Goal: Information Seeking & Learning: Learn about a topic

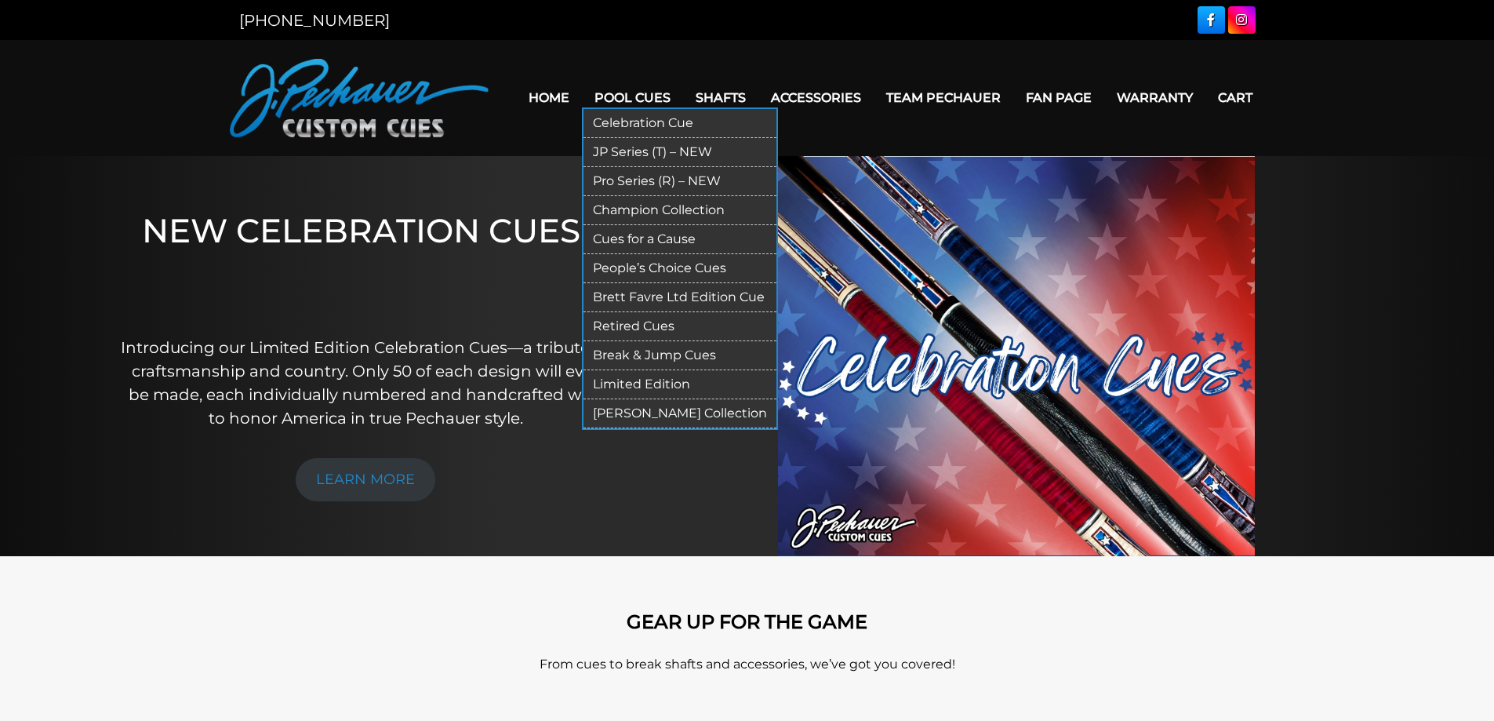
click at [620, 154] on link "JP Series (T) – NEW" at bounding box center [680, 152] width 193 height 29
click at [632, 327] on link "Retired Cues" at bounding box center [680, 326] width 193 height 29
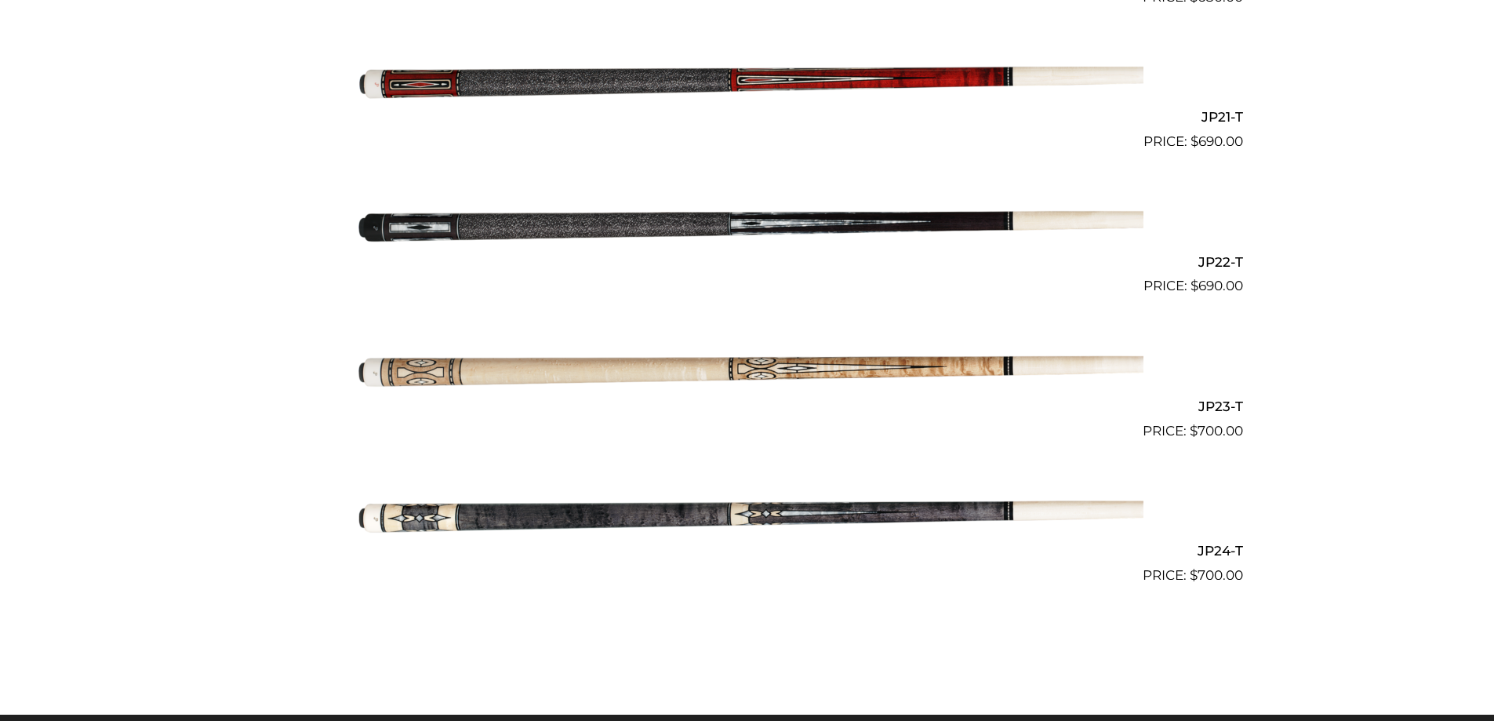
scroll to position [3388, 0]
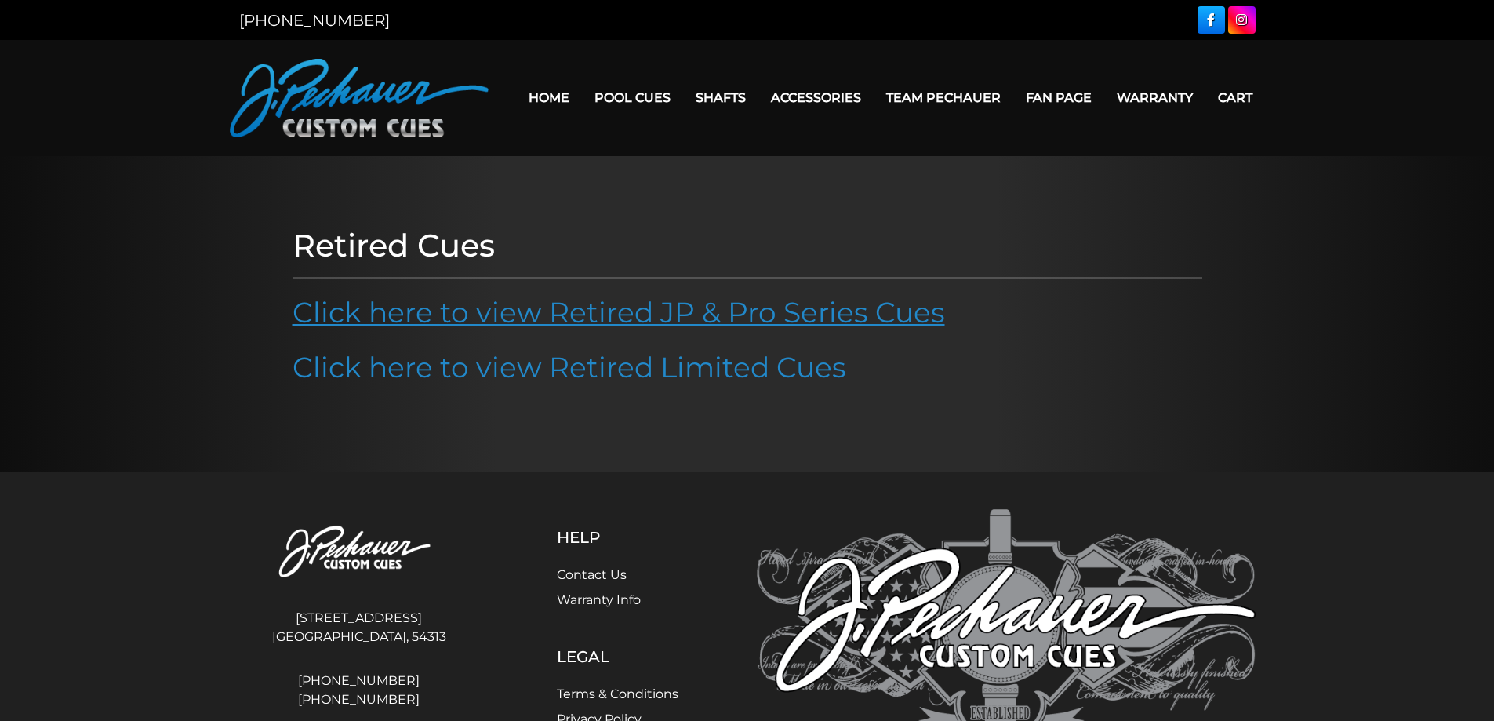
click at [471, 299] on link "Click here to view Retired JP & Pro Series Cues" at bounding box center [619, 312] width 653 height 35
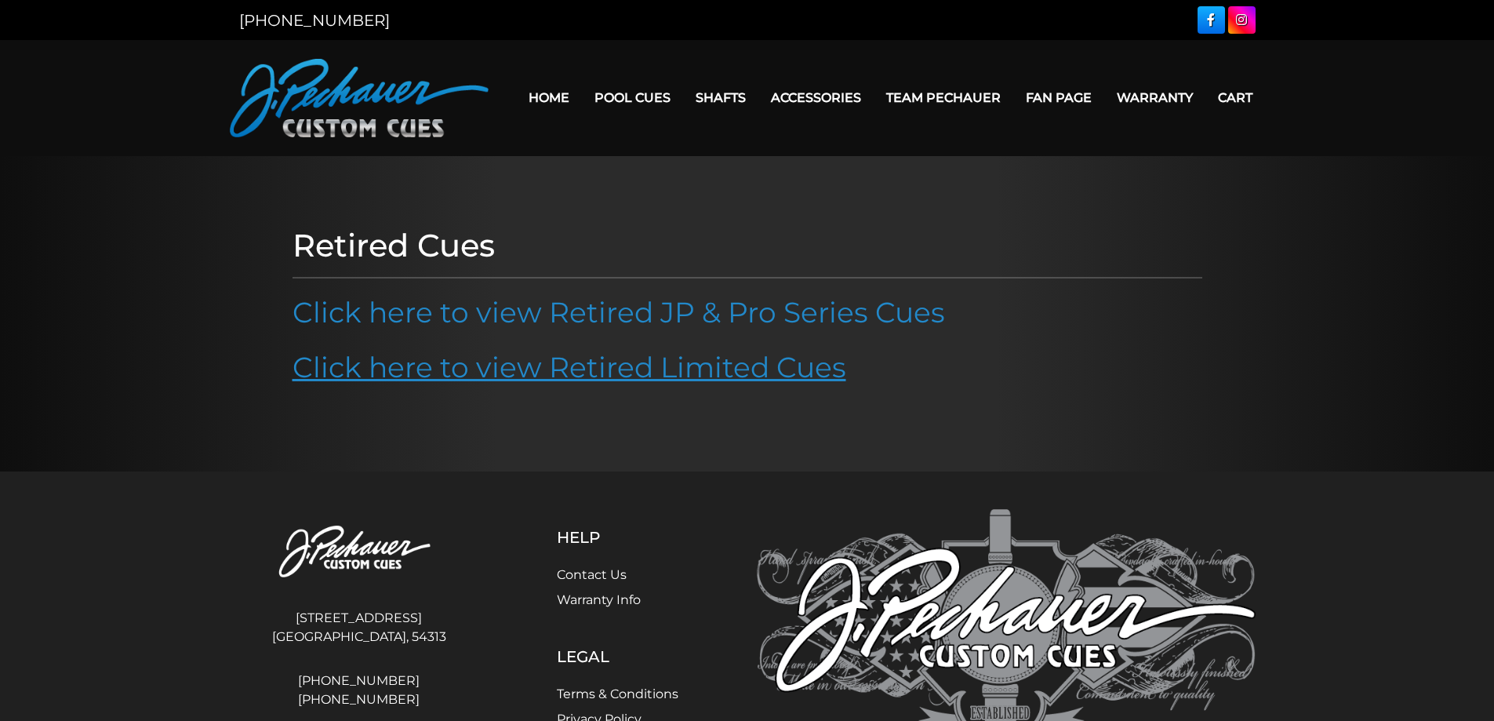
click at [620, 351] on link "Click here to view Retired Limited Cues" at bounding box center [570, 367] width 554 height 35
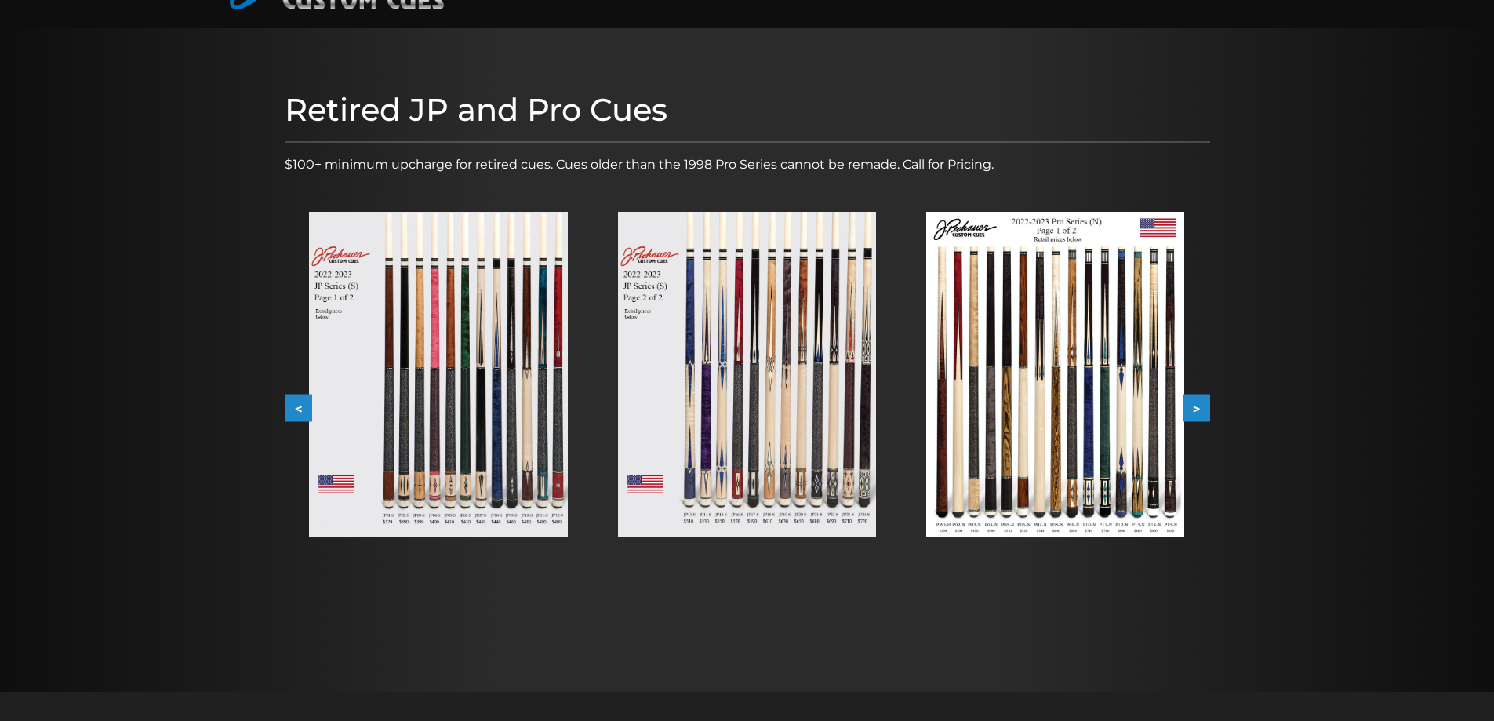
scroll to position [108, 0]
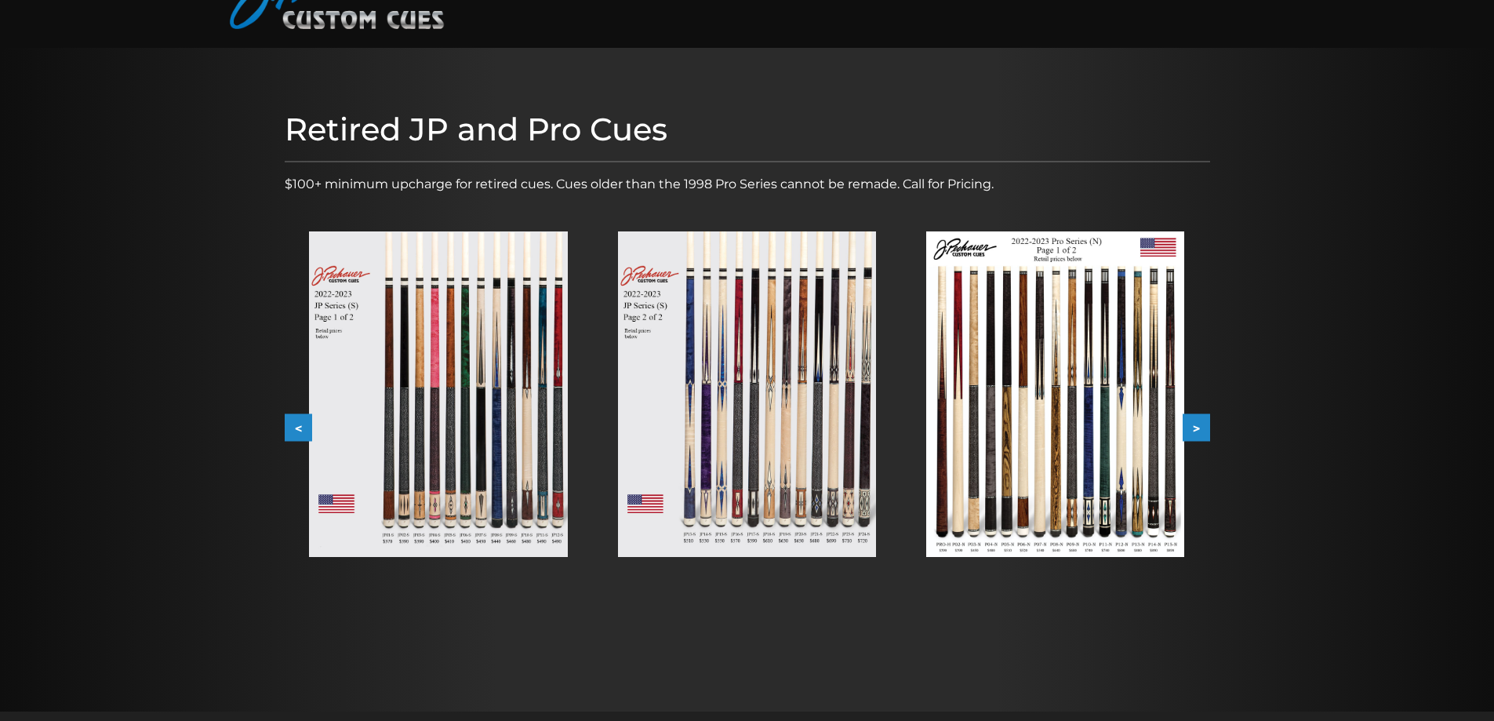
click at [1201, 440] on button ">" at bounding box center [1196, 427] width 27 height 27
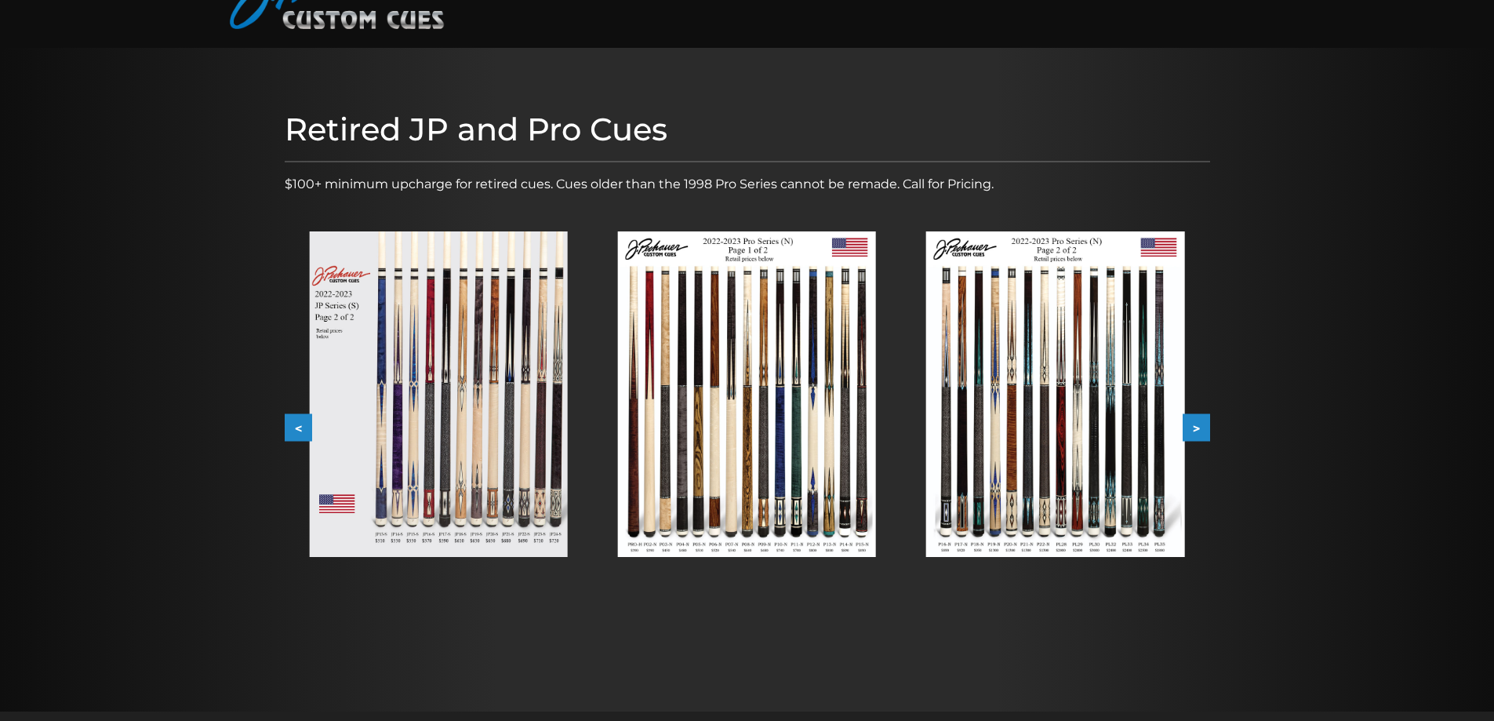
click at [1198, 417] on button ">" at bounding box center [1196, 427] width 27 height 27
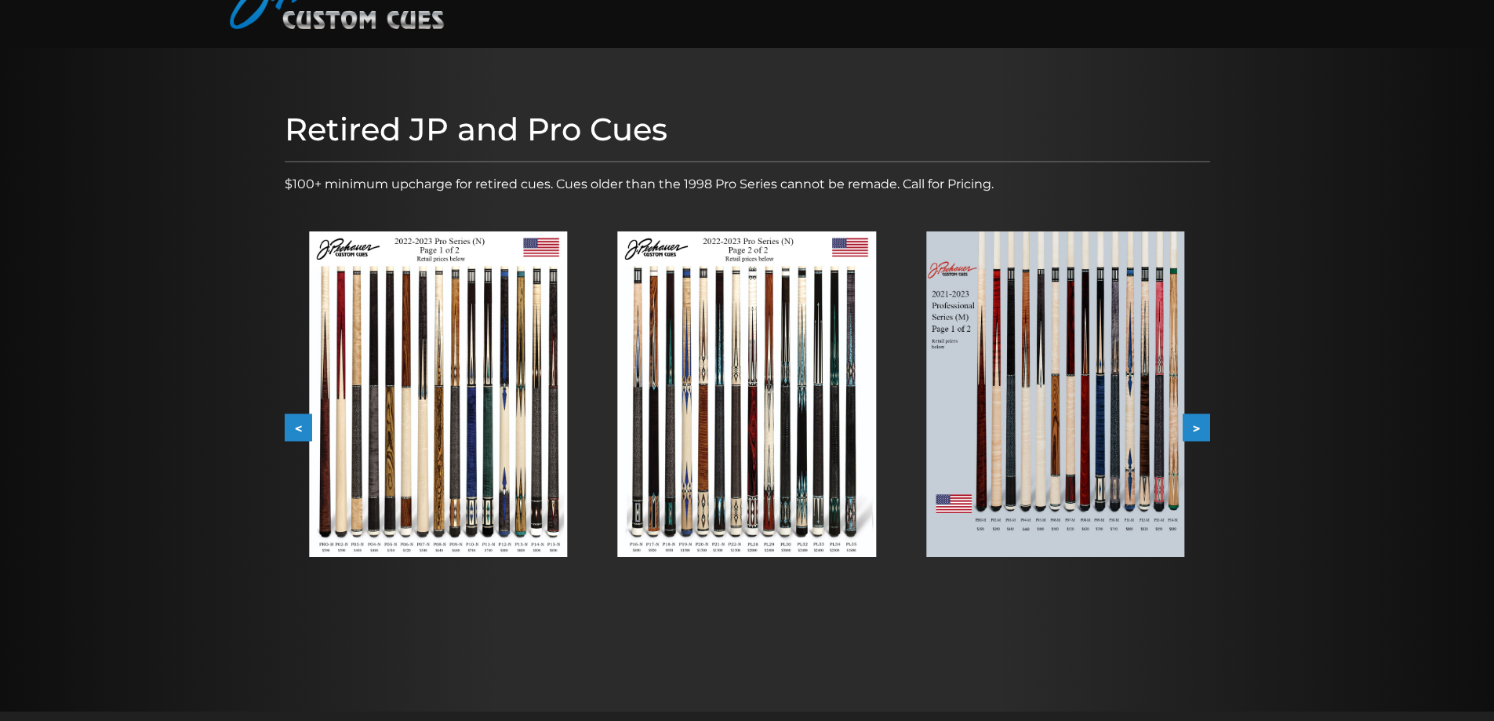
click at [1198, 417] on button ">" at bounding box center [1196, 427] width 27 height 27
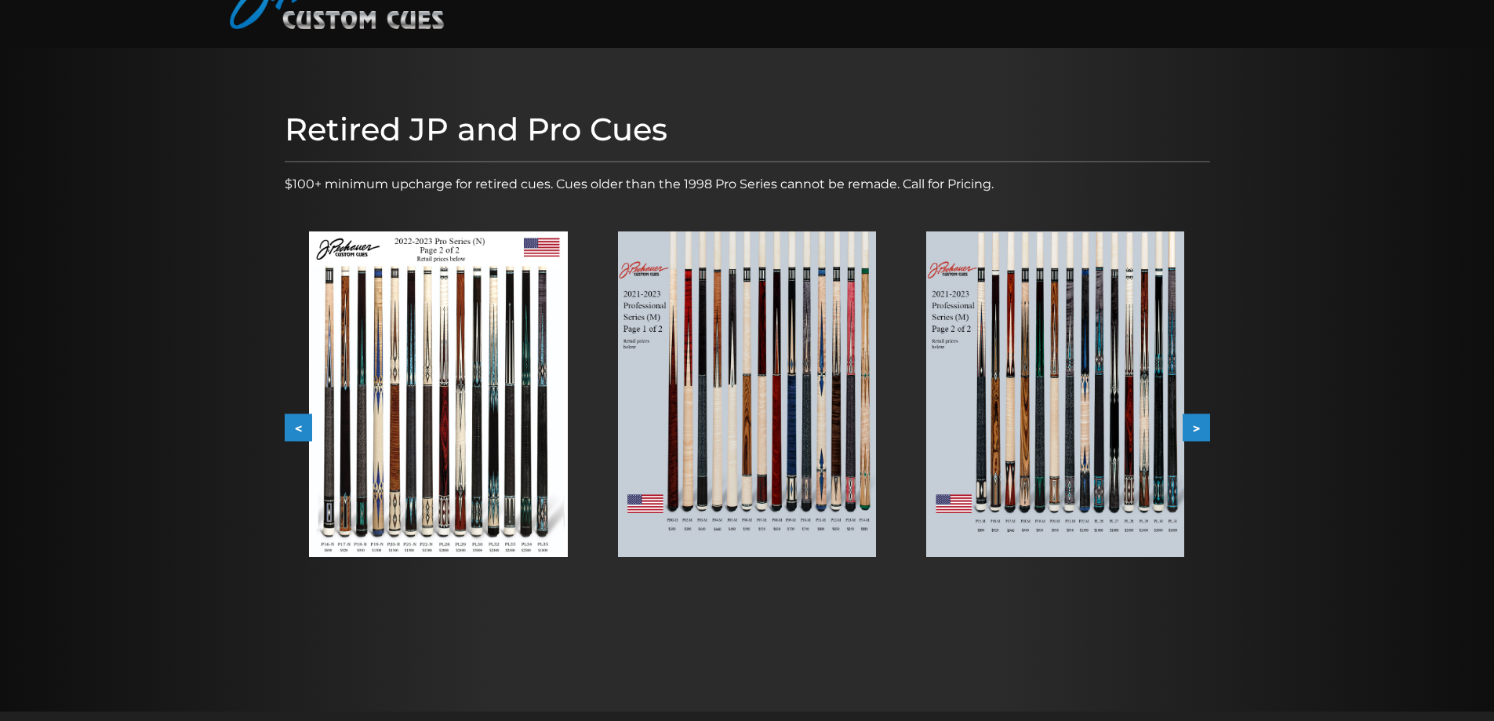
click at [1198, 417] on button ">" at bounding box center [1196, 427] width 27 height 27
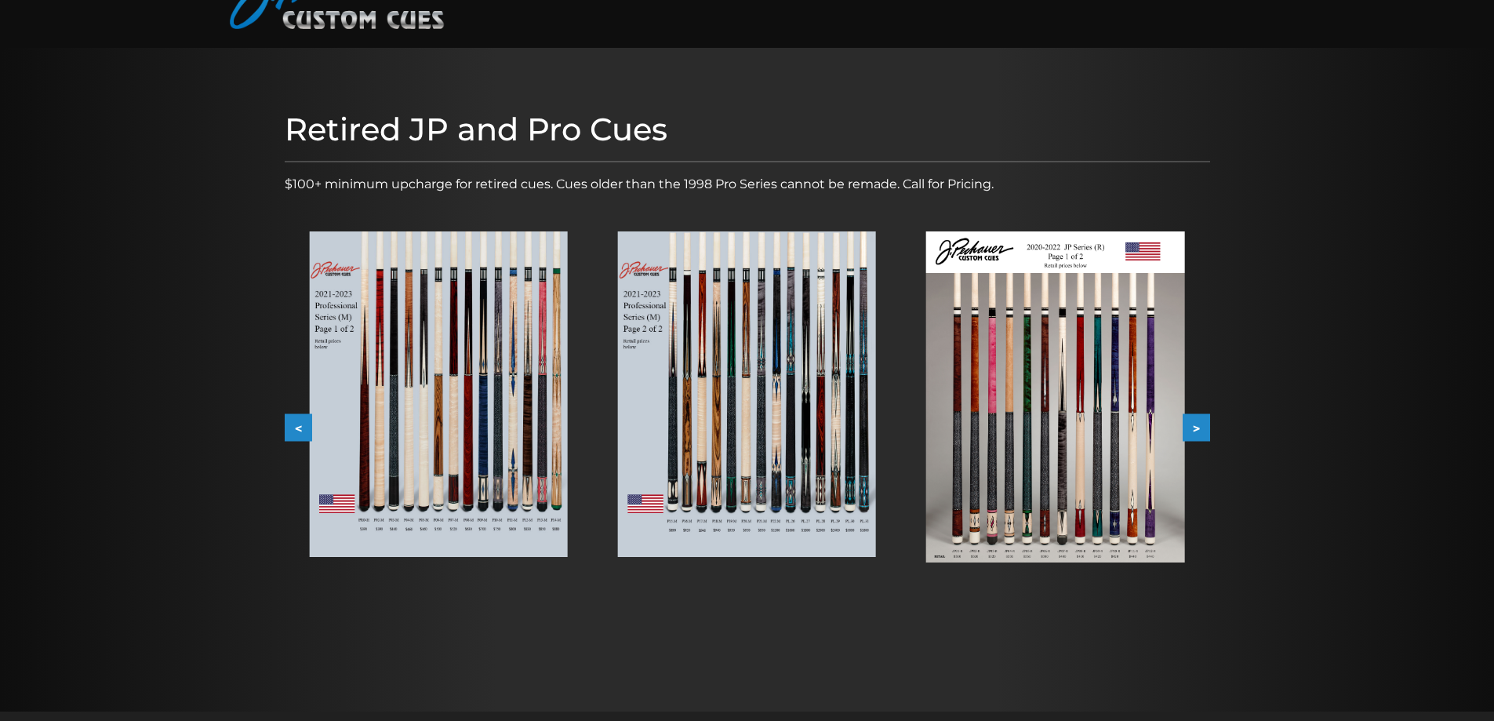
click at [1198, 417] on button ">" at bounding box center [1196, 427] width 27 height 27
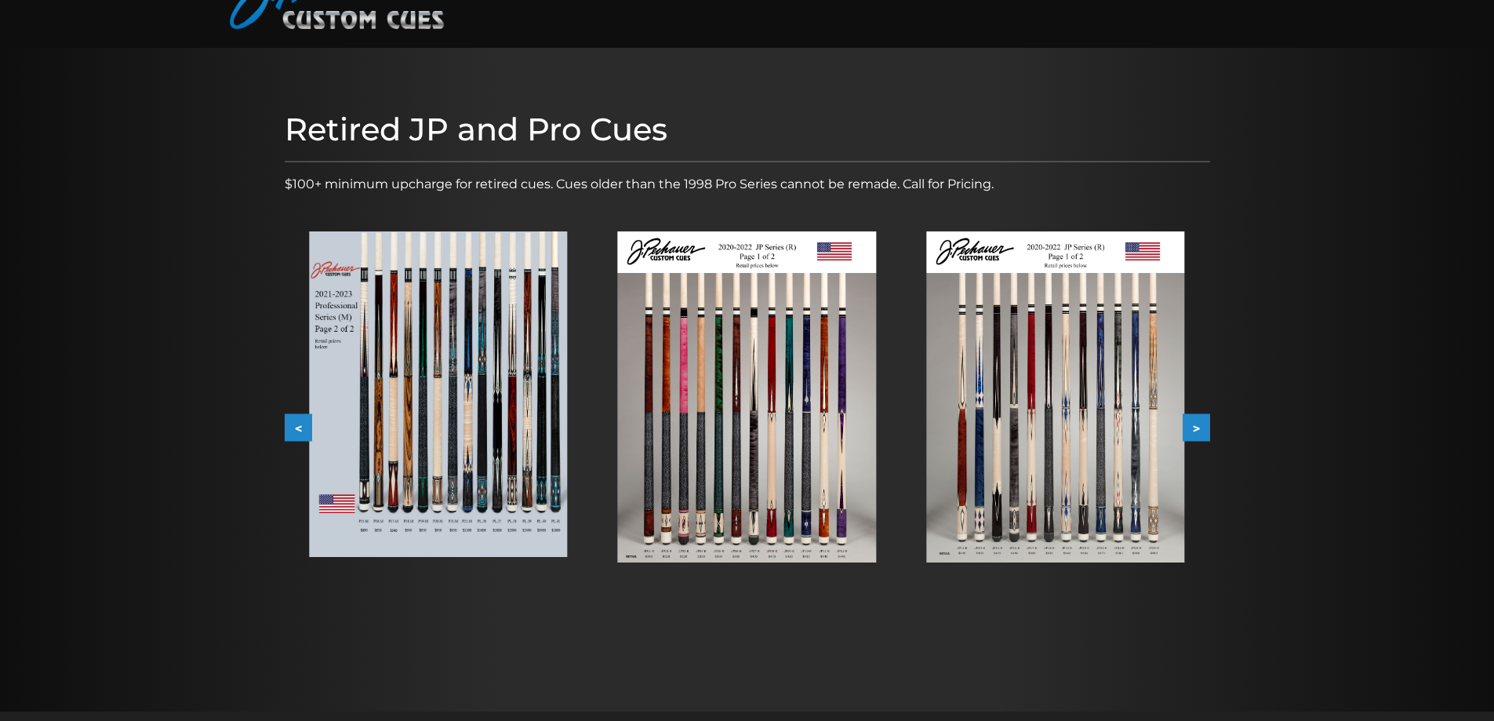
click at [1198, 417] on button ">" at bounding box center [1196, 427] width 27 height 27
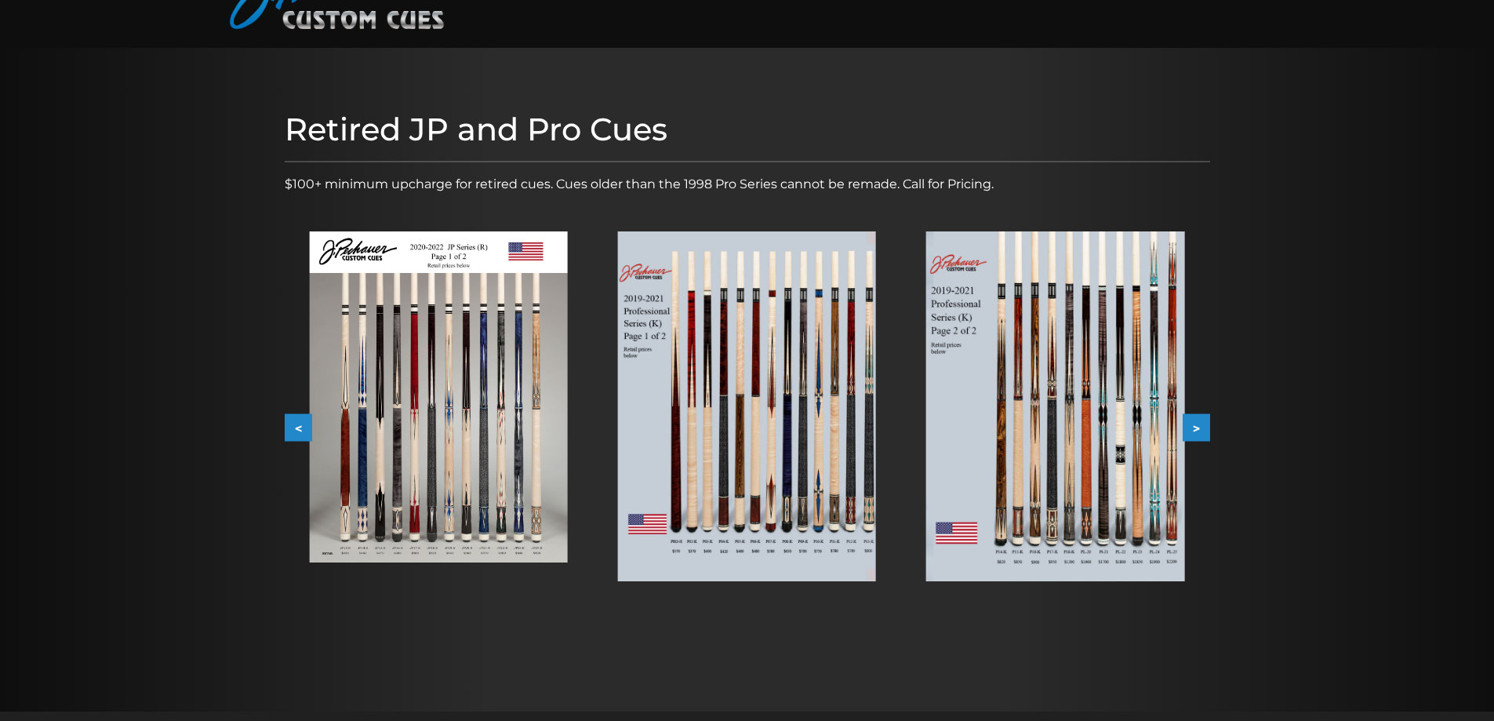
click at [1198, 417] on button ">" at bounding box center [1196, 427] width 27 height 27
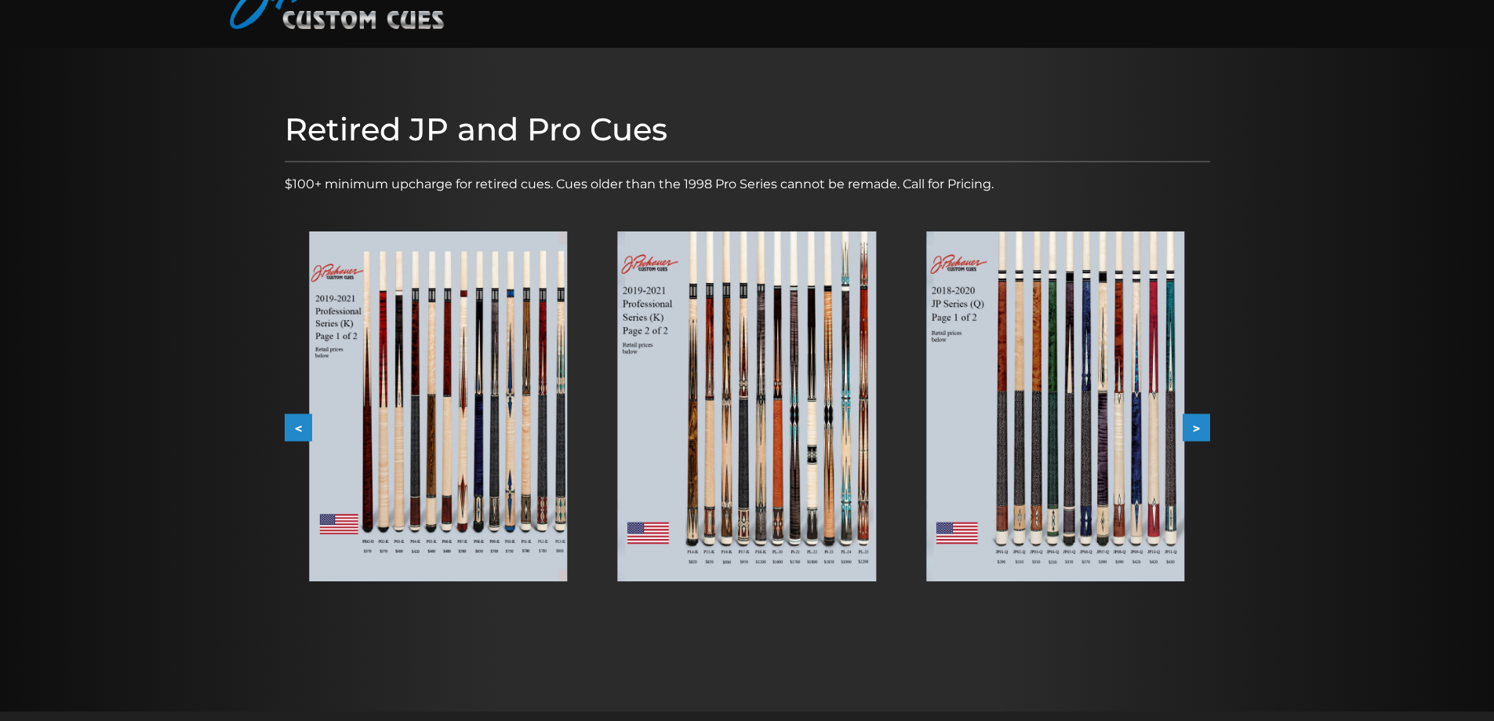
click at [1198, 417] on button ">" at bounding box center [1196, 427] width 27 height 27
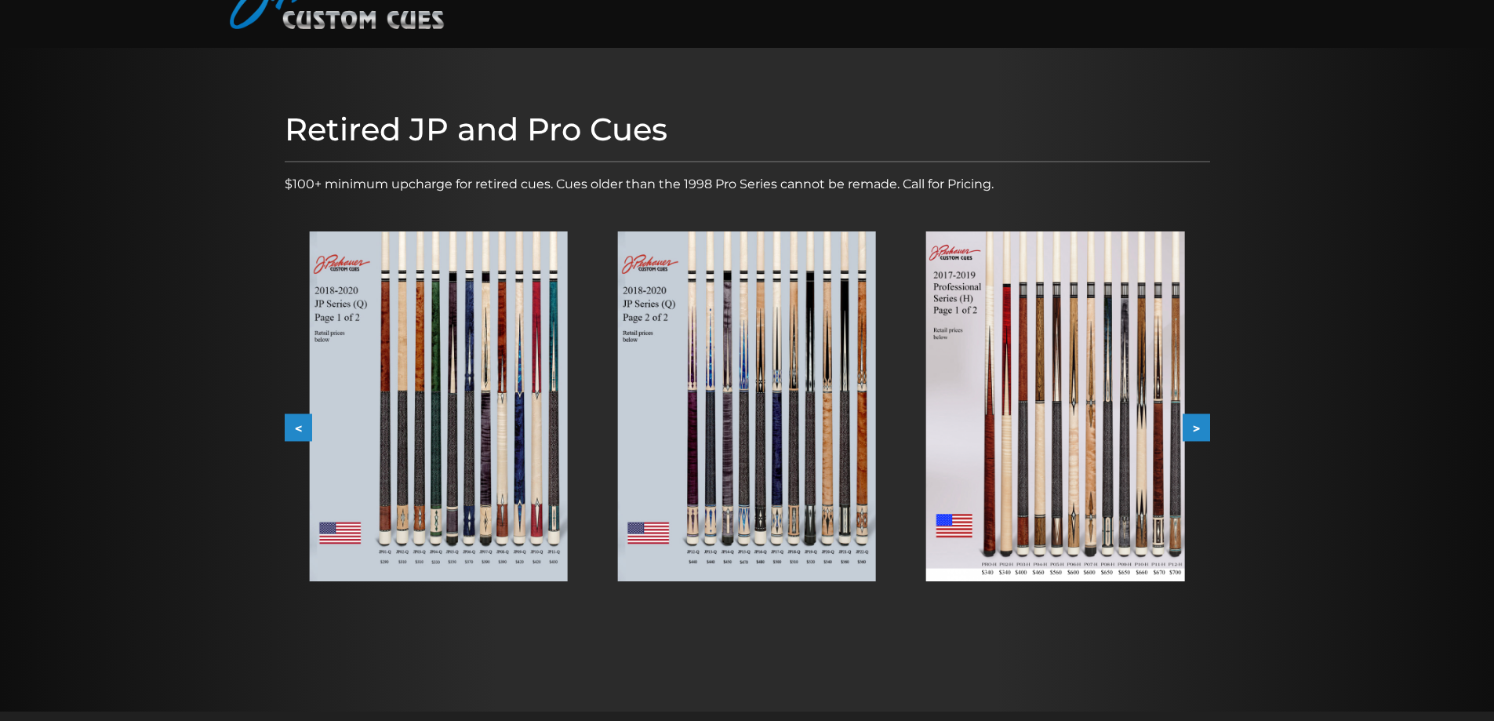
click at [1198, 417] on button ">" at bounding box center [1196, 427] width 27 height 27
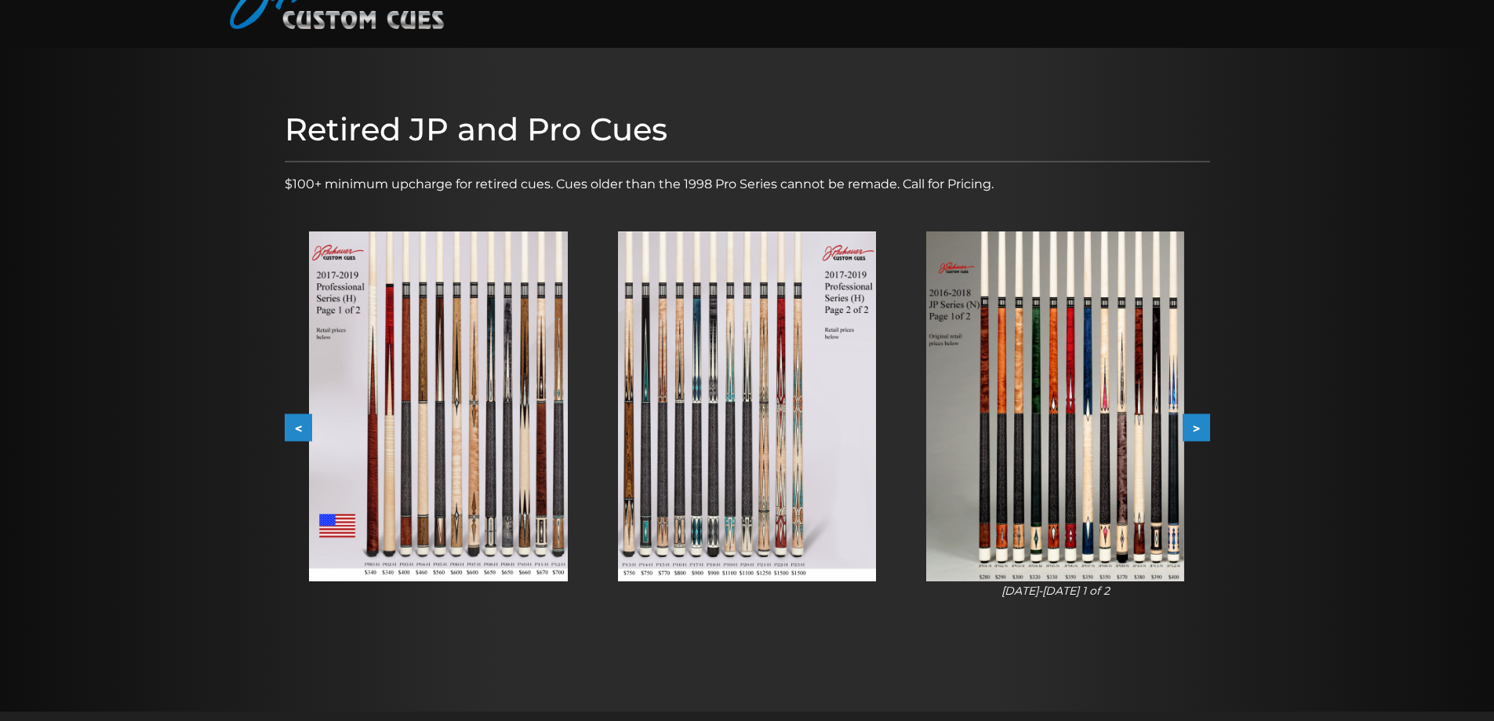
click at [1198, 417] on button ">" at bounding box center [1196, 427] width 27 height 27
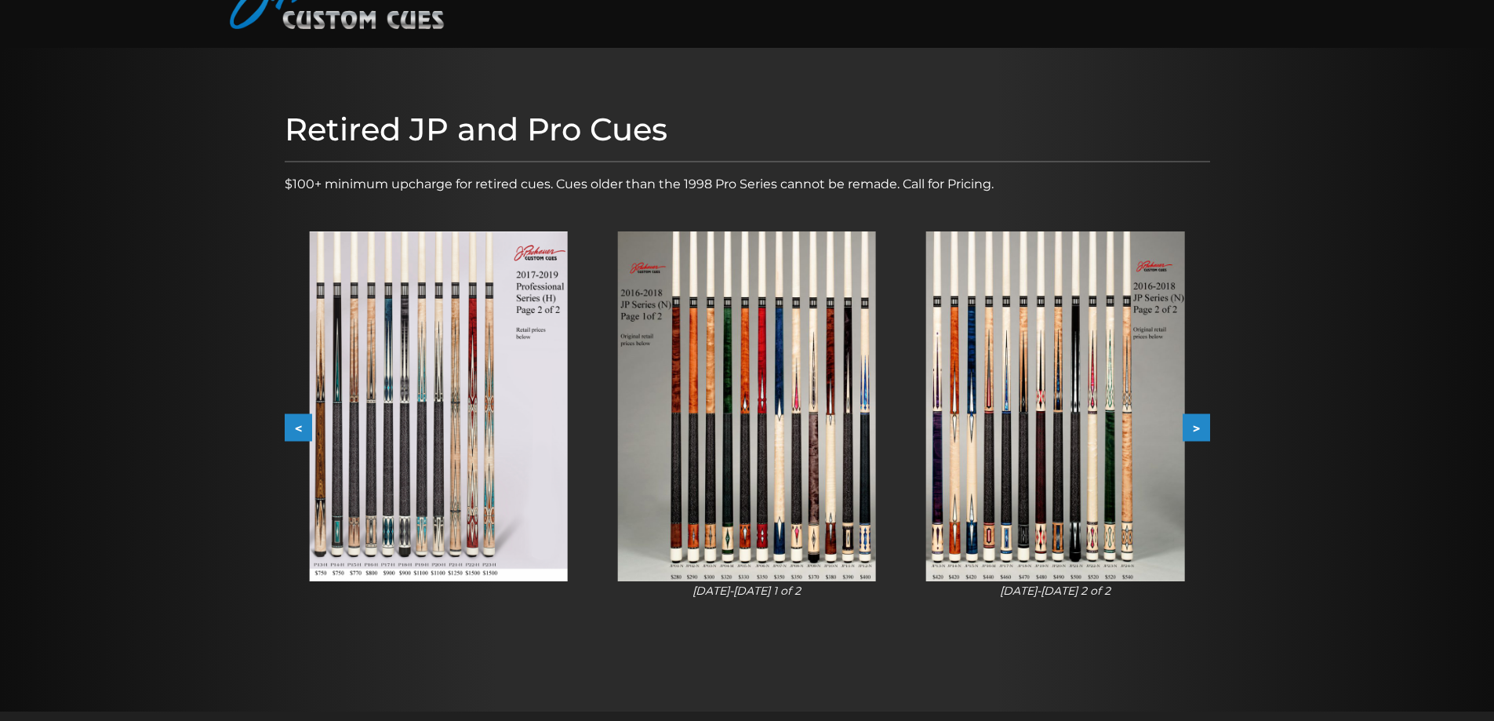
click at [1198, 417] on button ">" at bounding box center [1196, 427] width 27 height 27
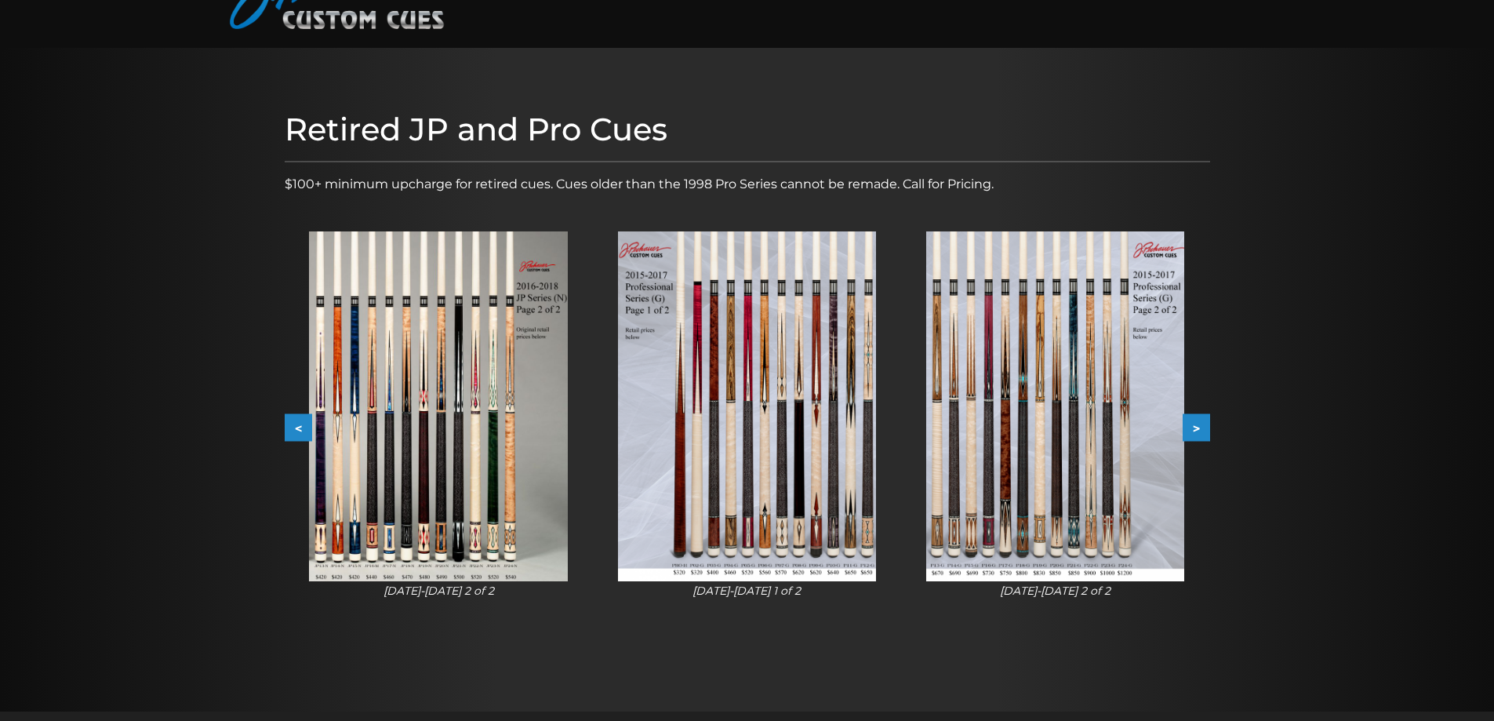
click at [1200, 431] on button ">" at bounding box center [1196, 427] width 27 height 27
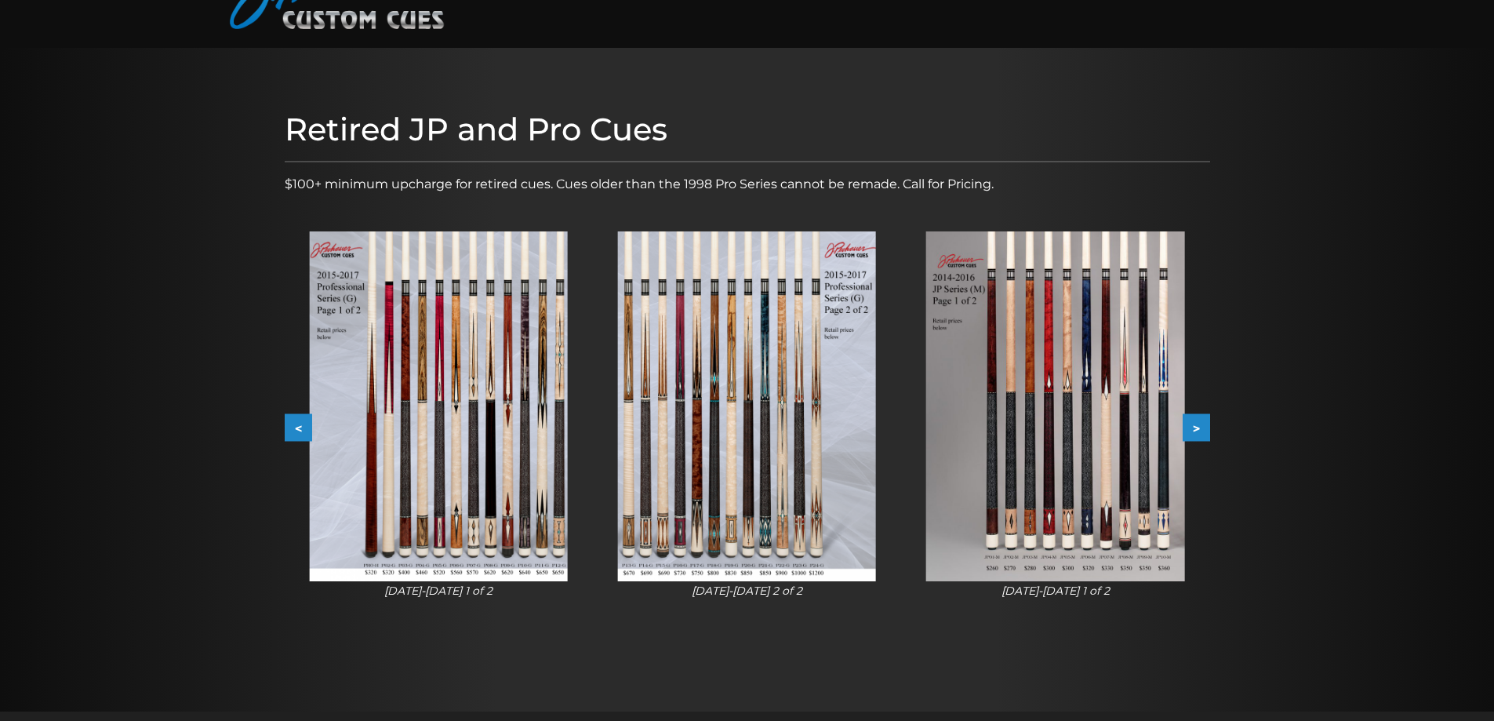
click at [1200, 431] on button ">" at bounding box center [1196, 427] width 27 height 27
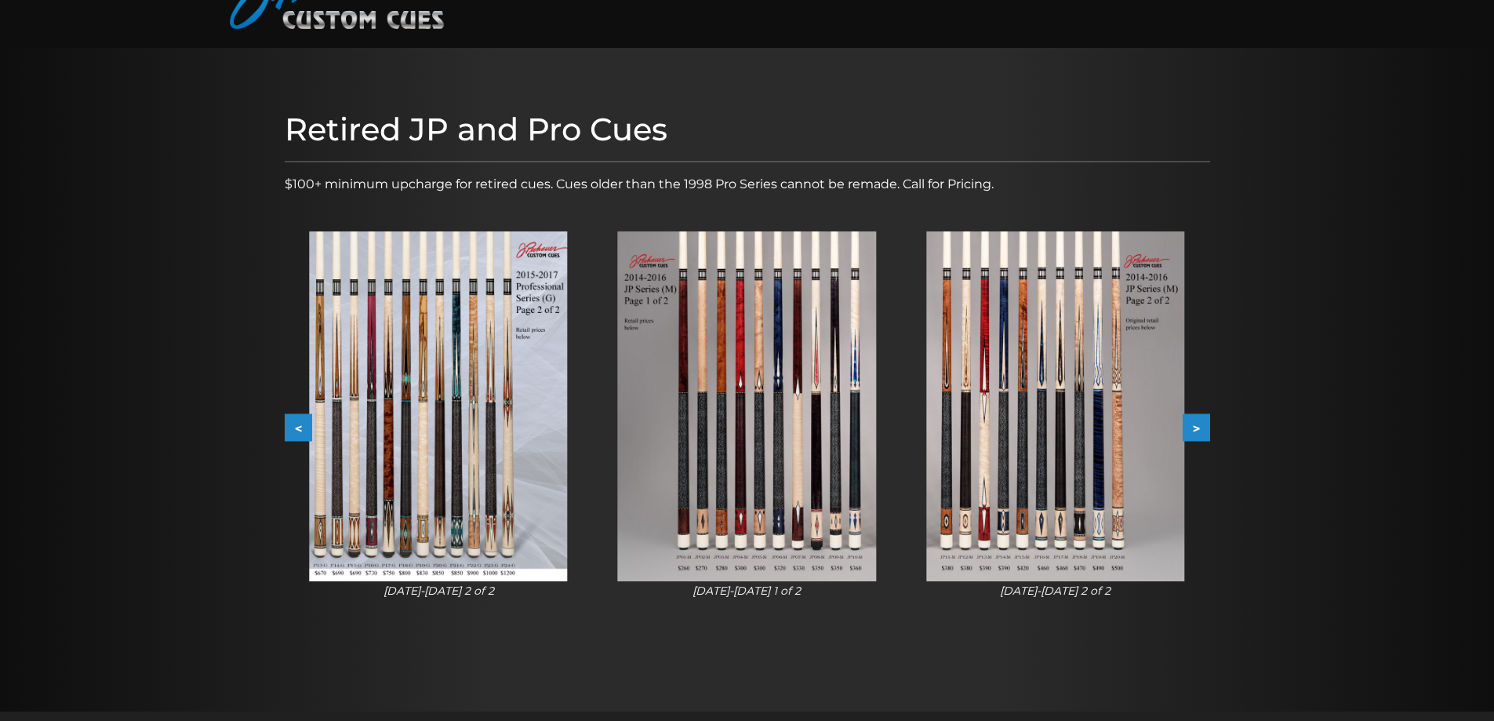
click at [1200, 431] on button ">" at bounding box center [1196, 427] width 27 height 27
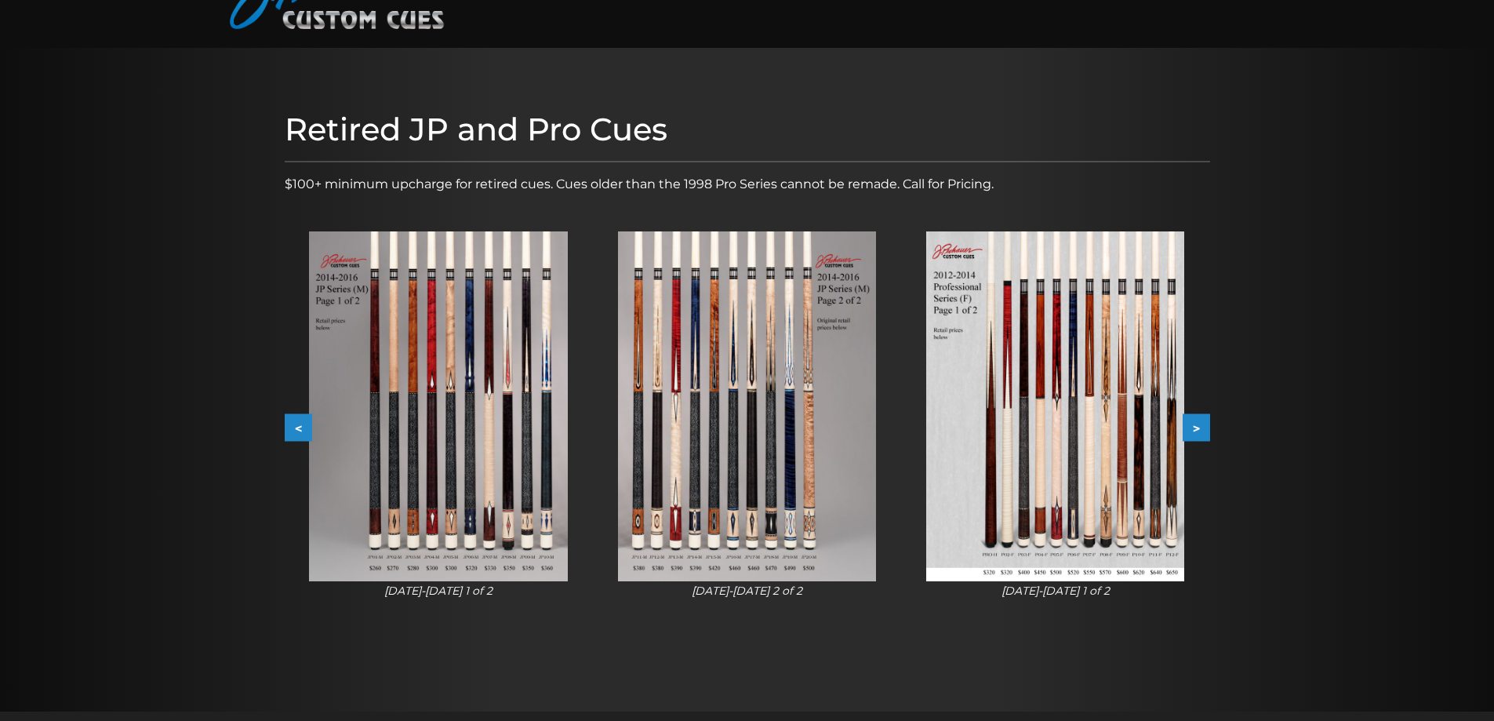
click at [1193, 431] on button ">" at bounding box center [1196, 427] width 27 height 27
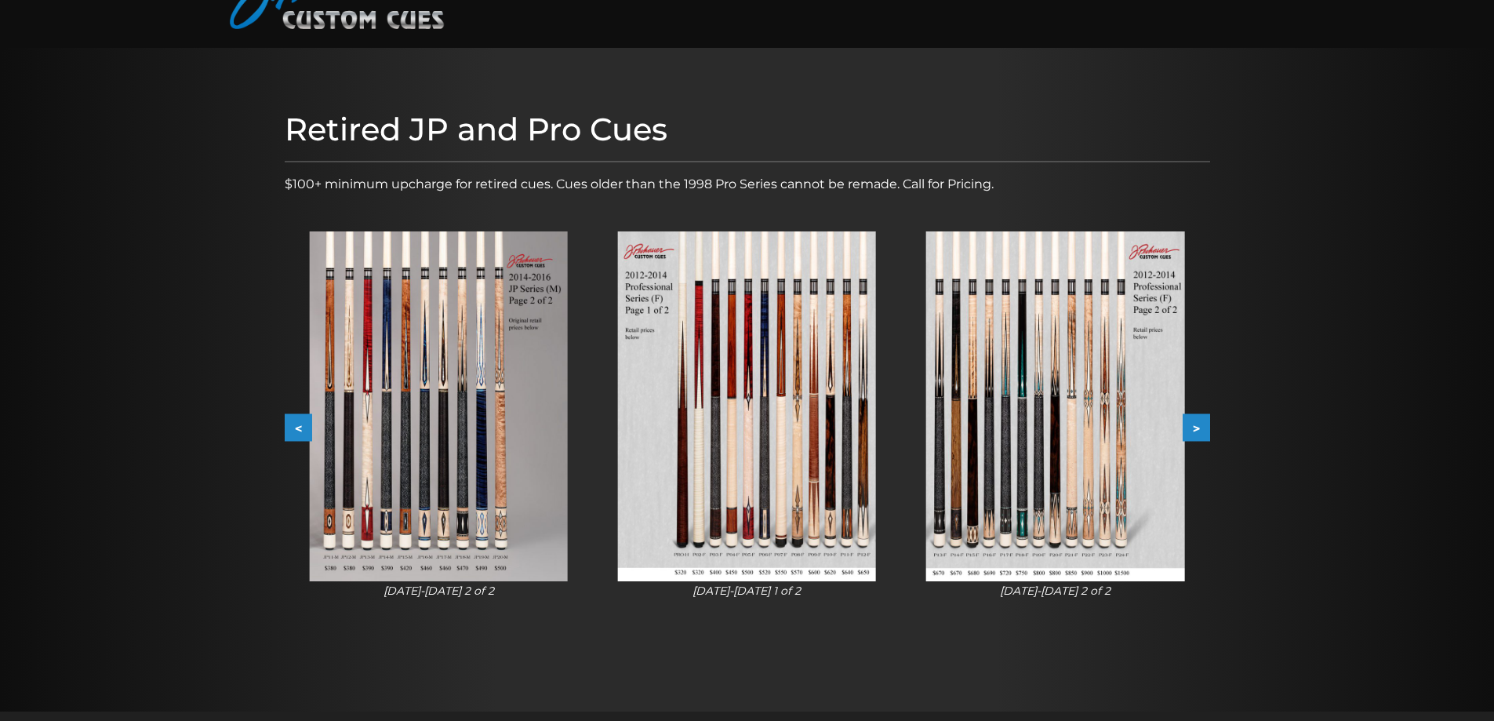
click at [1193, 431] on button ">" at bounding box center [1196, 427] width 27 height 27
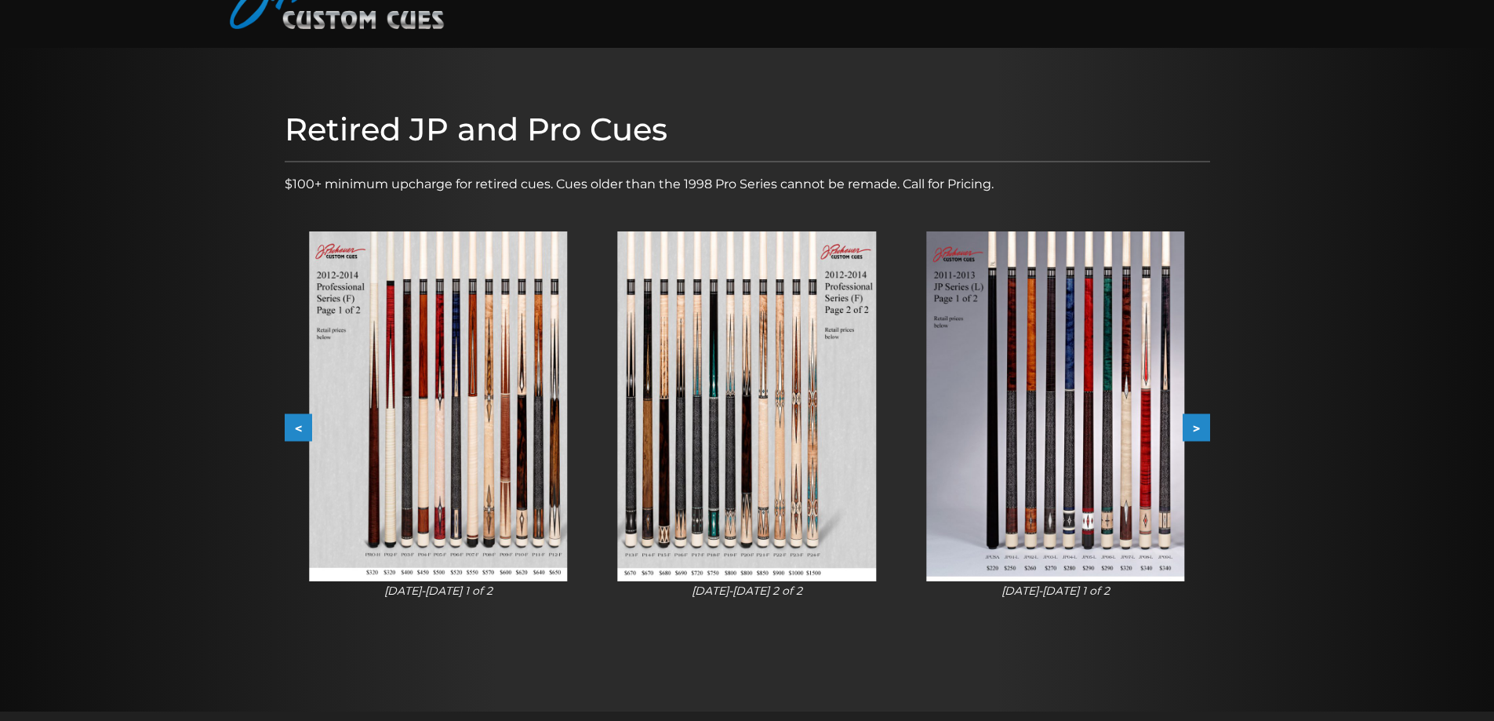
click at [298, 425] on button "<" at bounding box center [298, 427] width 27 height 27
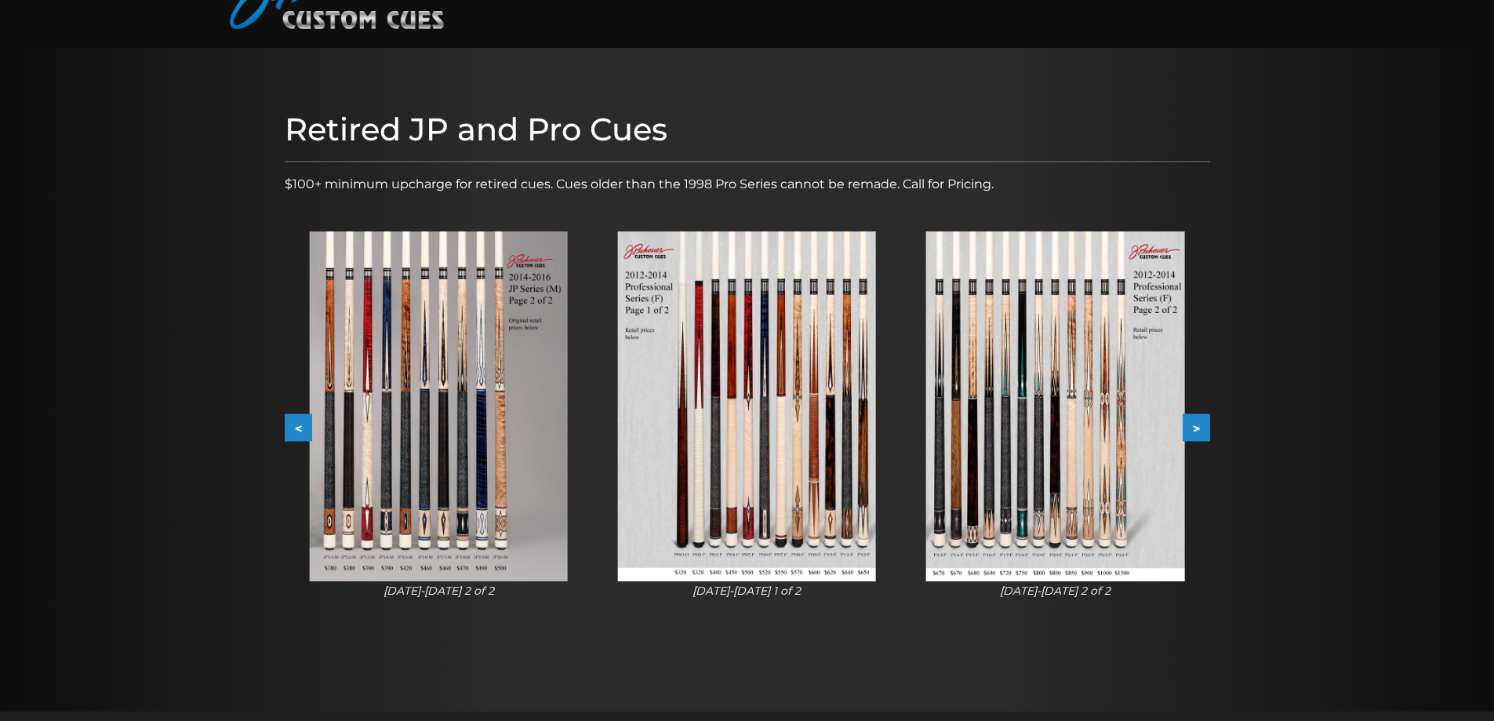
click at [286, 420] on button "<" at bounding box center [298, 427] width 27 height 27
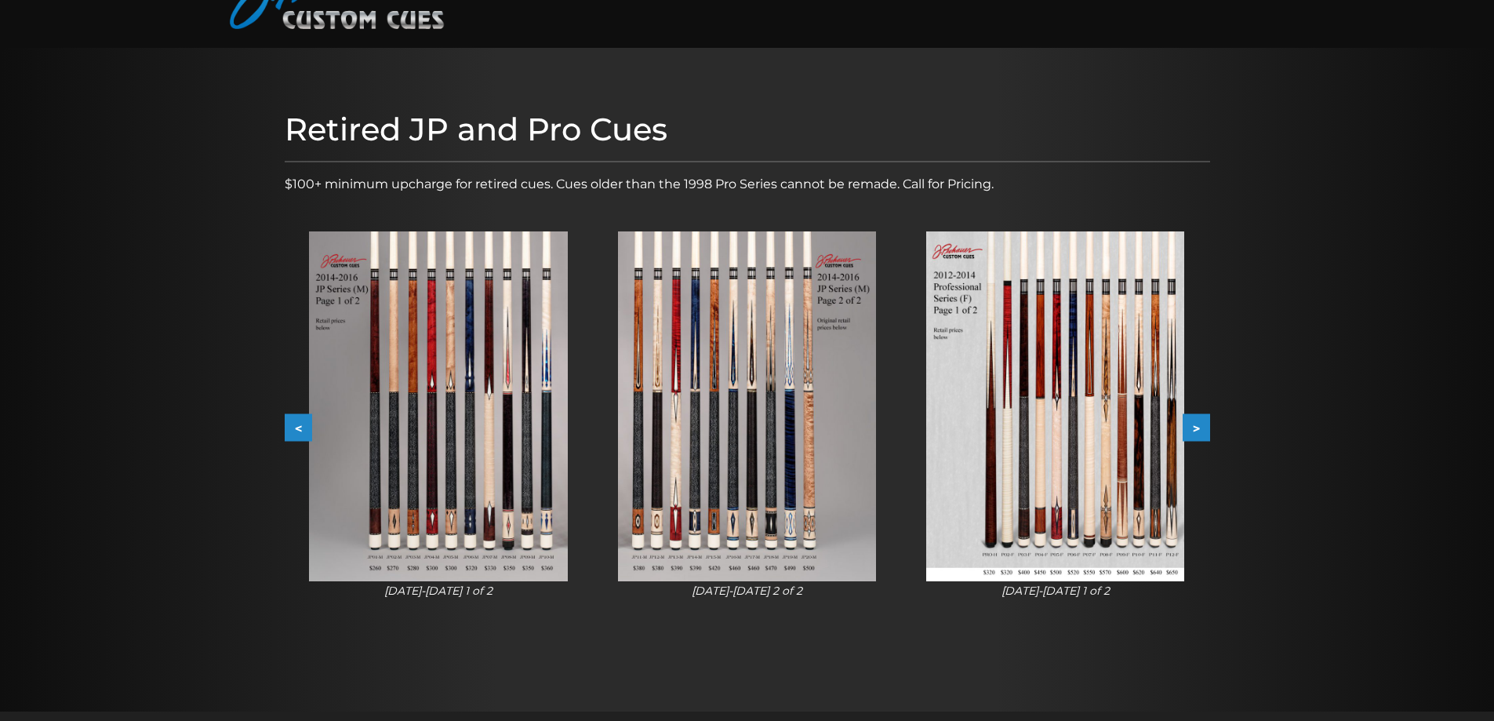
click at [734, 393] on img at bounding box center [747, 406] width 258 height 350
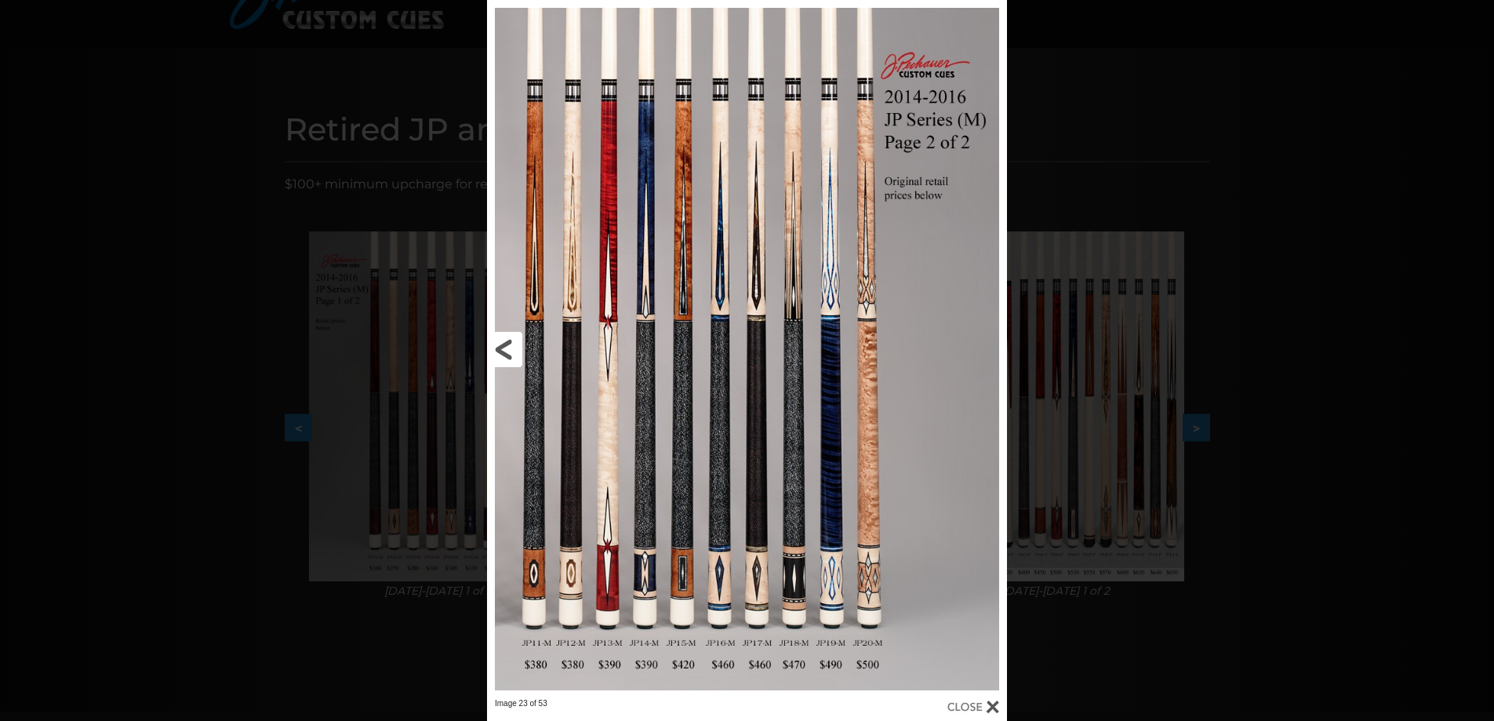
click at [581, 396] on link at bounding box center [604, 349] width 234 height 698
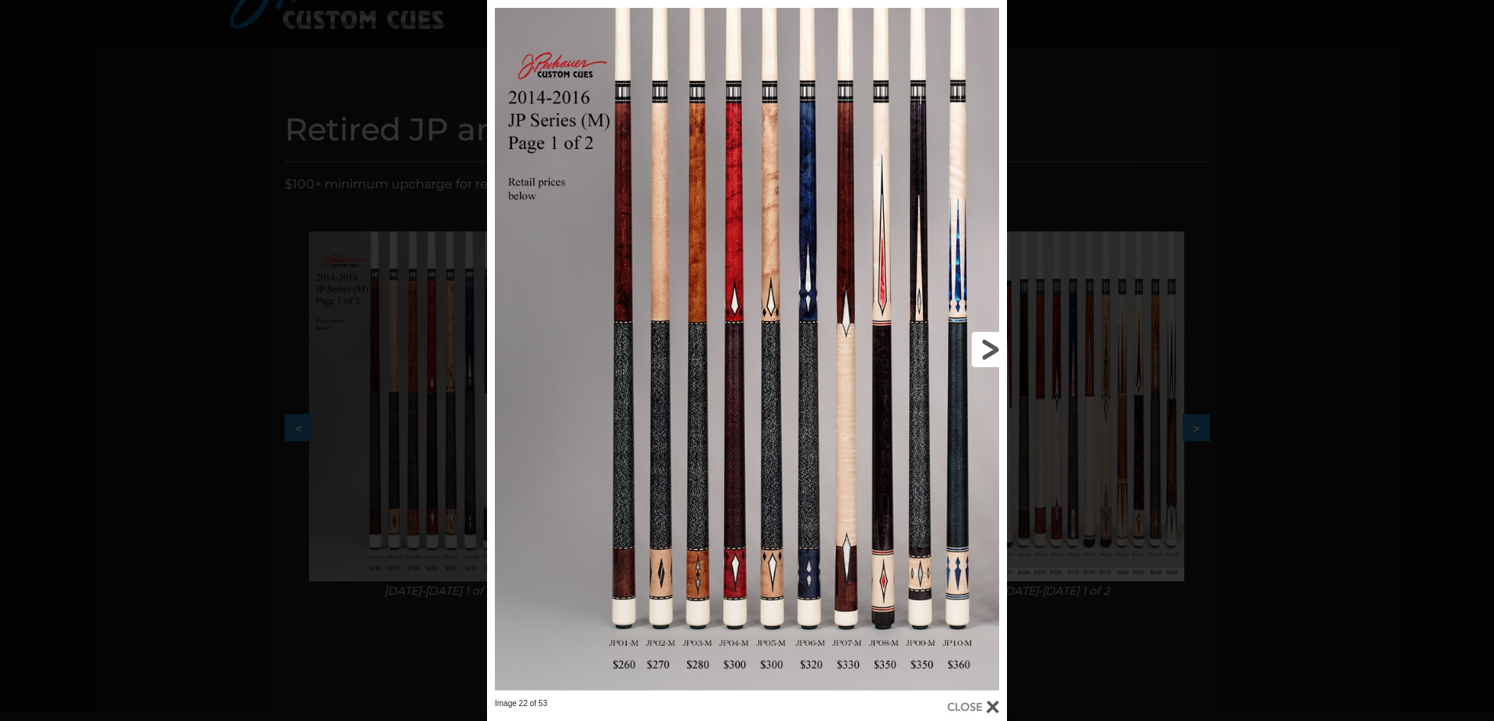
click at [990, 349] on link at bounding box center [891, 349] width 234 height 698
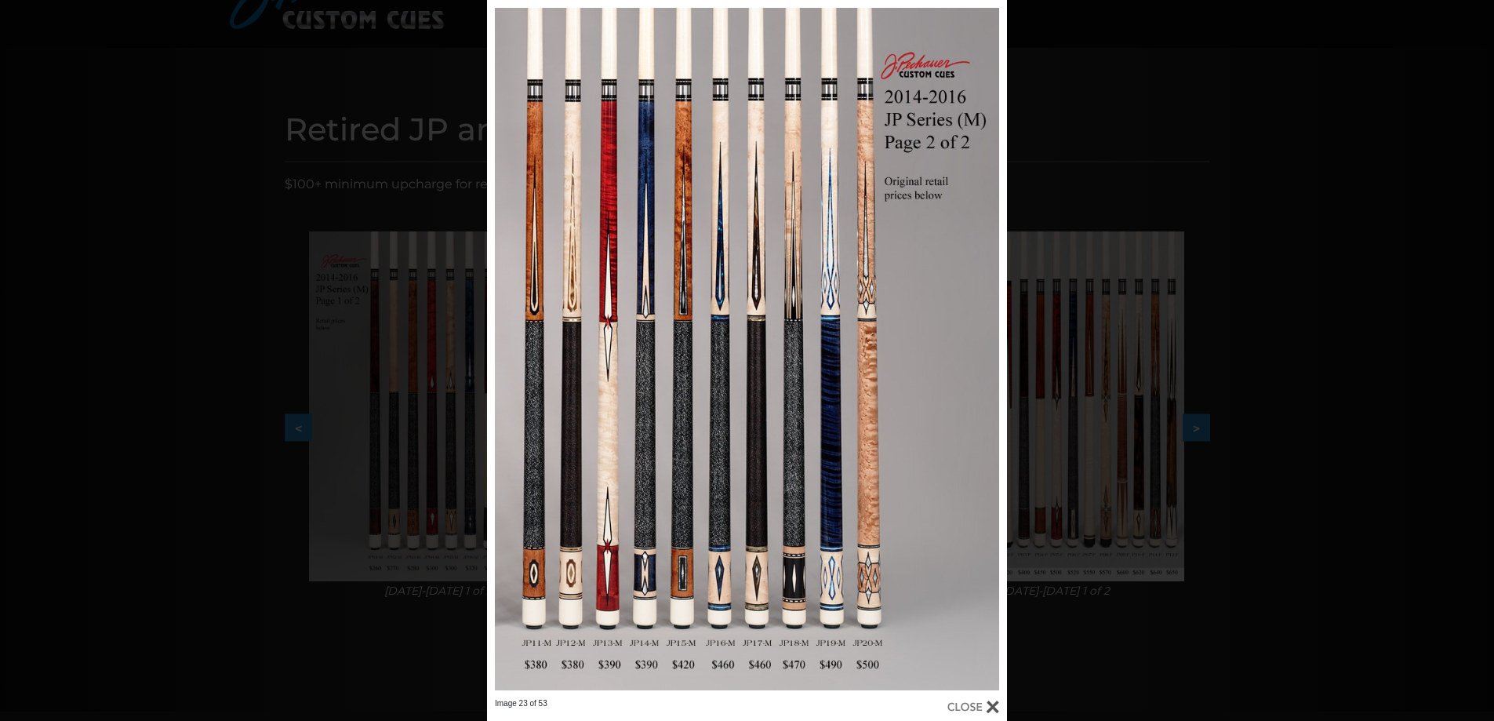
click at [388, 357] on div "Image 23 of 53" at bounding box center [747, 360] width 1494 height 721
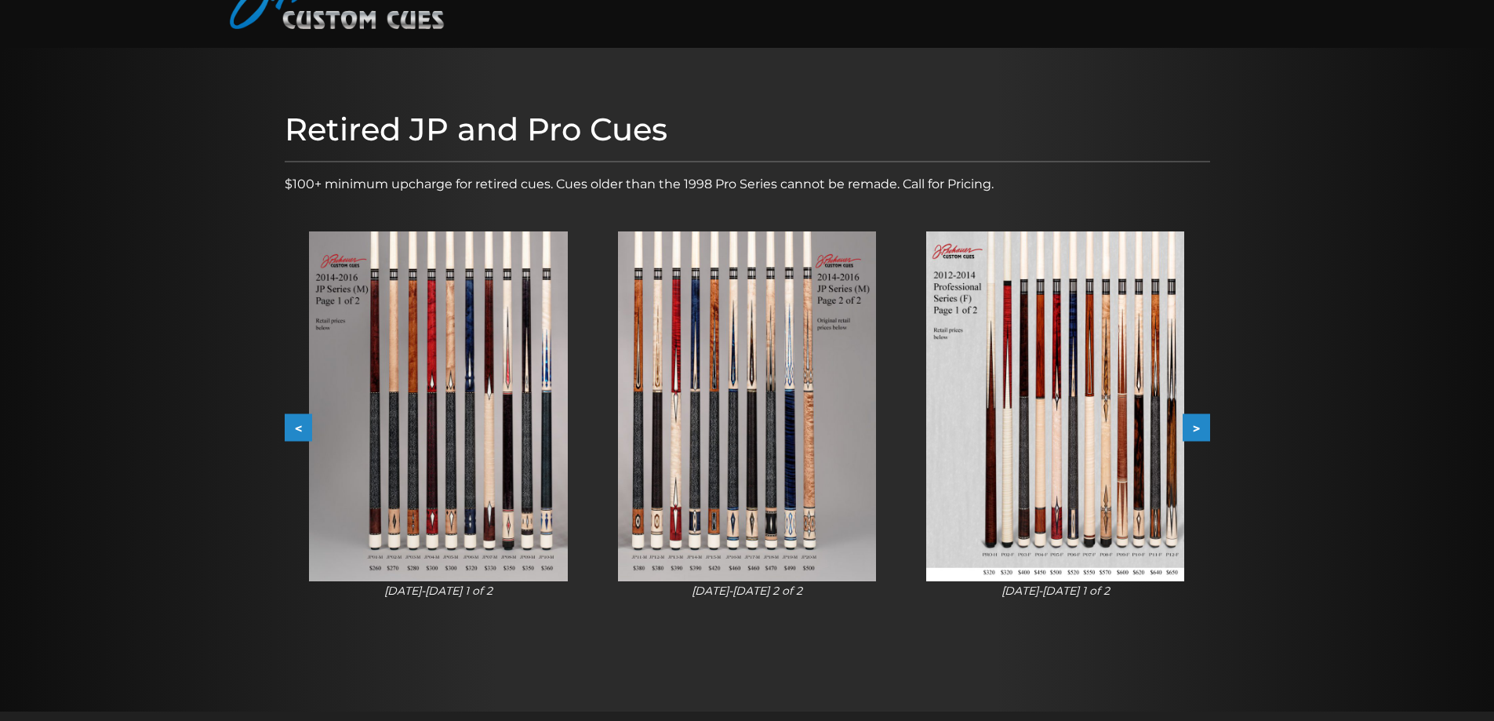
click at [292, 417] on button "<" at bounding box center [298, 427] width 27 height 27
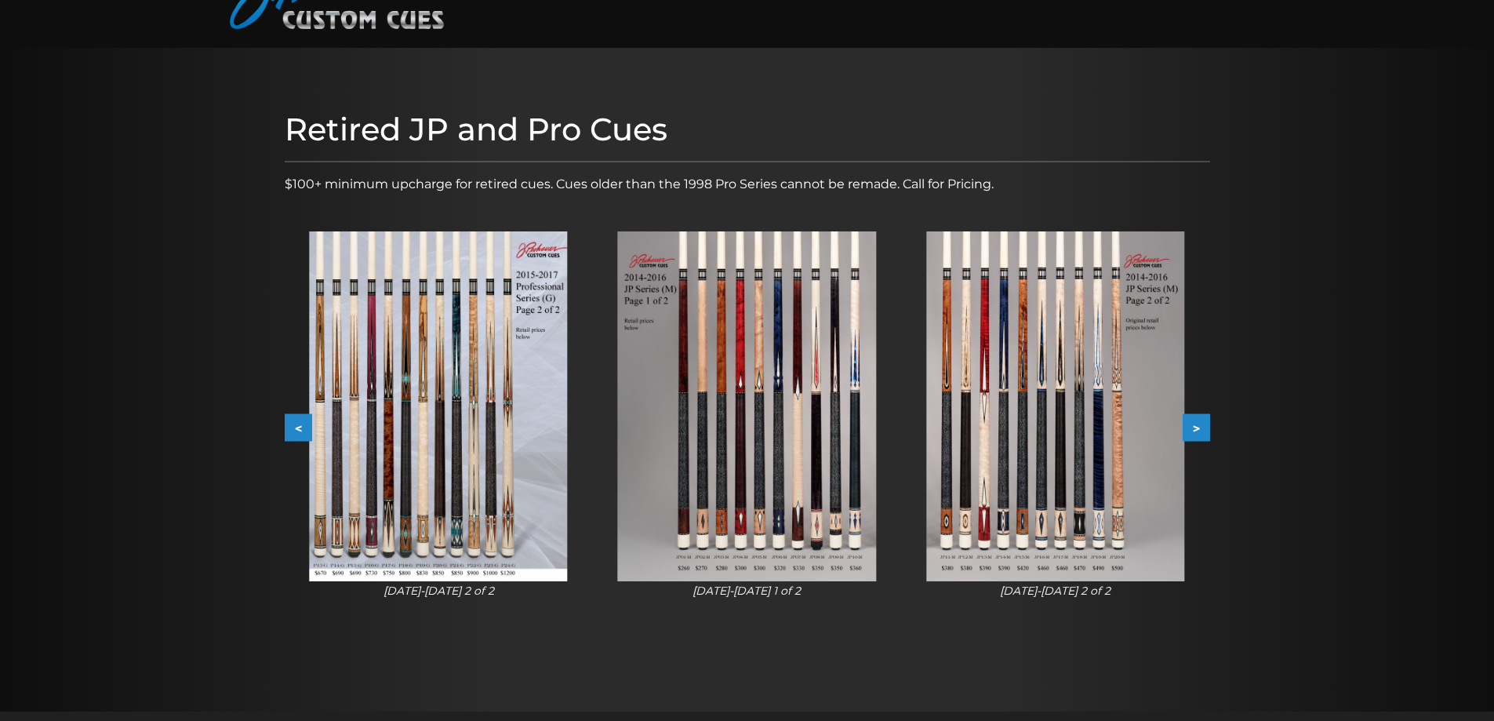
click at [292, 417] on button "<" at bounding box center [298, 427] width 27 height 27
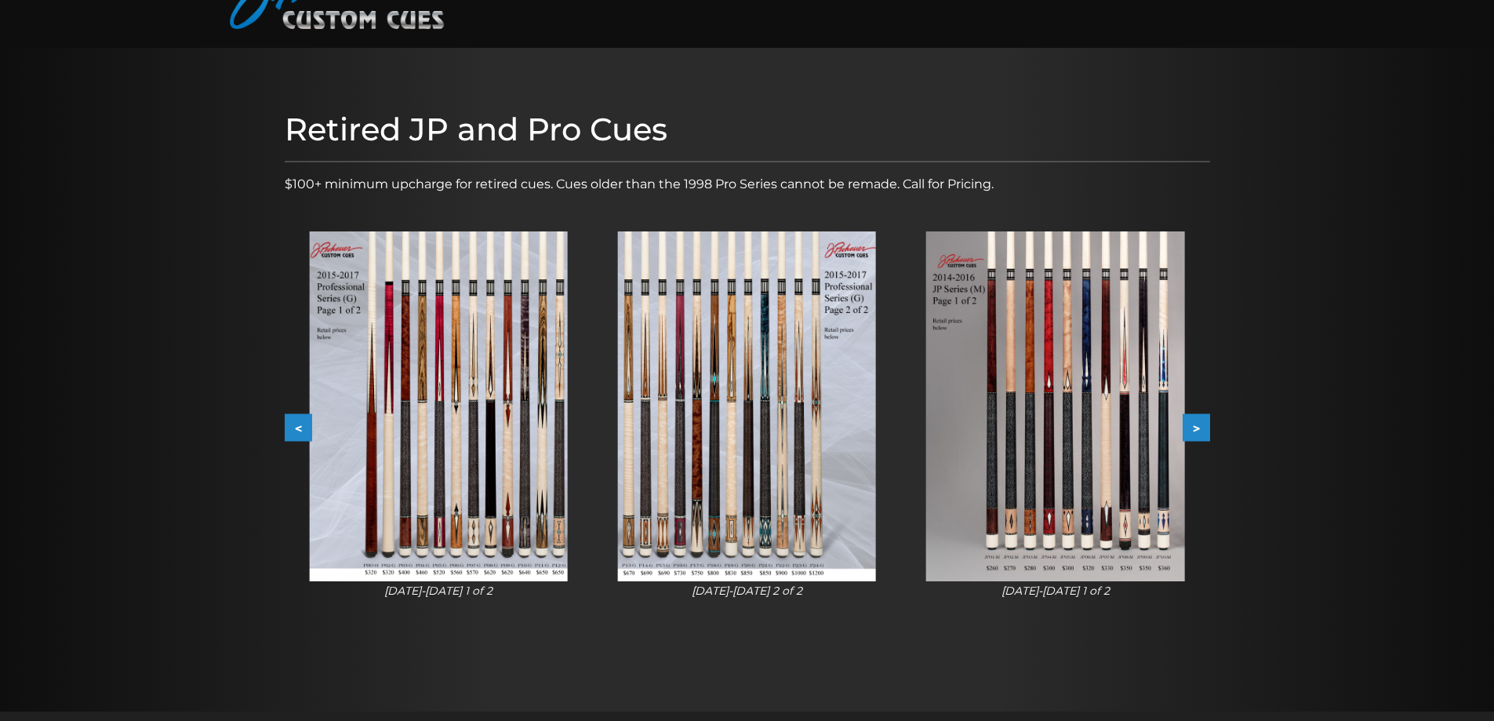
click at [292, 417] on button "<" at bounding box center [298, 427] width 27 height 27
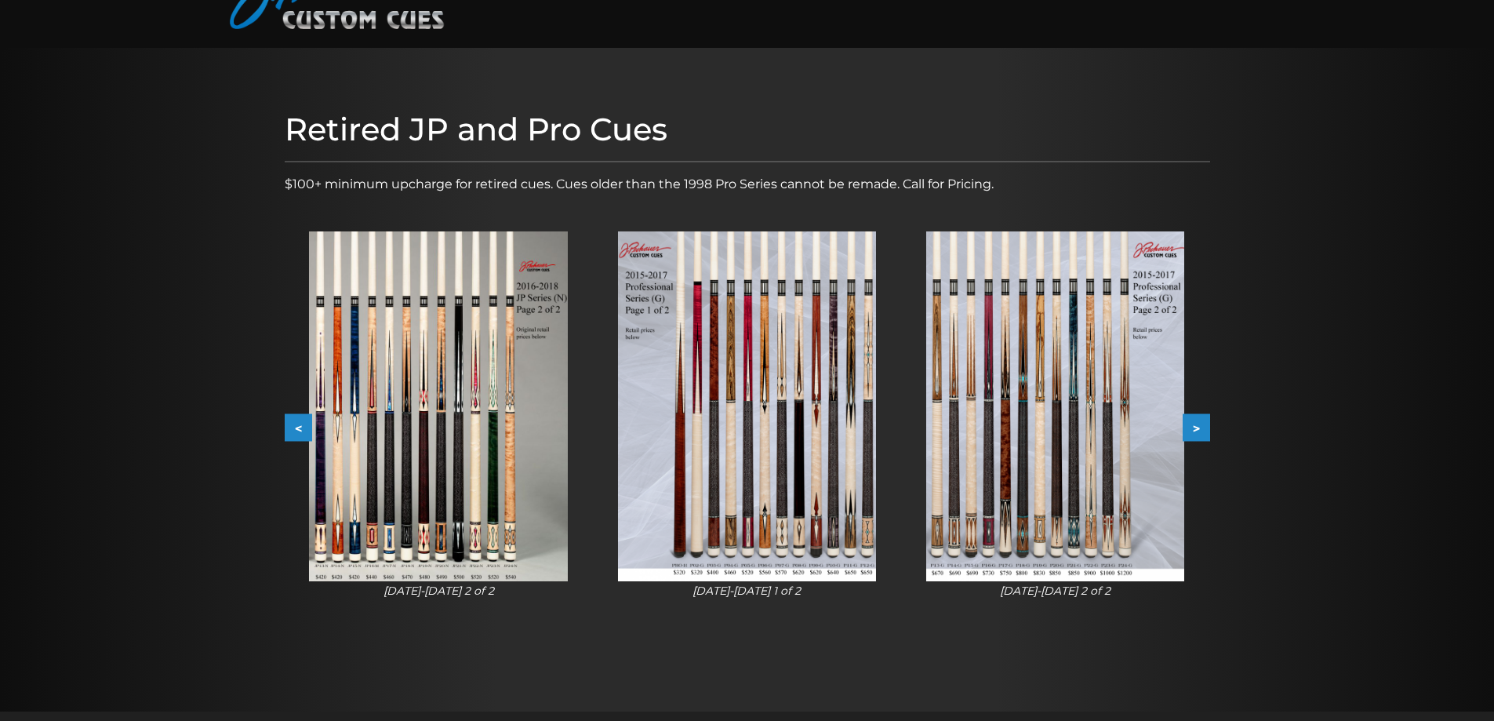
click at [292, 417] on button "<" at bounding box center [298, 427] width 27 height 27
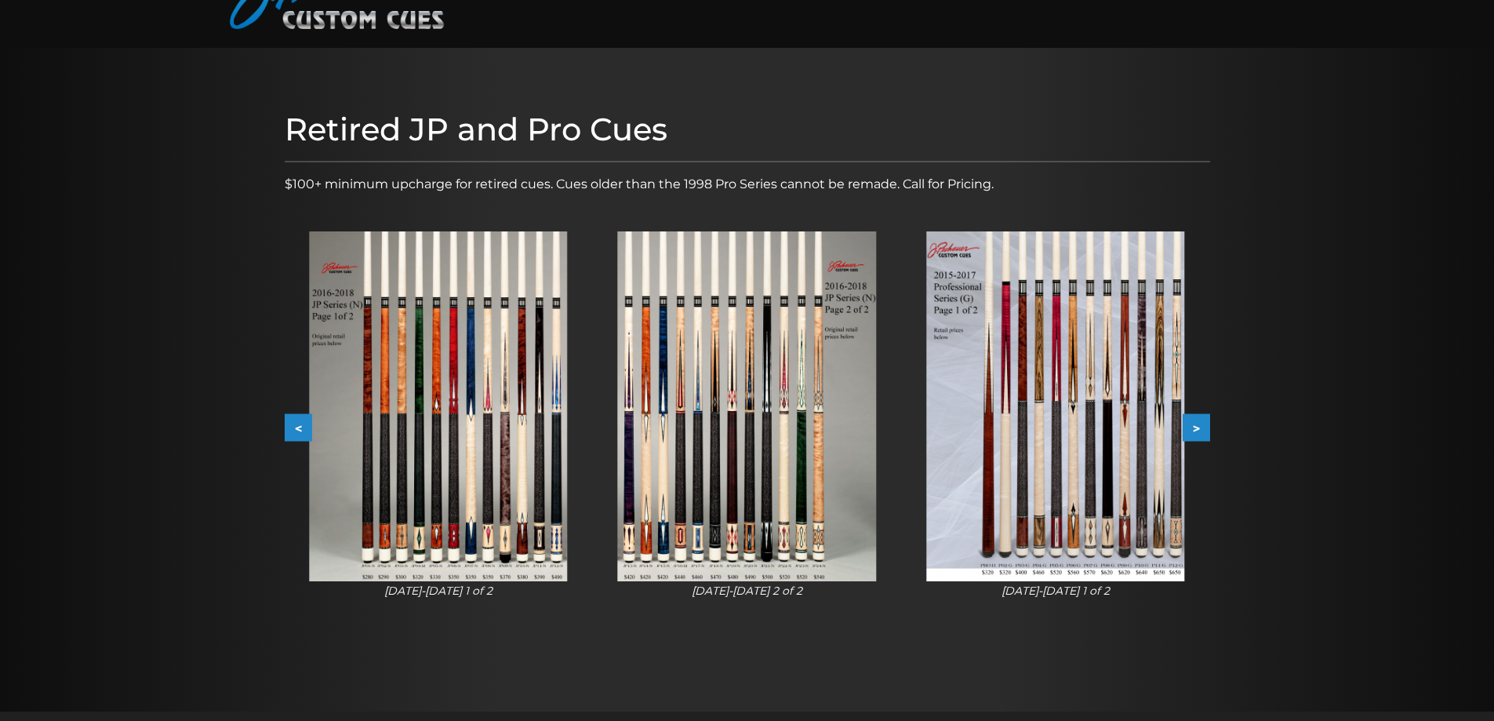
click at [292, 417] on button "<" at bounding box center [298, 427] width 27 height 27
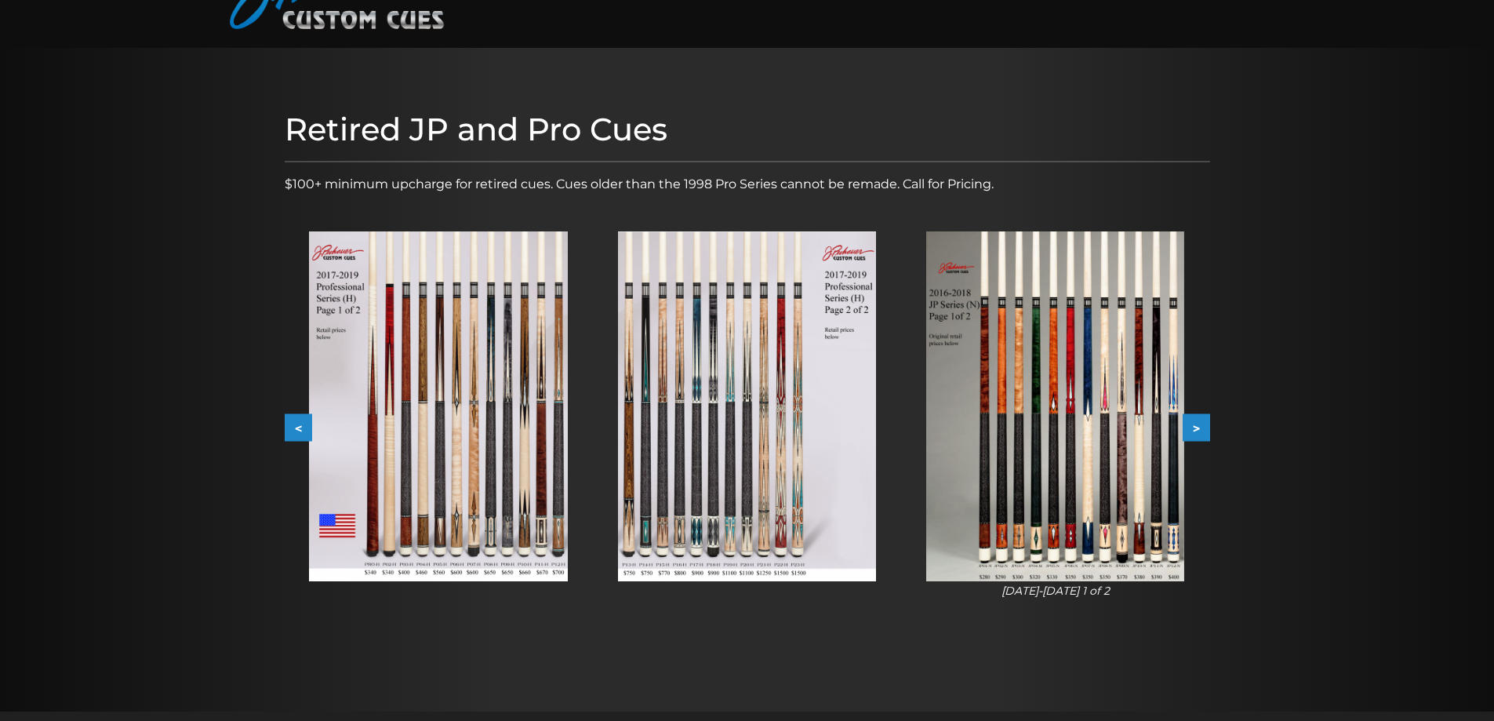
click at [292, 417] on button "<" at bounding box center [298, 427] width 27 height 27
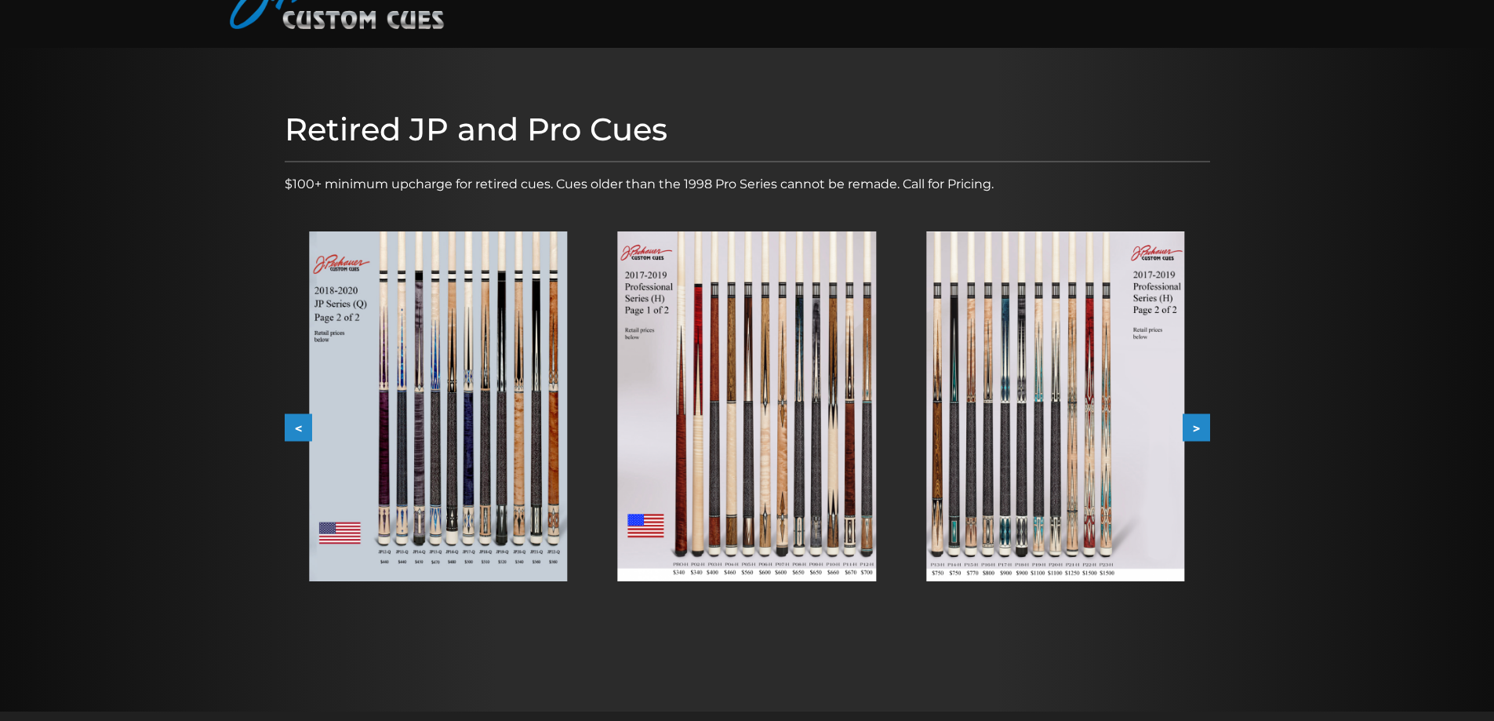
click at [292, 417] on button "<" at bounding box center [298, 427] width 27 height 27
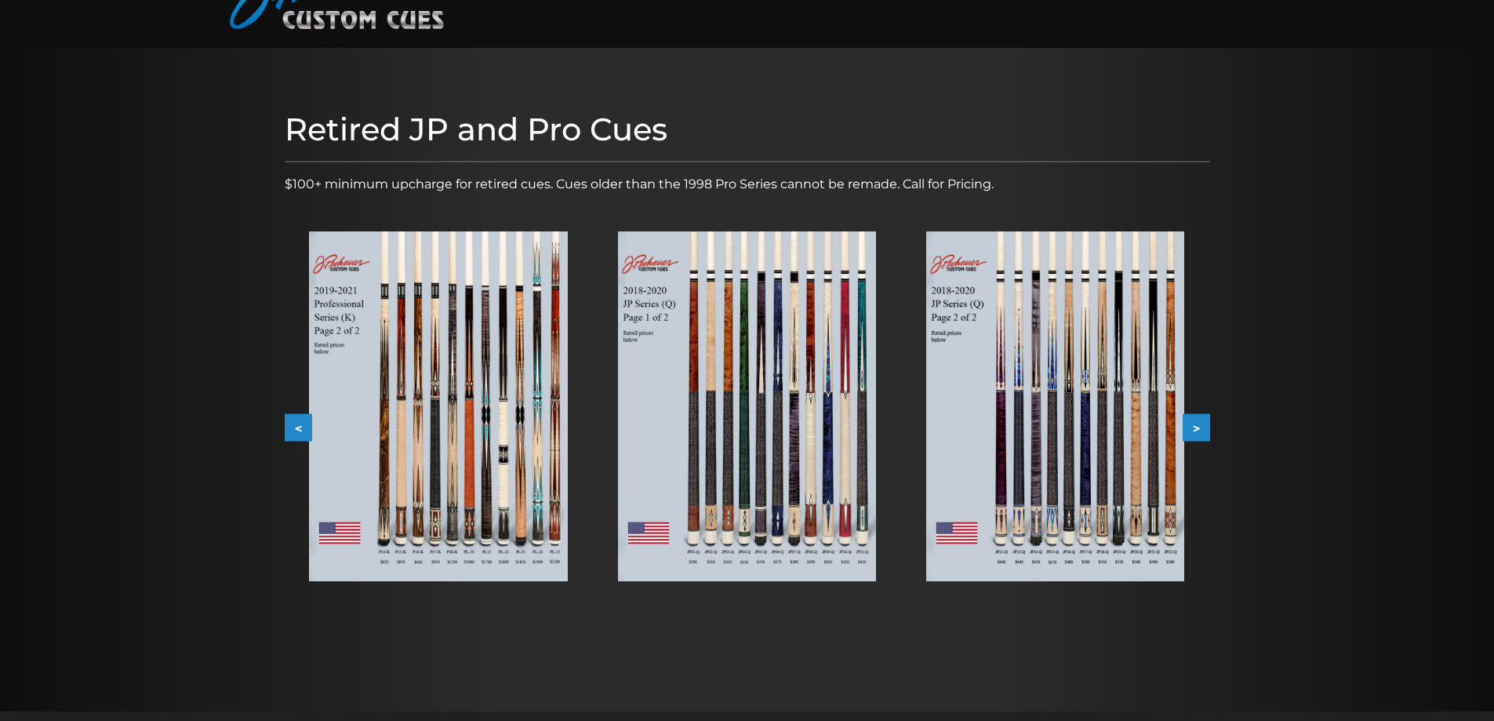
click at [292, 417] on button "<" at bounding box center [298, 427] width 27 height 27
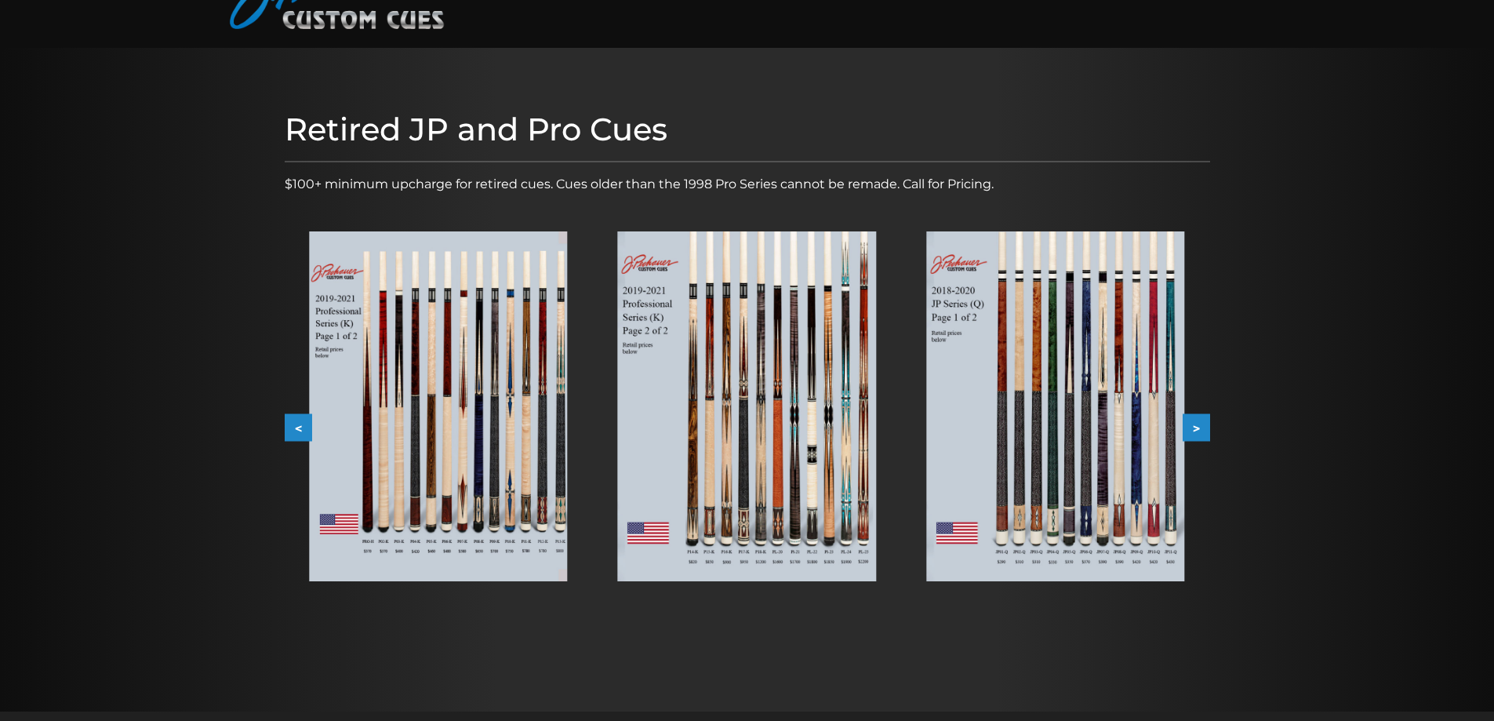
click at [292, 417] on button "<" at bounding box center [298, 427] width 27 height 27
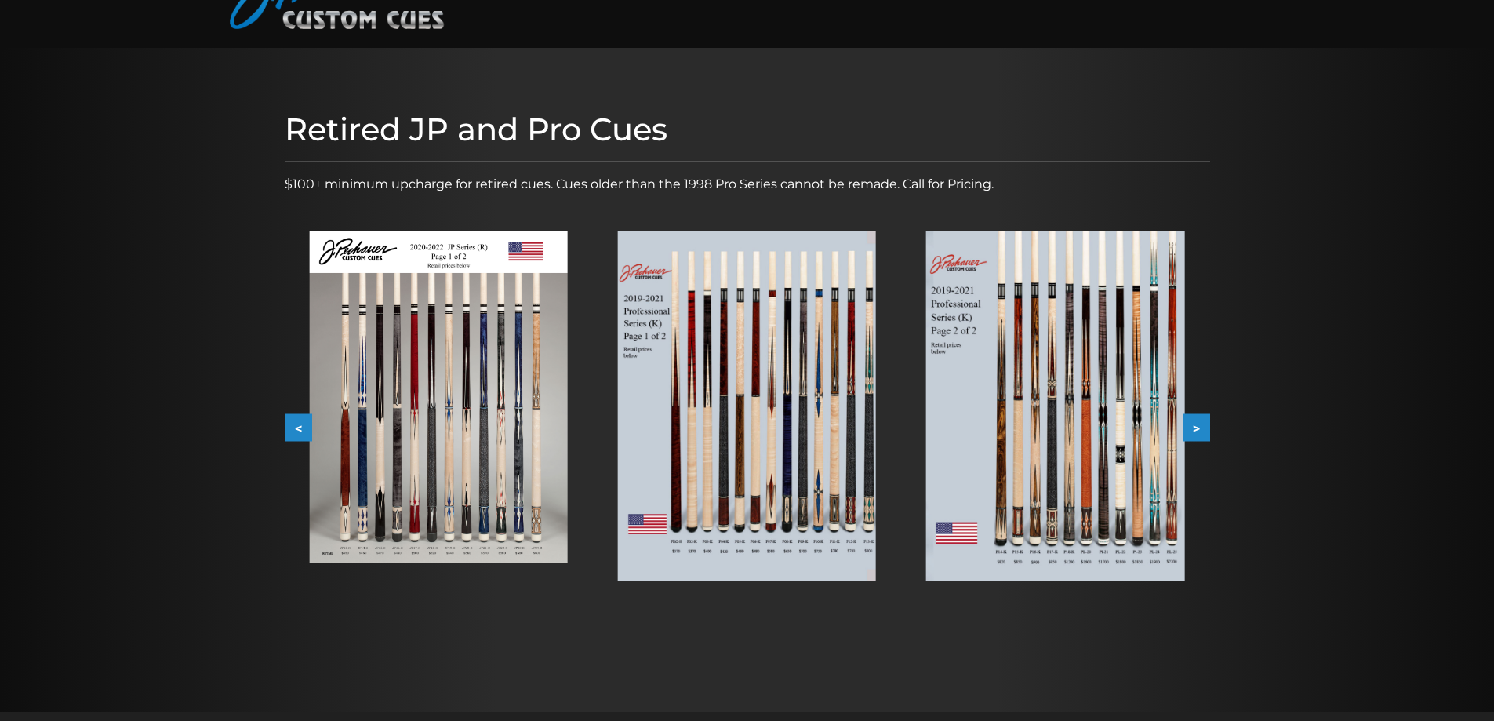
click at [292, 417] on button "<" at bounding box center [298, 427] width 27 height 27
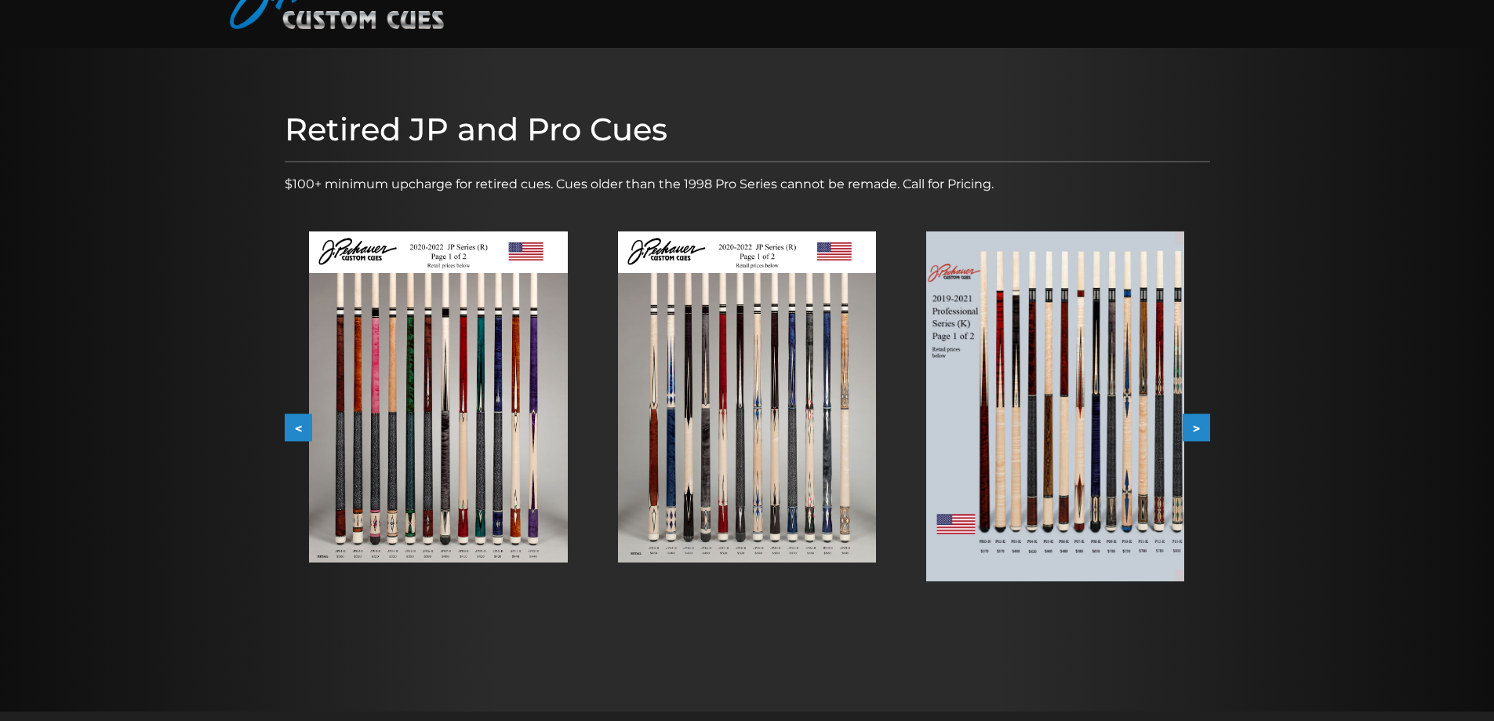
click at [292, 417] on button "<" at bounding box center [298, 427] width 27 height 27
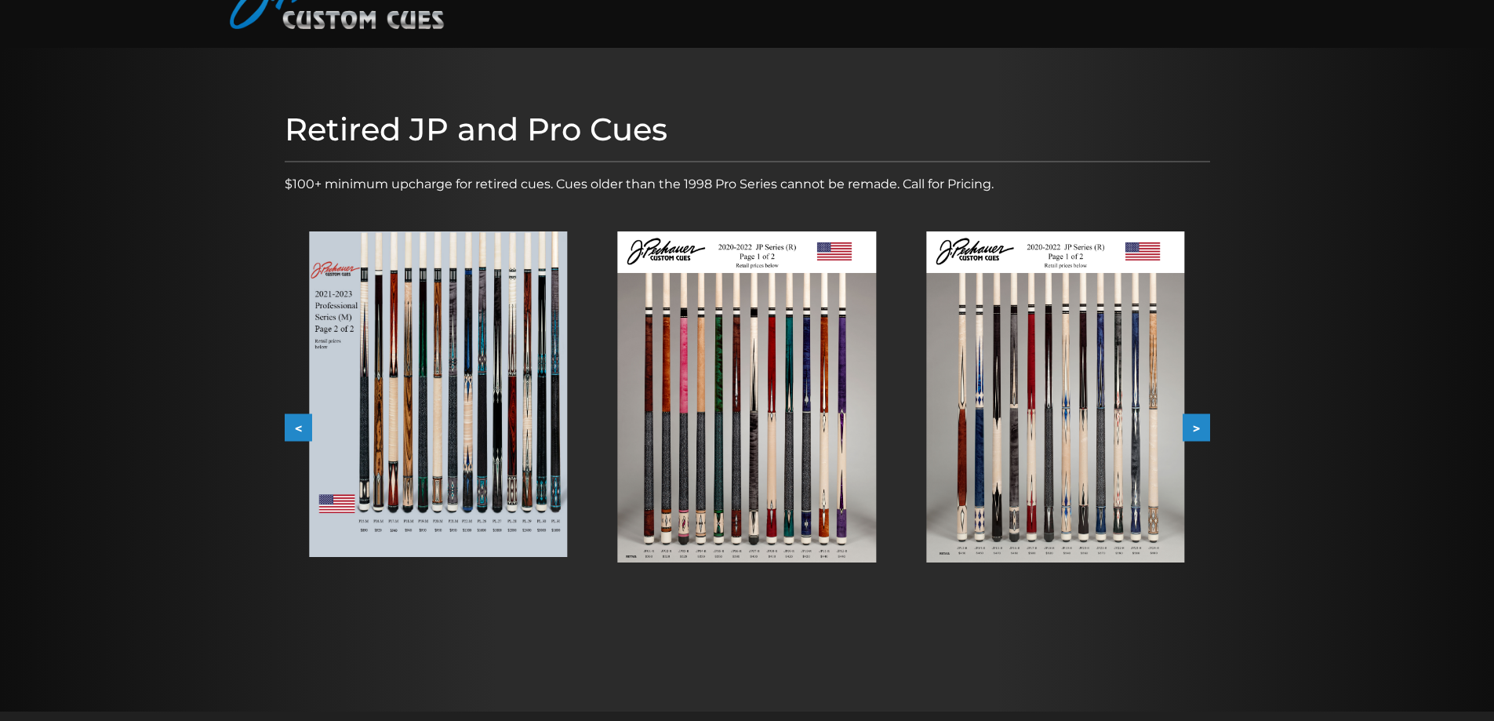
click at [292, 417] on button "<" at bounding box center [298, 427] width 27 height 27
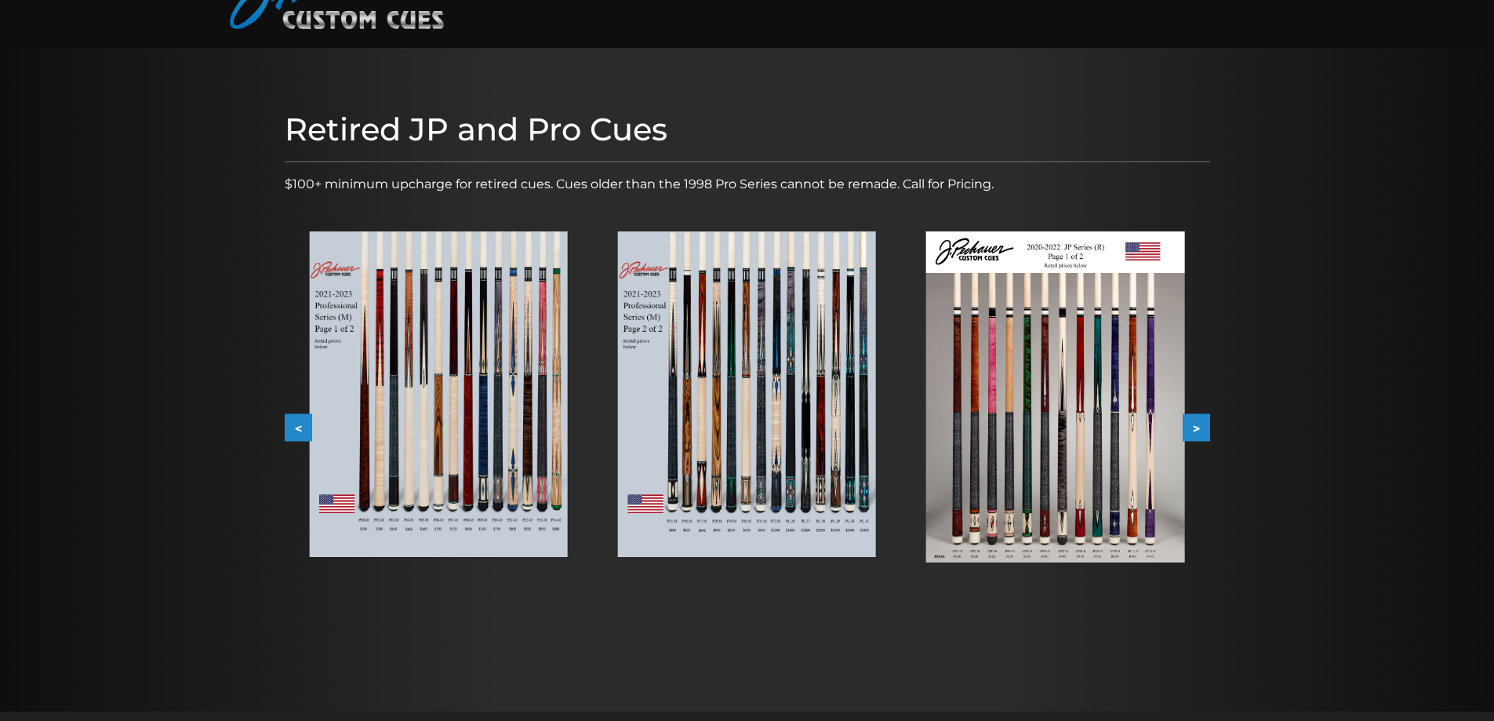
click at [292, 417] on button "<" at bounding box center [298, 427] width 27 height 27
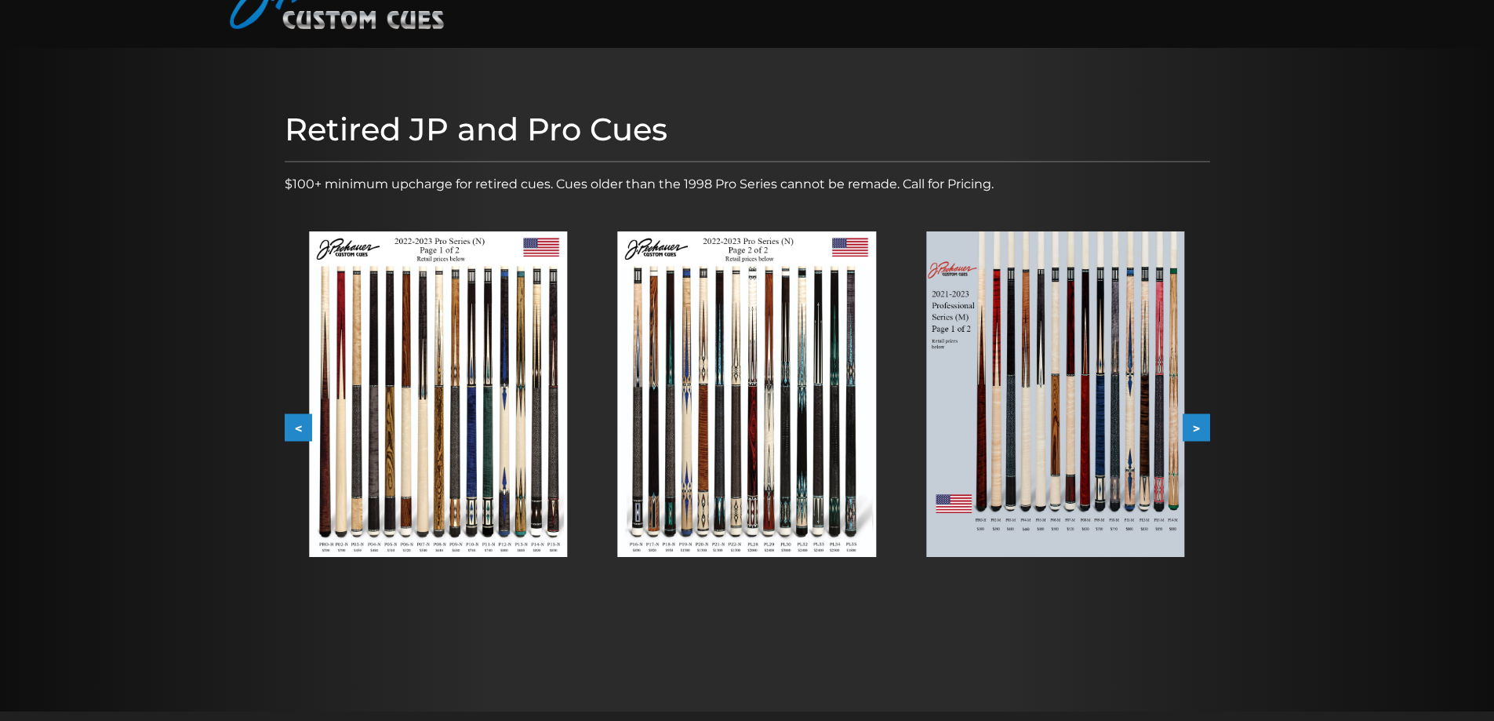
click at [292, 417] on button "<" at bounding box center [298, 427] width 27 height 27
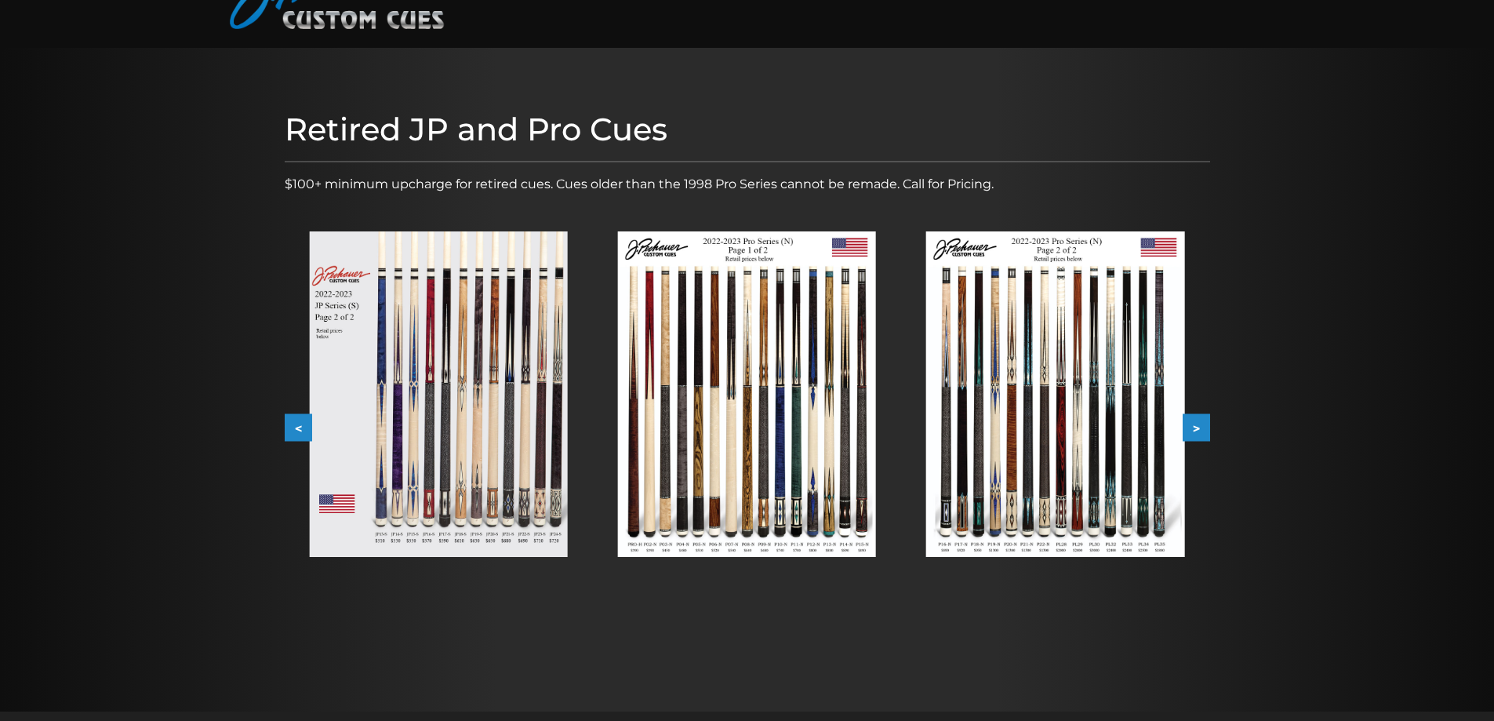
click at [292, 417] on button "<" at bounding box center [298, 427] width 27 height 27
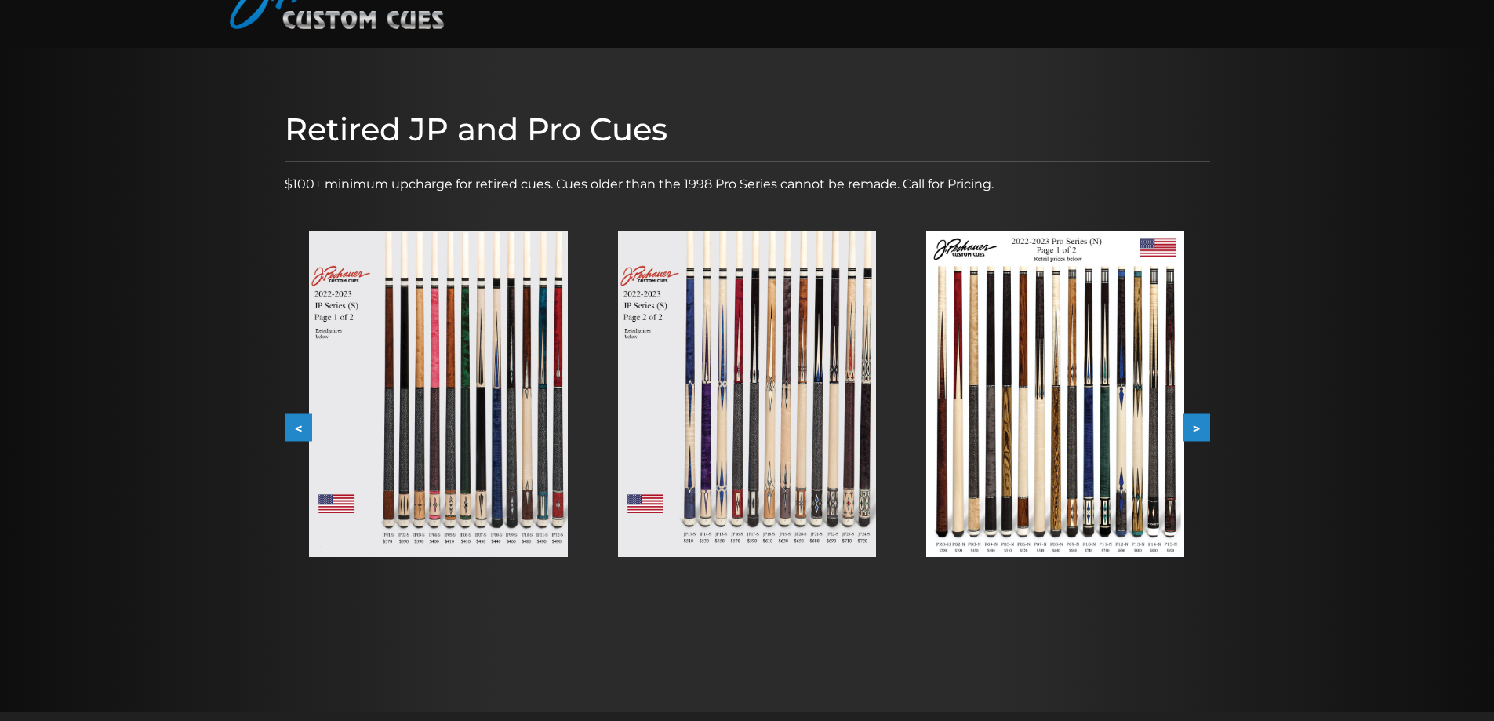
click at [340, 401] on img at bounding box center [438, 394] width 258 height 326
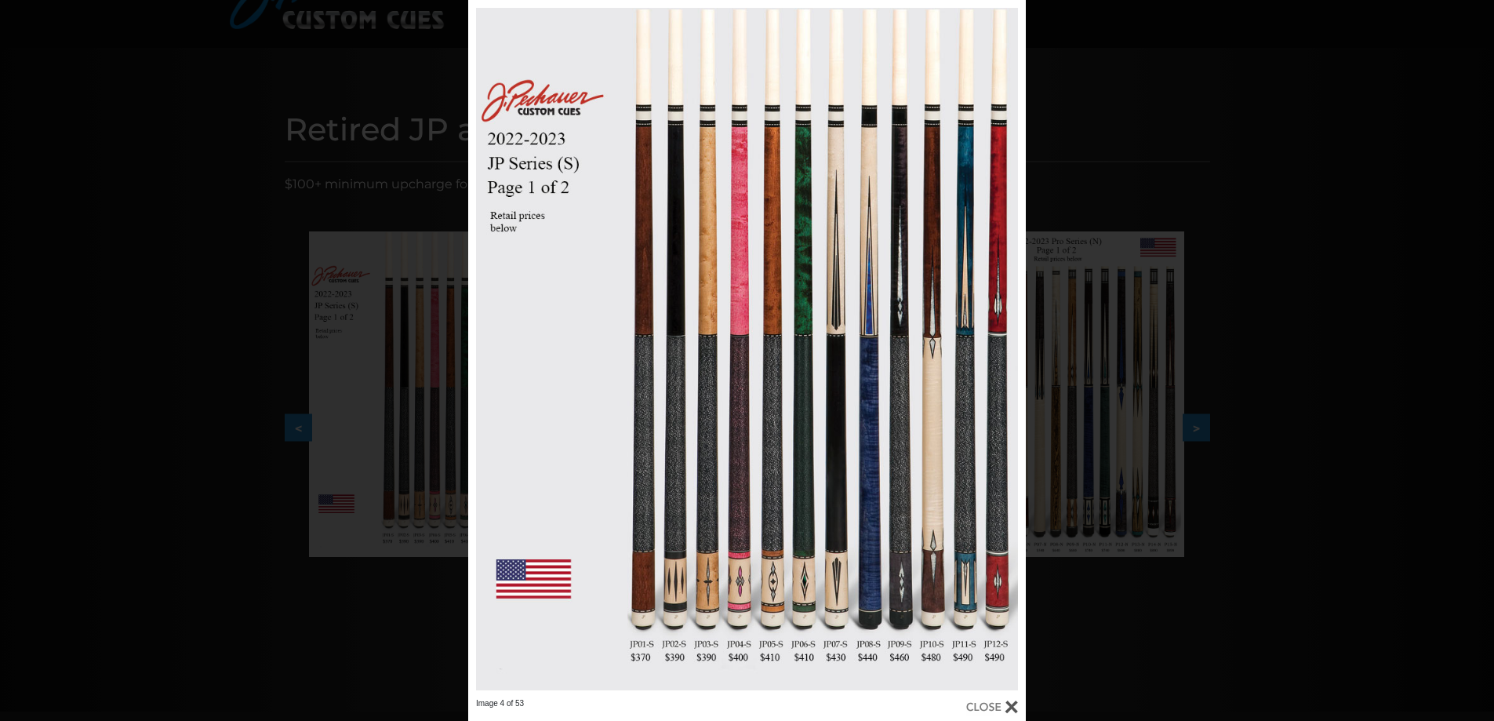
click at [212, 399] on div "Image 4 of 53" at bounding box center [747, 360] width 1494 height 721
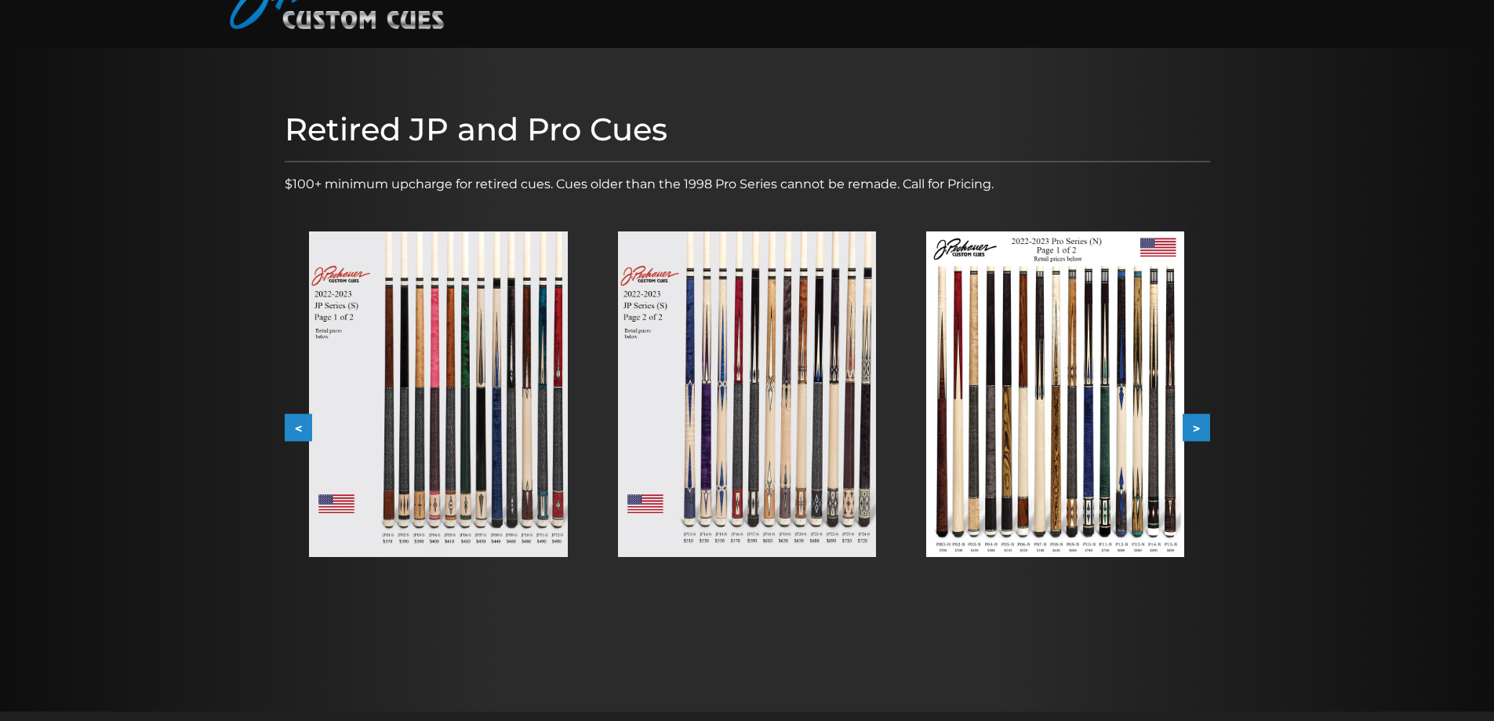
click at [285, 428] on button "<" at bounding box center [298, 427] width 27 height 27
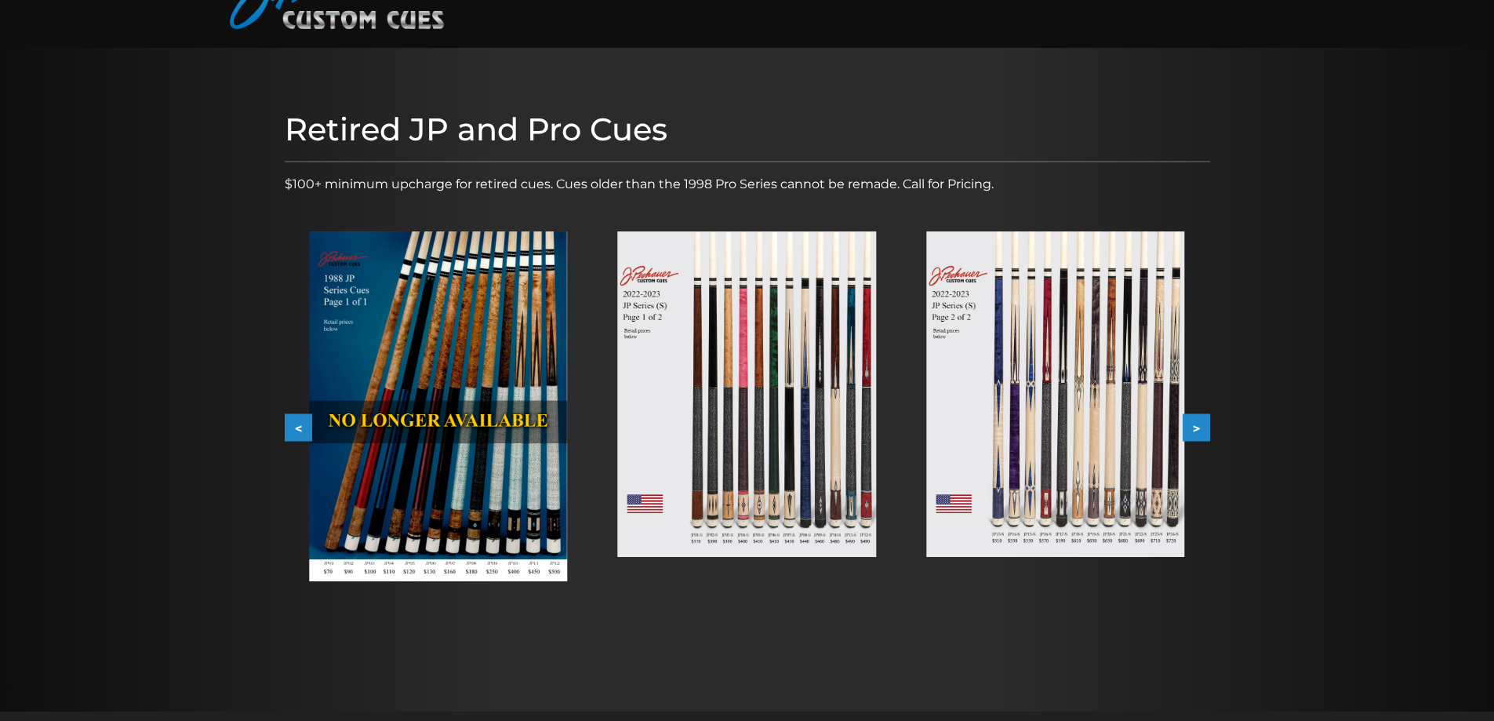
click at [300, 421] on button "<" at bounding box center [298, 427] width 27 height 27
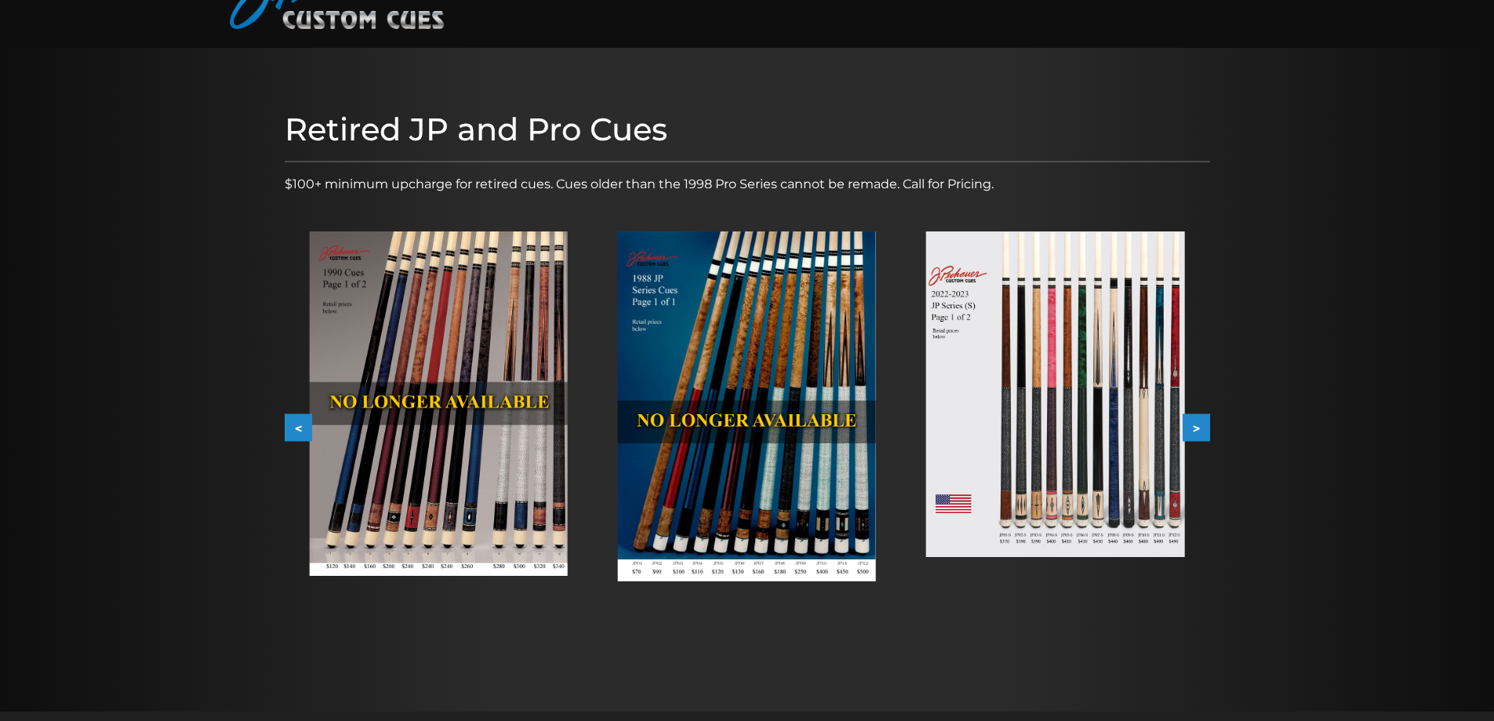
click at [686, 365] on img at bounding box center [747, 406] width 258 height 350
click at [297, 420] on button "<" at bounding box center [298, 427] width 27 height 27
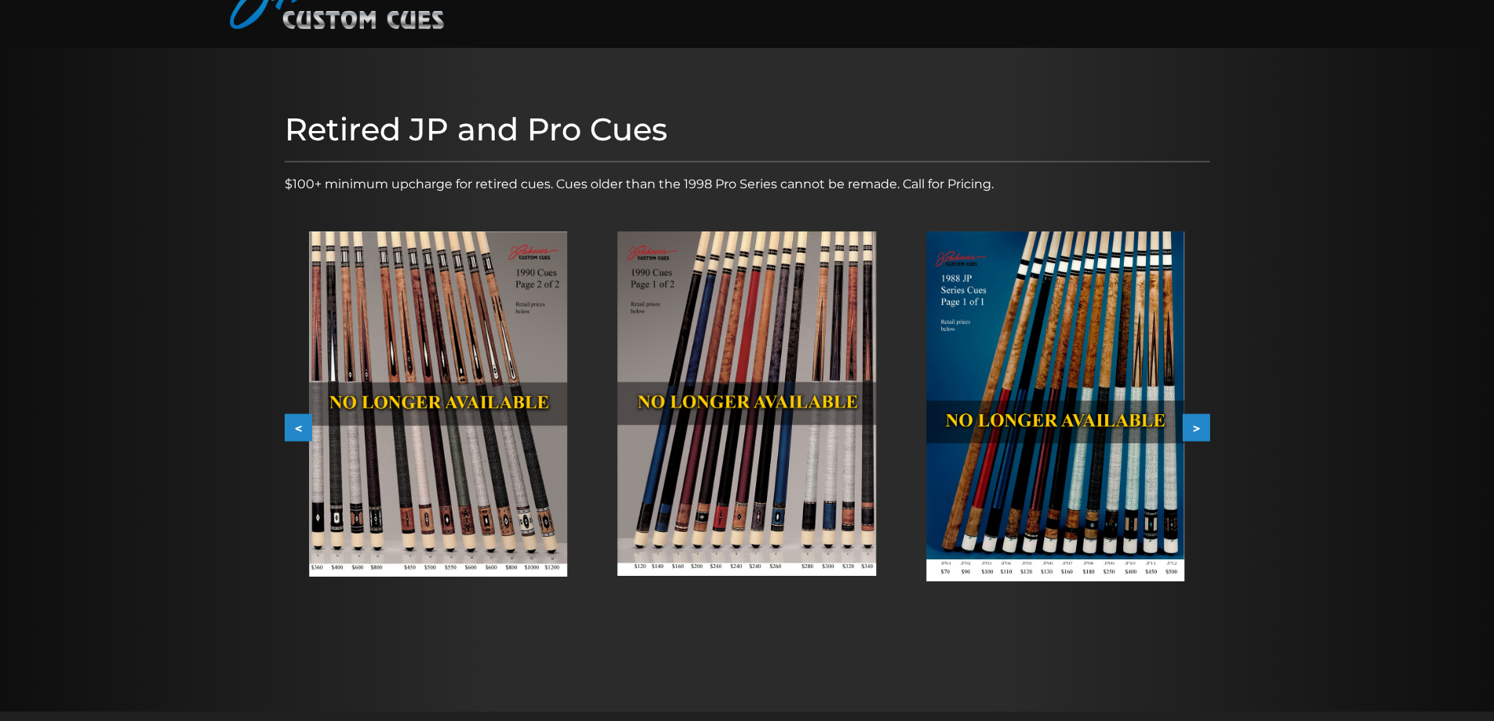
click at [1200, 414] on button ">" at bounding box center [1196, 427] width 27 height 27
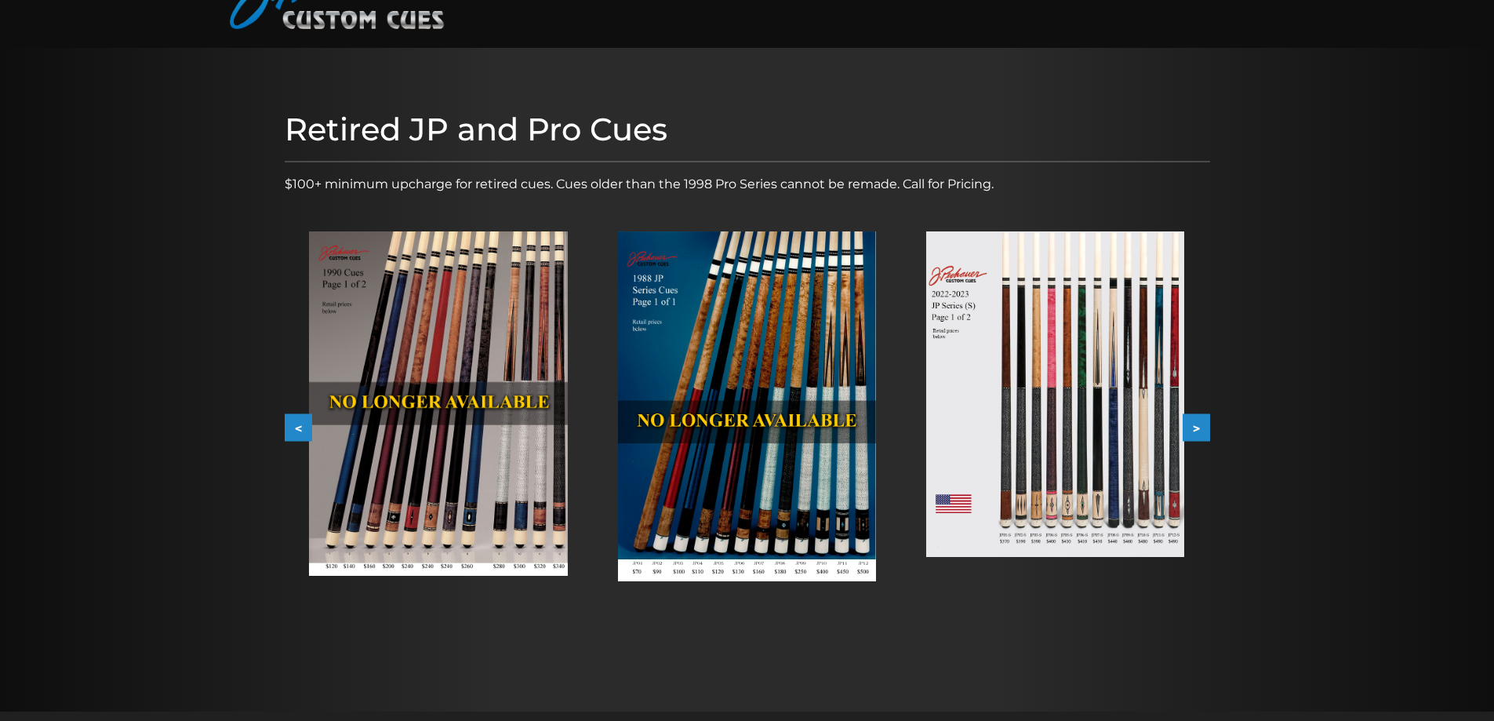
click at [1203, 421] on button ">" at bounding box center [1196, 427] width 27 height 27
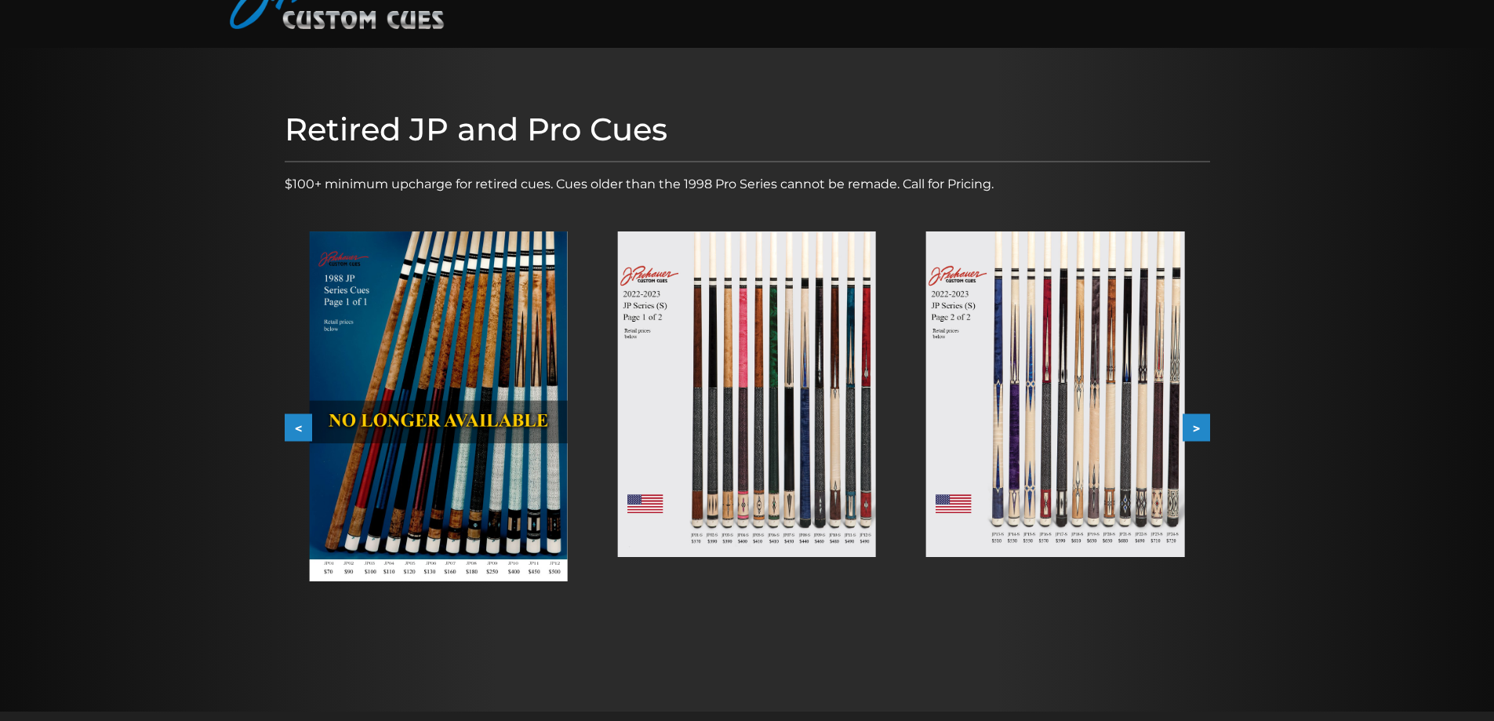
click at [1222, 423] on div at bounding box center [747, 380] width 1494 height 664
click at [1215, 423] on div "Retired JP and Pro Cues $100+ minimum upcharge for retired cues. Cues older tha…" at bounding box center [747, 380] width 941 height 554
click at [1207, 423] on button ">" at bounding box center [1196, 427] width 27 height 27
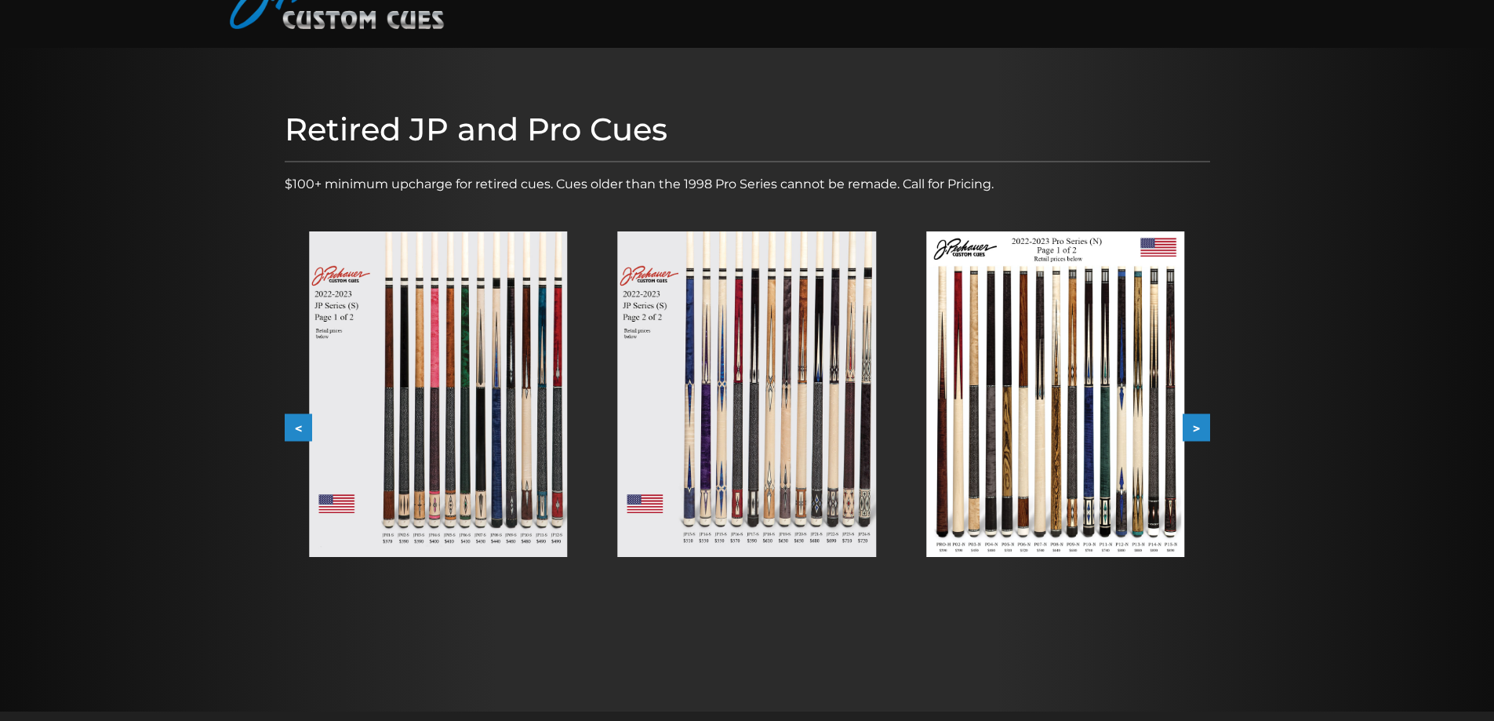
click at [1207, 423] on button ">" at bounding box center [1196, 427] width 27 height 27
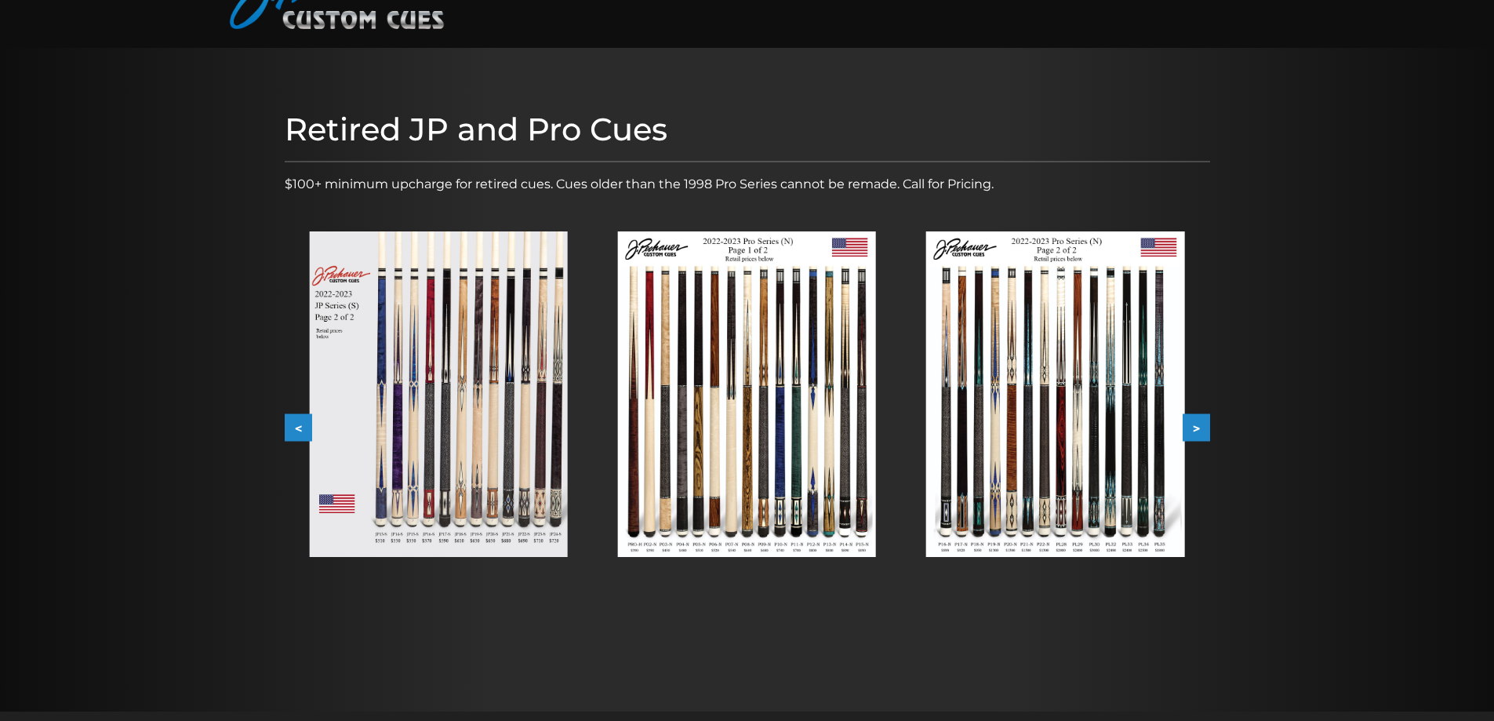
click at [1199, 423] on button ">" at bounding box center [1196, 427] width 27 height 27
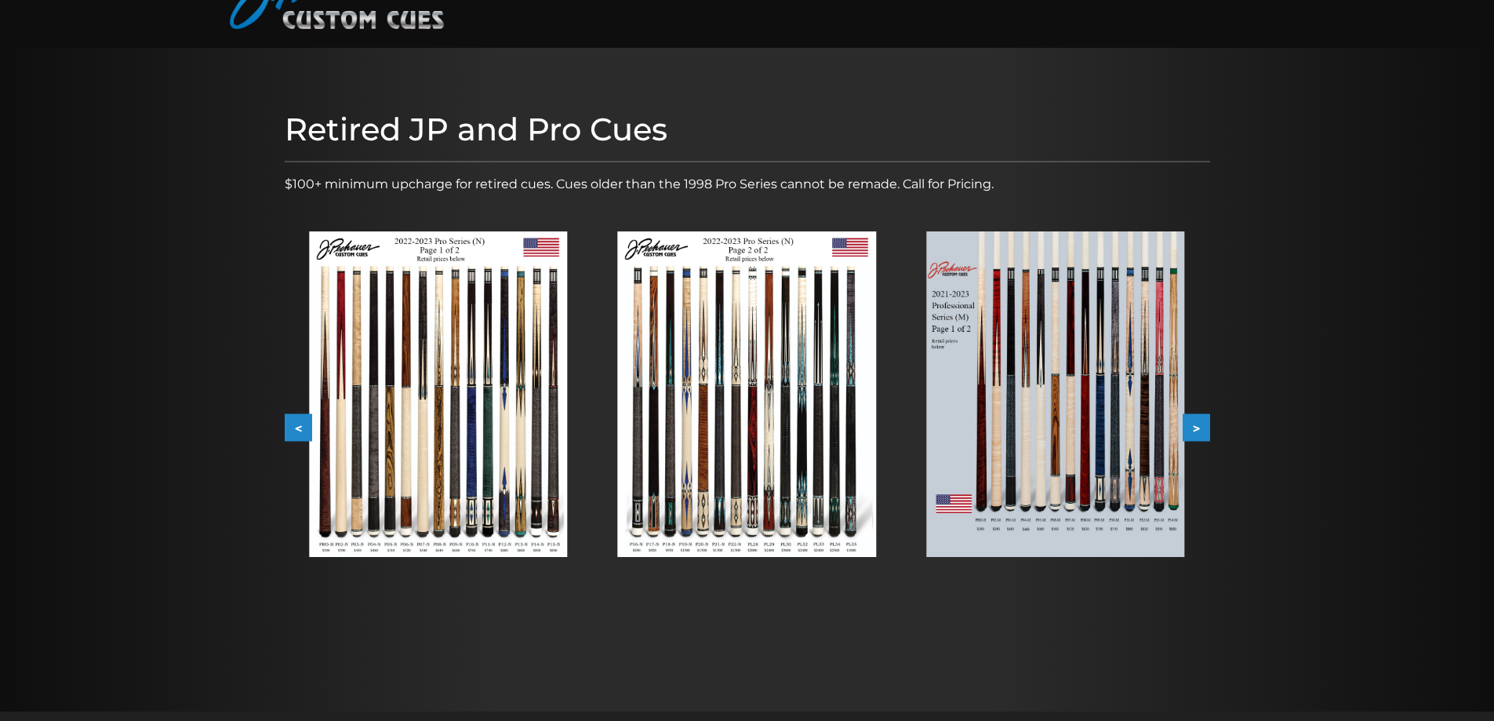
click at [294, 428] on button "<" at bounding box center [298, 427] width 27 height 27
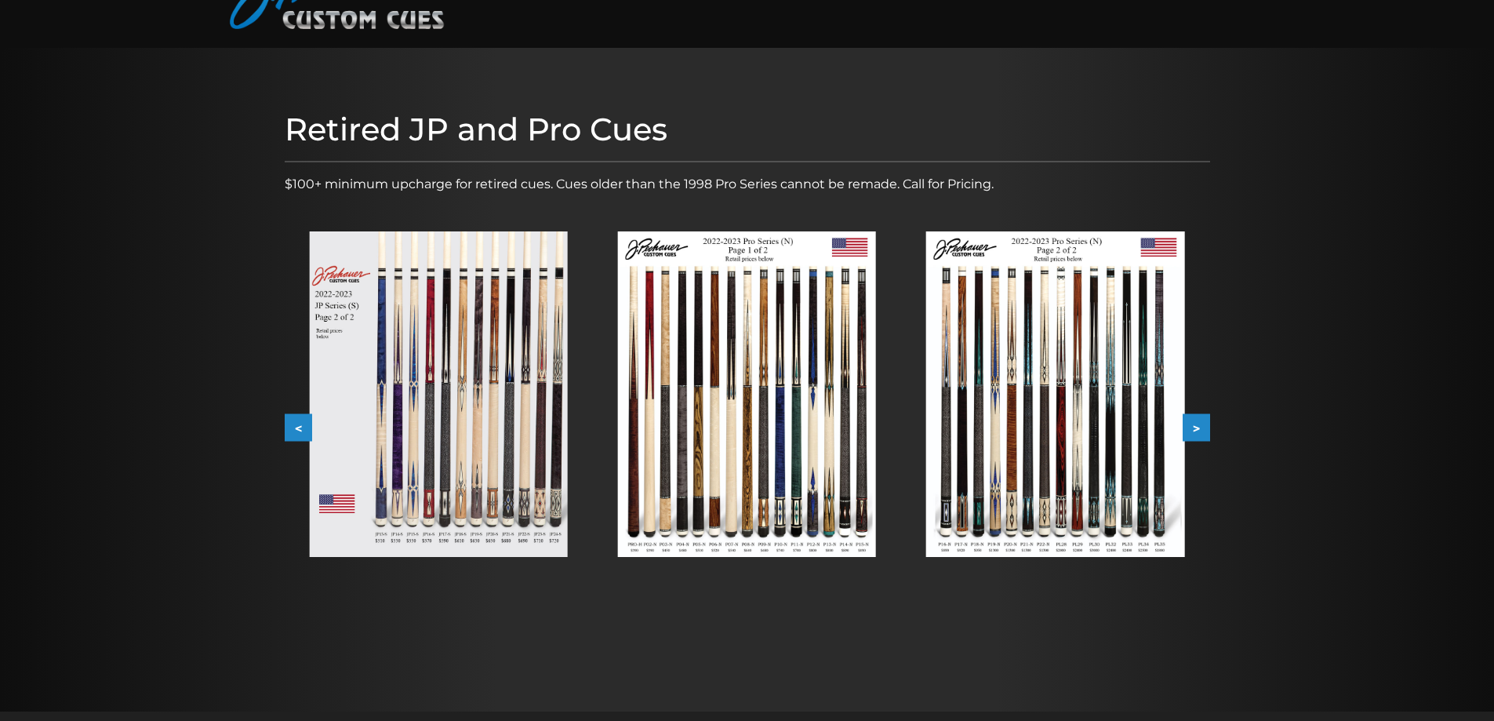
click at [286, 426] on button "<" at bounding box center [298, 427] width 27 height 27
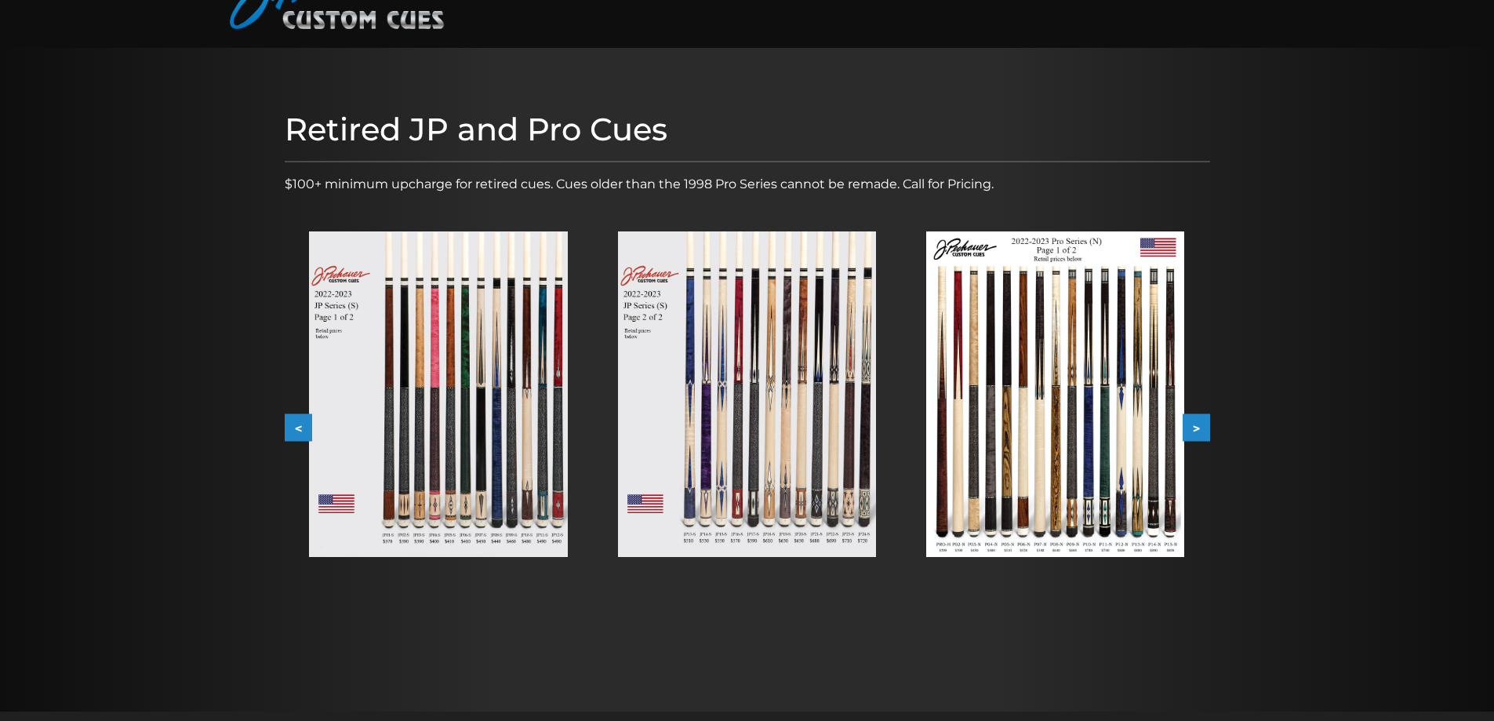
click at [286, 426] on button "<" at bounding box center [298, 427] width 27 height 27
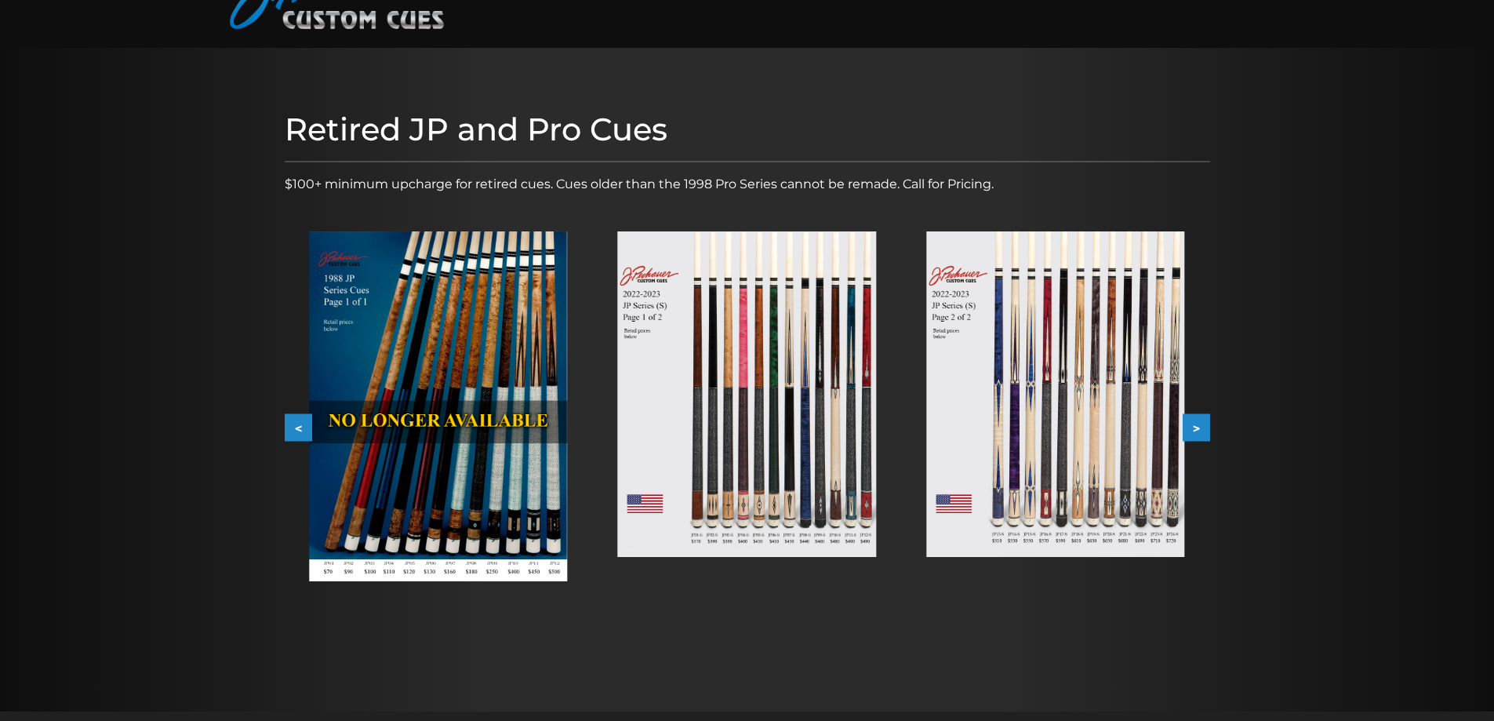
click at [286, 426] on button "<" at bounding box center [298, 427] width 27 height 27
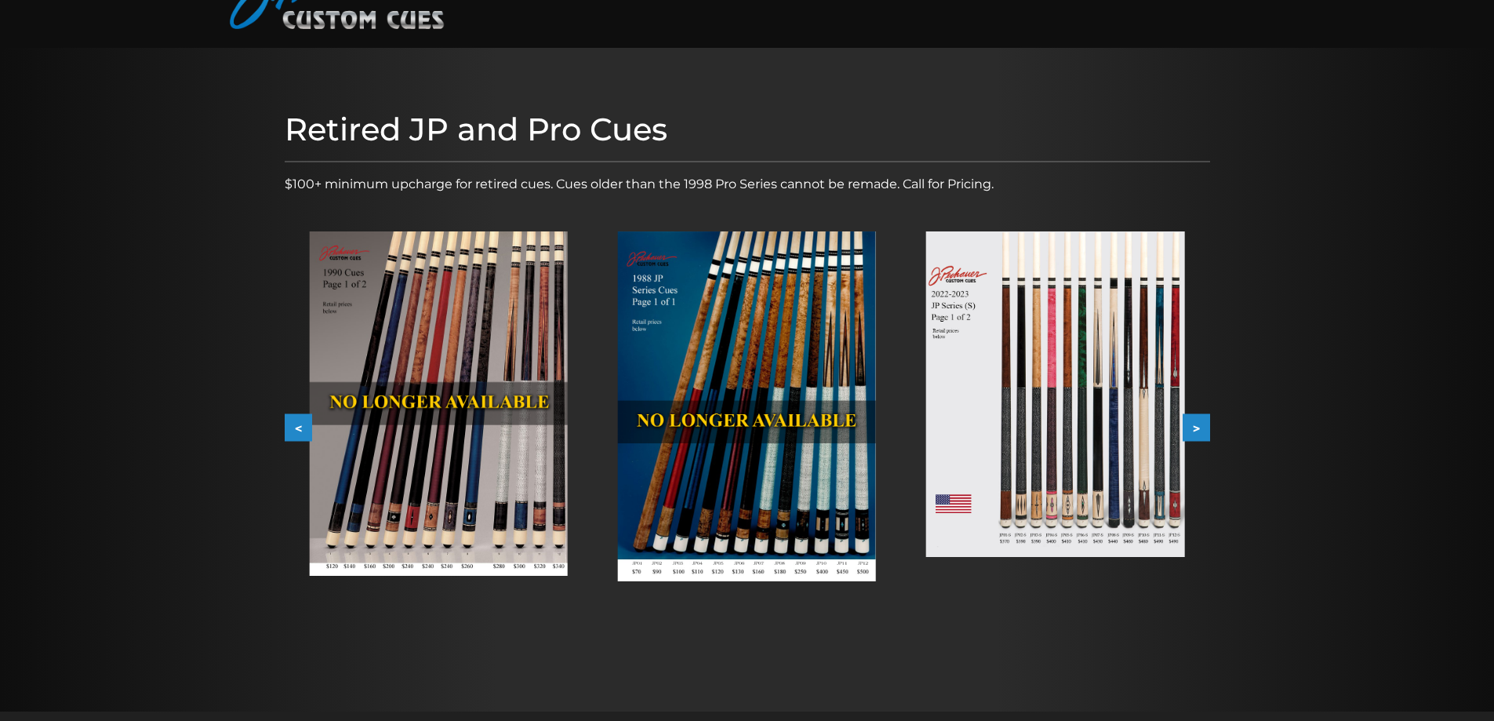
click at [286, 426] on button "<" at bounding box center [298, 427] width 27 height 27
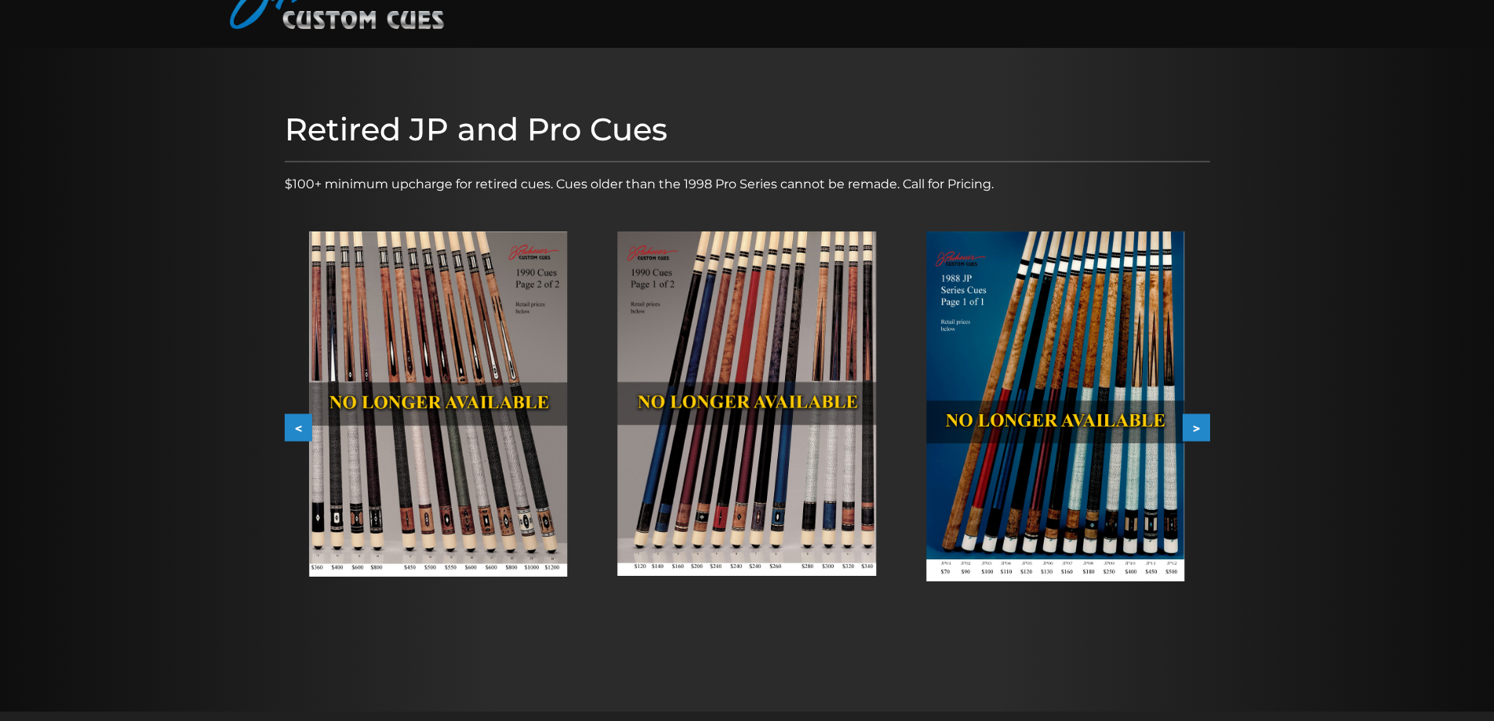
click at [286, 426] on button "<" at bounding box center [298, 427] width 27 height 27
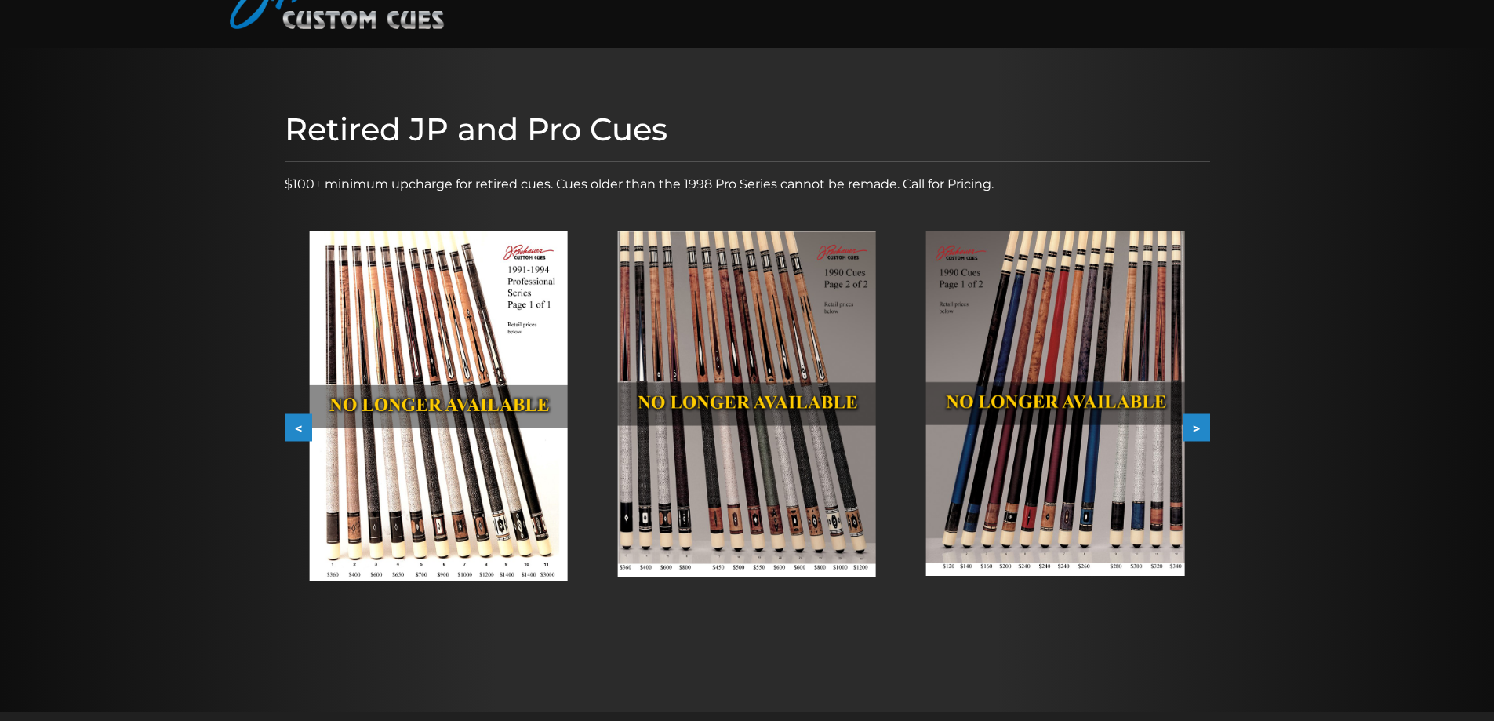
click at [287, 425] on button "<" at bounding box center [298, 427] width 27 height 27
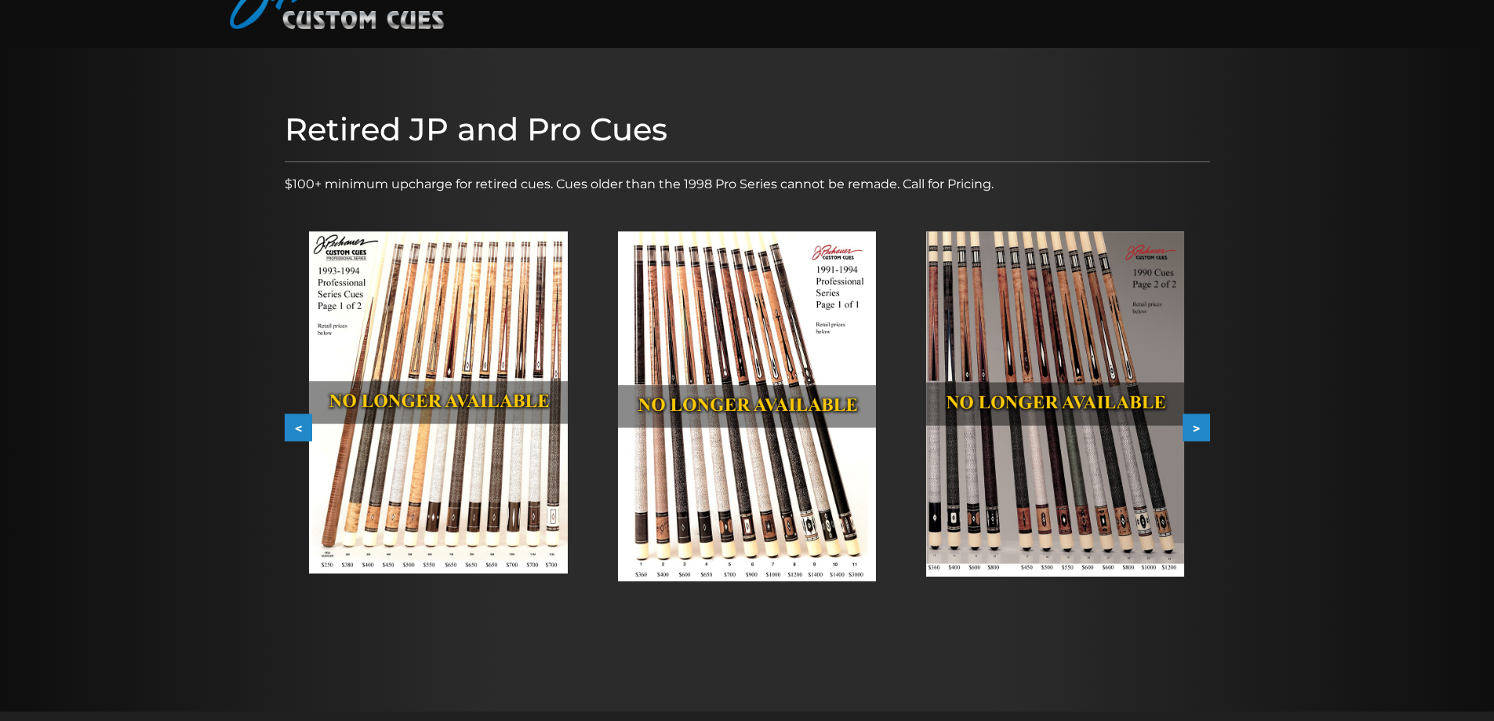
click at [287, 425] on button "<" at bounding box center [298, 427] width 27 height 27
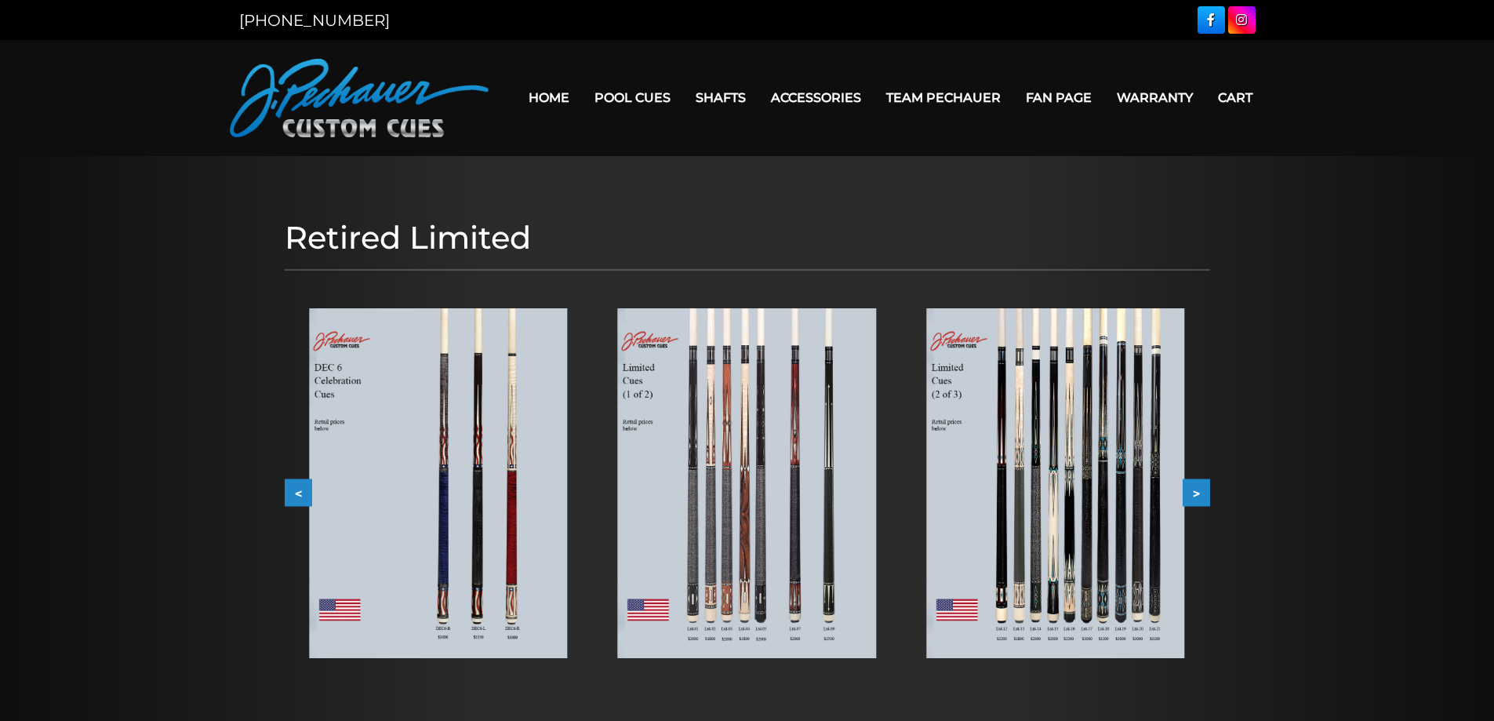
click at [430, 388] on img at bounding box center [438, 483] width 258 height 350
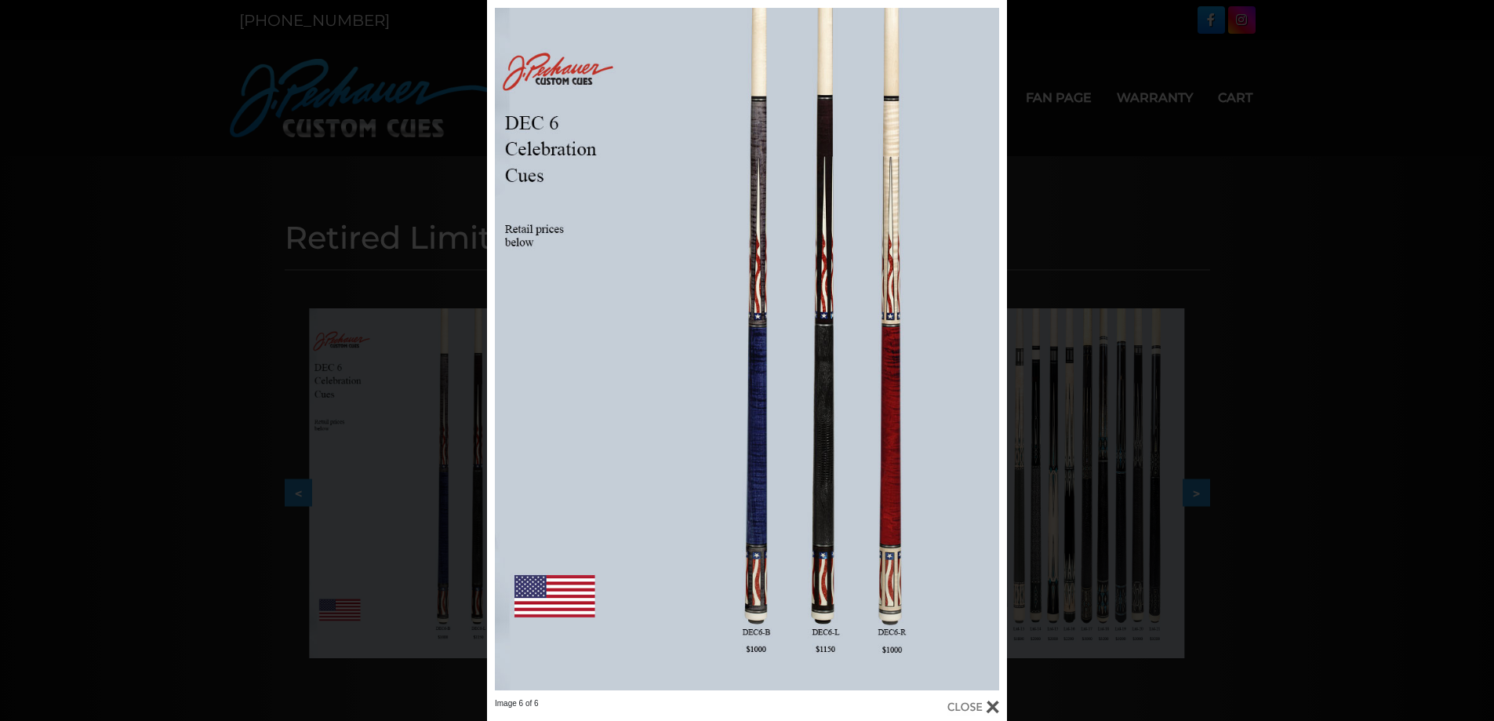
click at [206, 379] on div "Image 6 of 6" at bounding box center [747, 360] width 1494 height 721
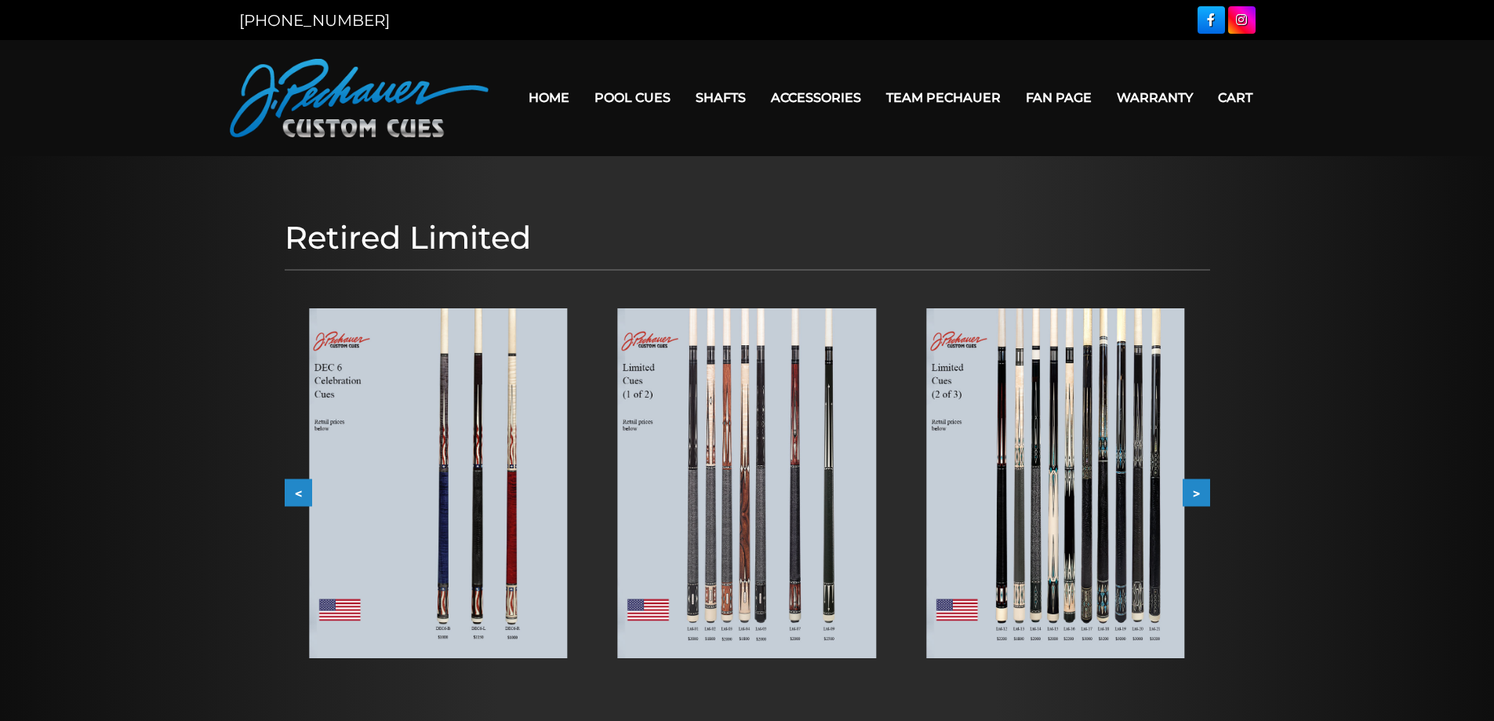
click at [774, 457] on img at bounding box center [747, 483] width 258 height 350
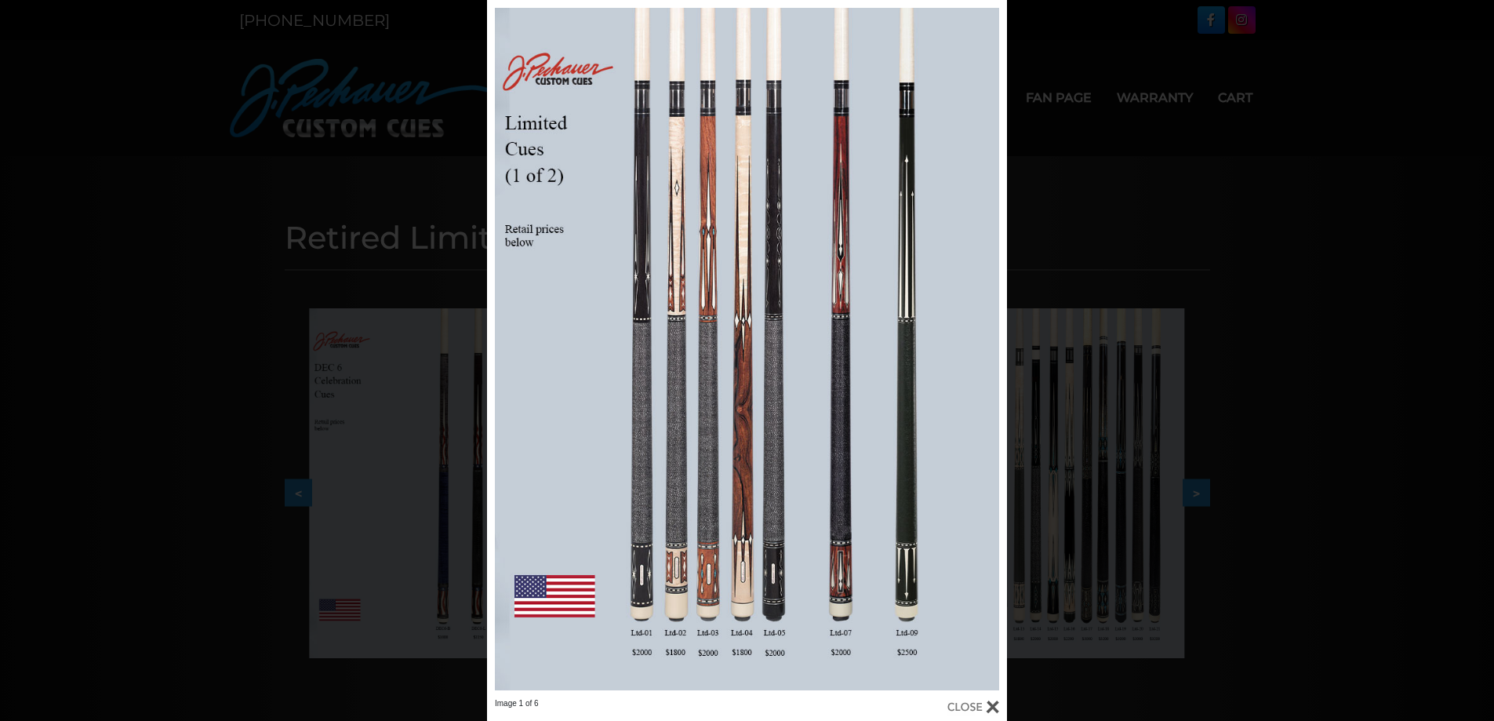
click at [1181, 240] on div "Image 1 of 6" at bounding box center [747, 360] width 1494 height 721
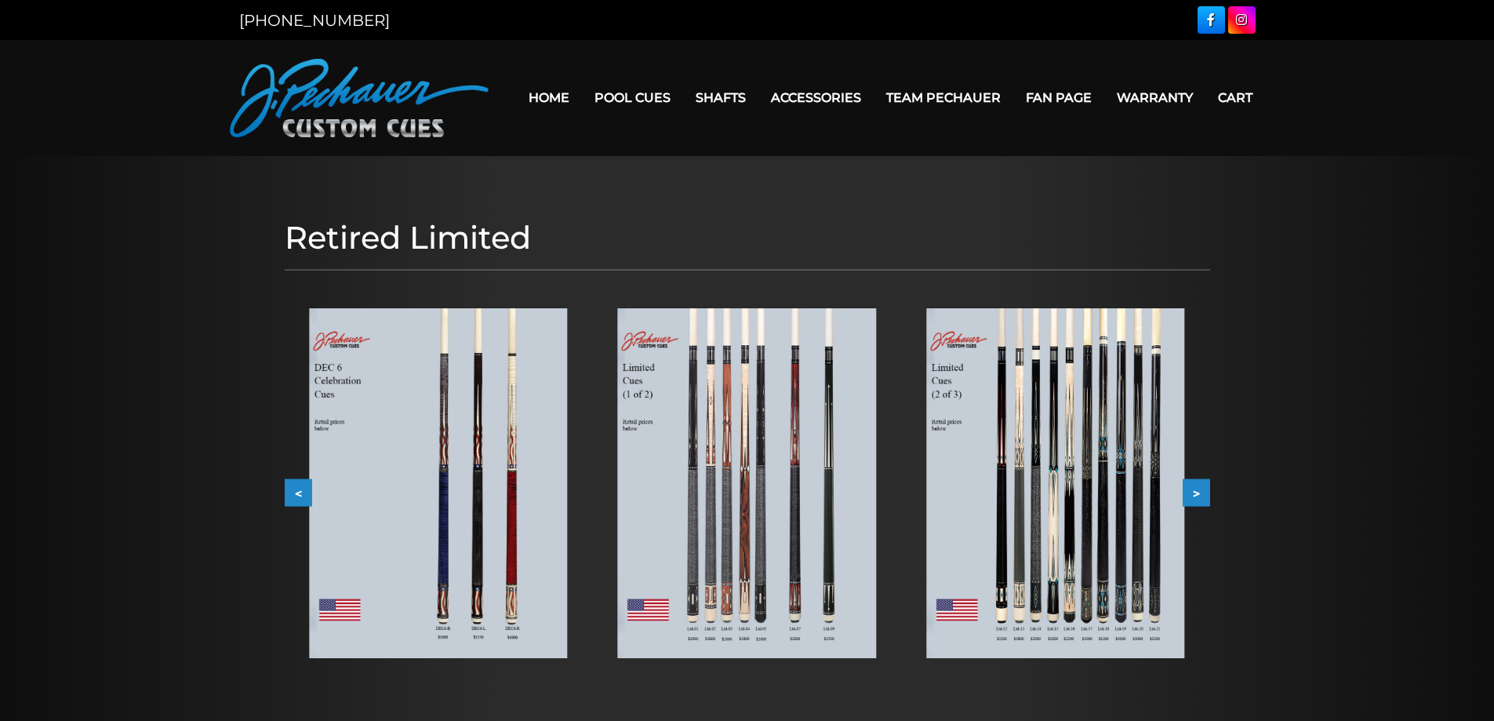
click at [1170, 482] on img at bounding box center [1055, 483] width 258 height 350
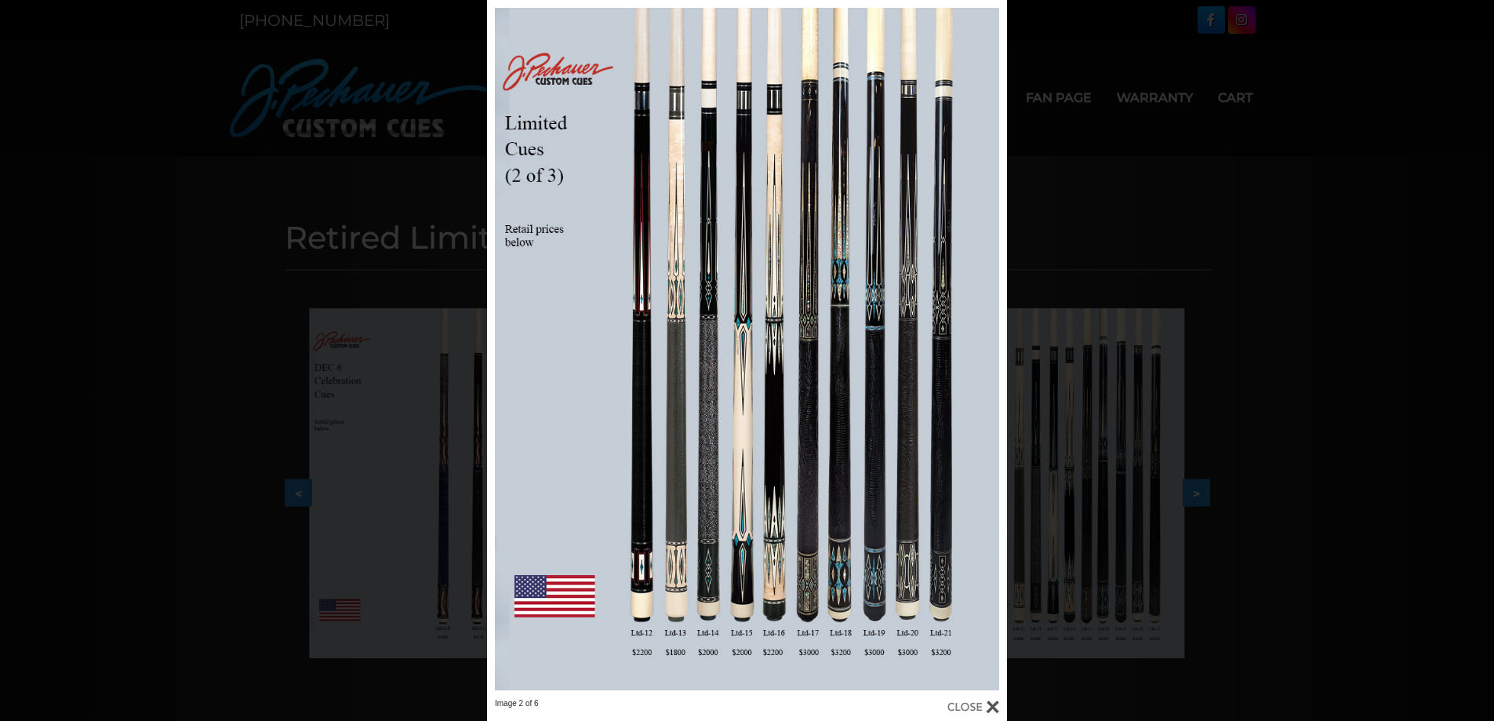
click at [1283, 388] on div "Image 2 of 6" at bounding box center [747, 360] width 1494 height 721
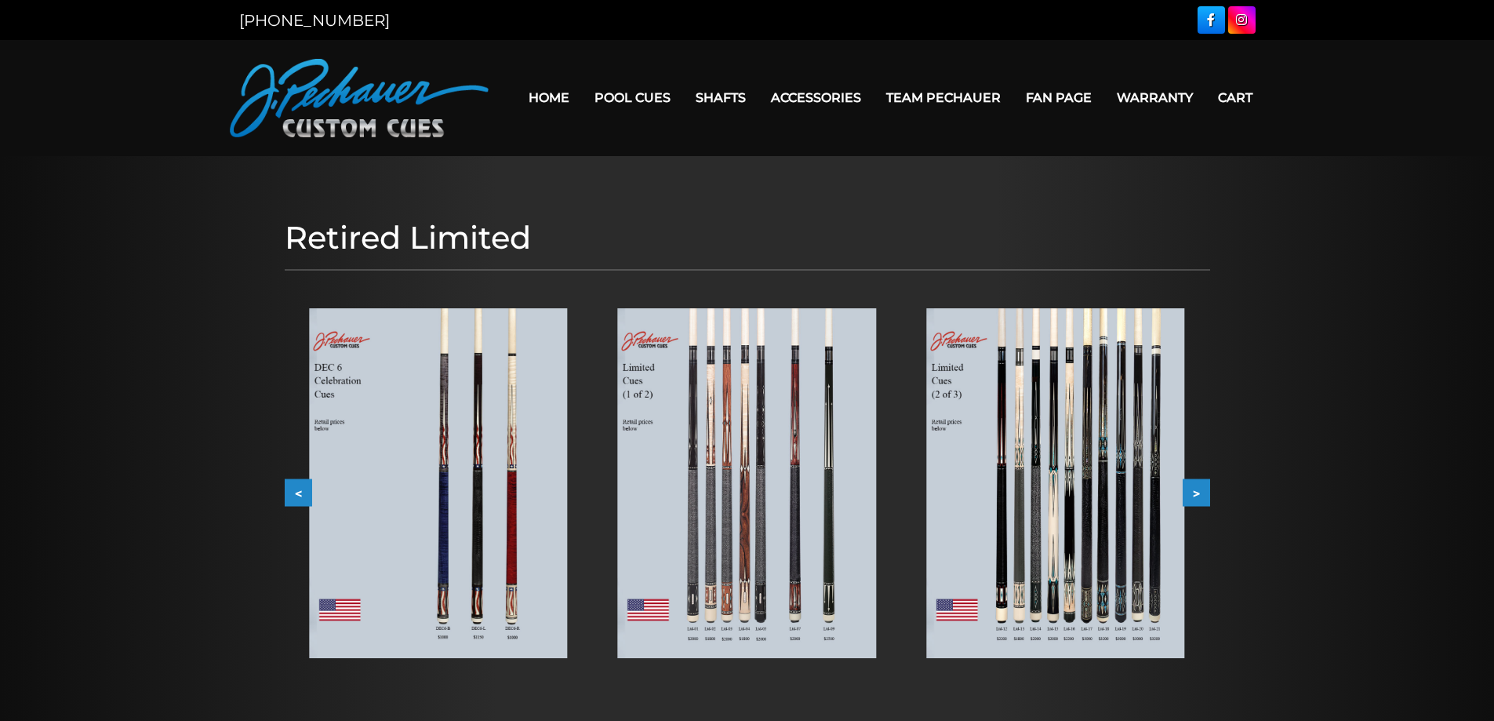
click at [1198, 475] on div at bounding box center [1055, 483] width 308 height 400
click at [1198, 482] on button ">" at bounding box center [1196, 492] width 27 height 27
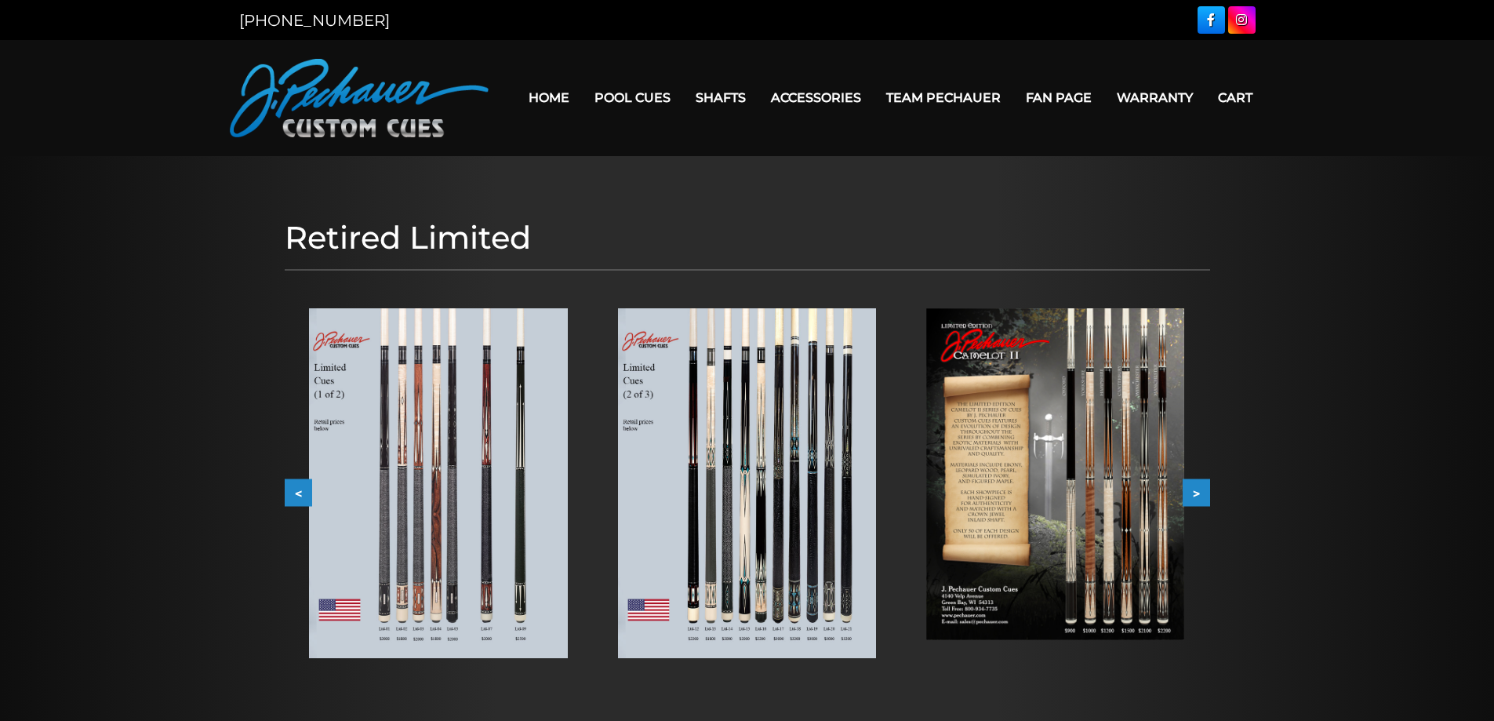
click at [1198, 482] on button ">" at bounding box center [1196, 492] width 27 height 27
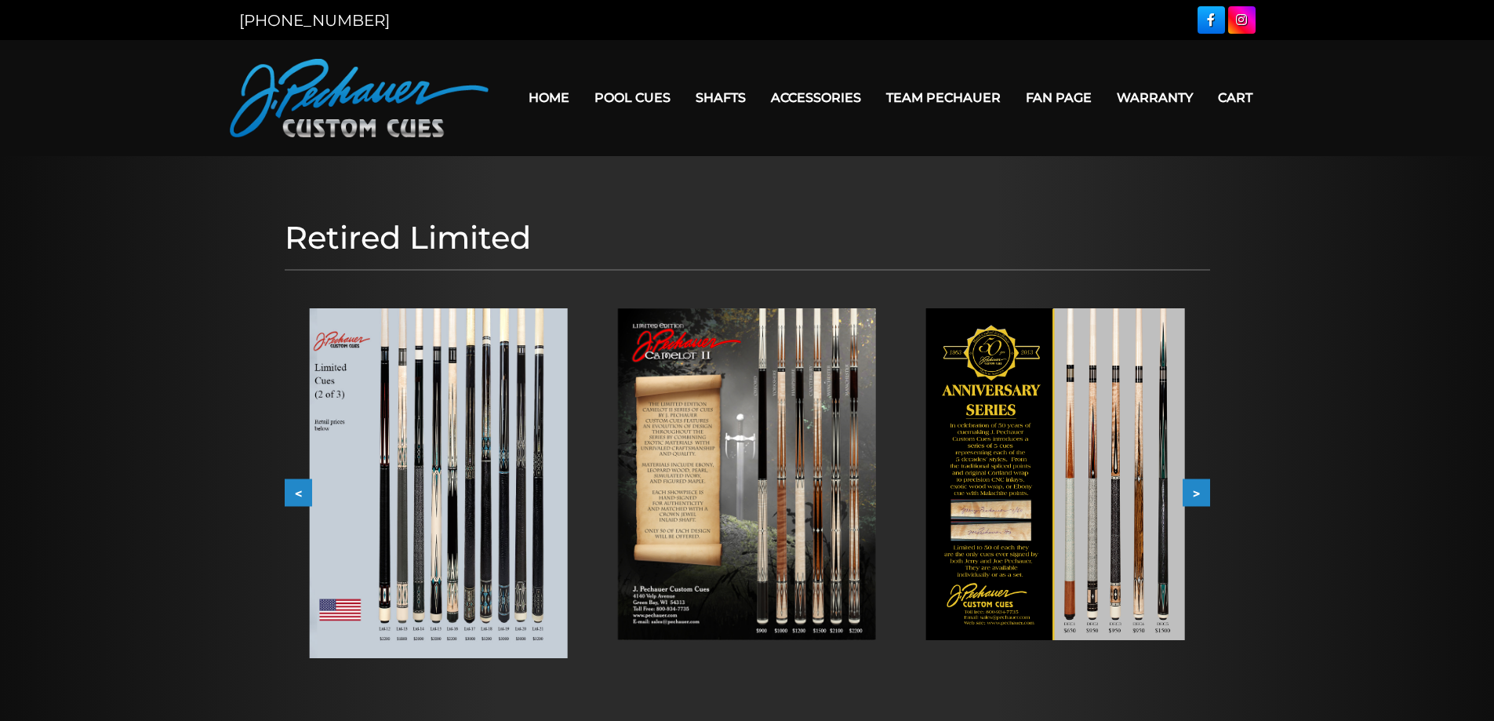
click at [684, 479] on img at bounding box center [747, 474] width 258 height 332
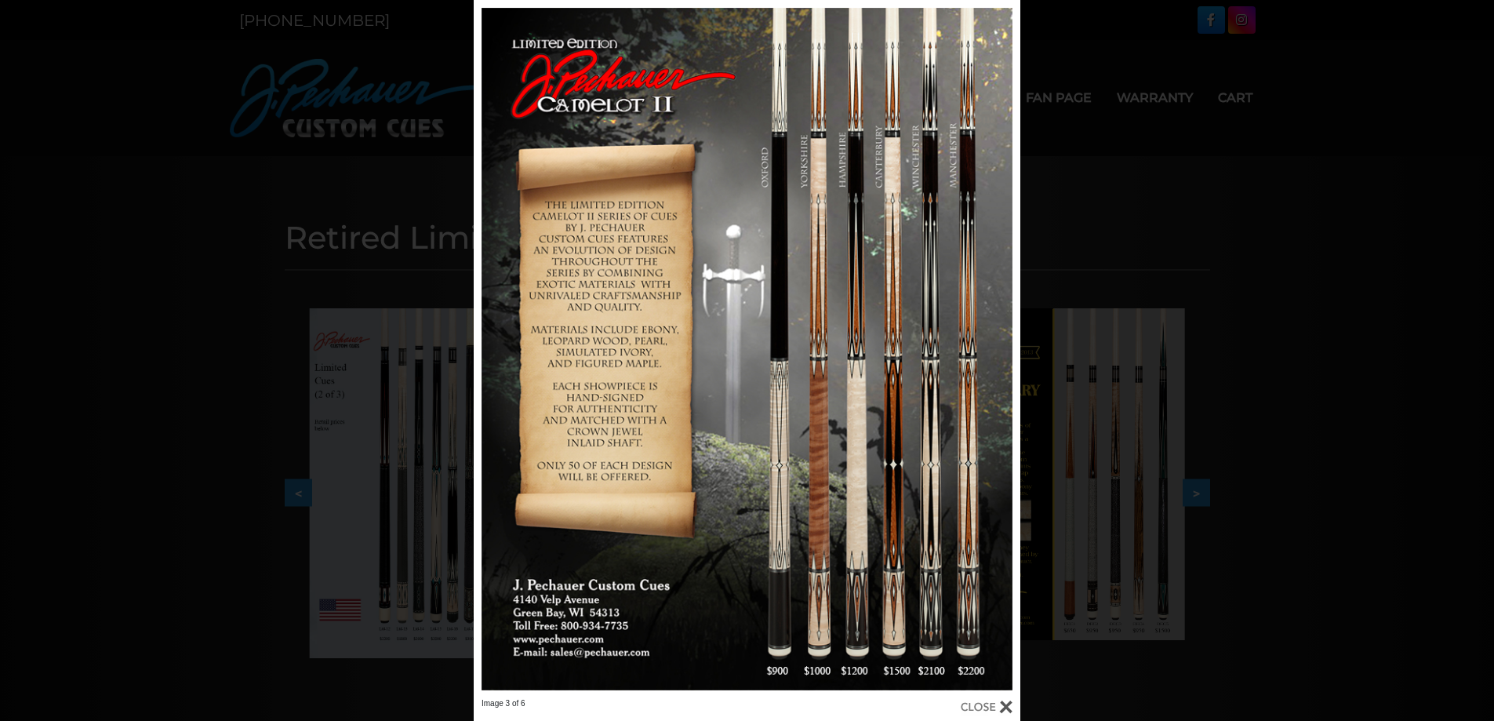
click at [1301, 385] on div "Image 3 of 6" at bounding box center [747, 360] width 1494 height 721
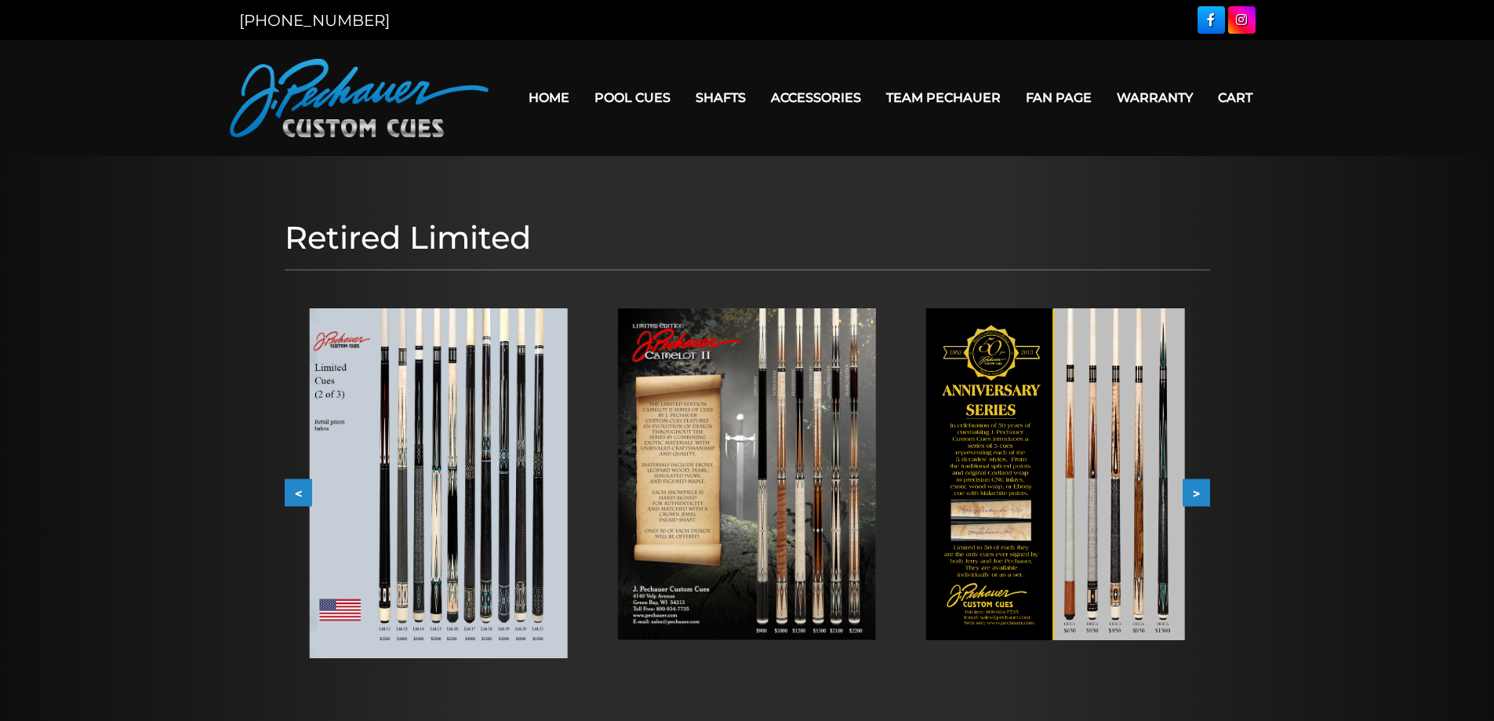
click at [1198, 486] on button ">" at bounding box center [1196, 492] width 27 height 27
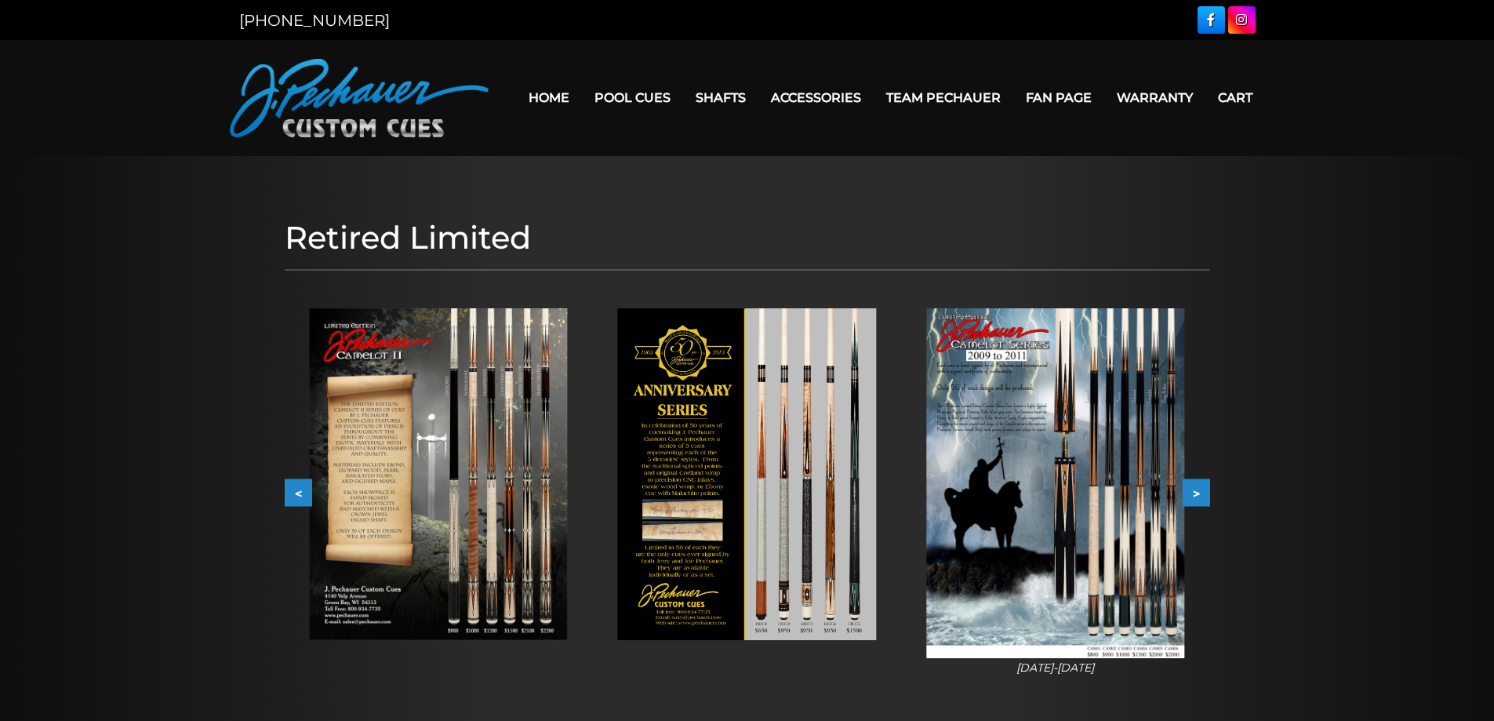
click at [1198, 486] on button ">" at bounding box center [1196, 492] width 27 height 27
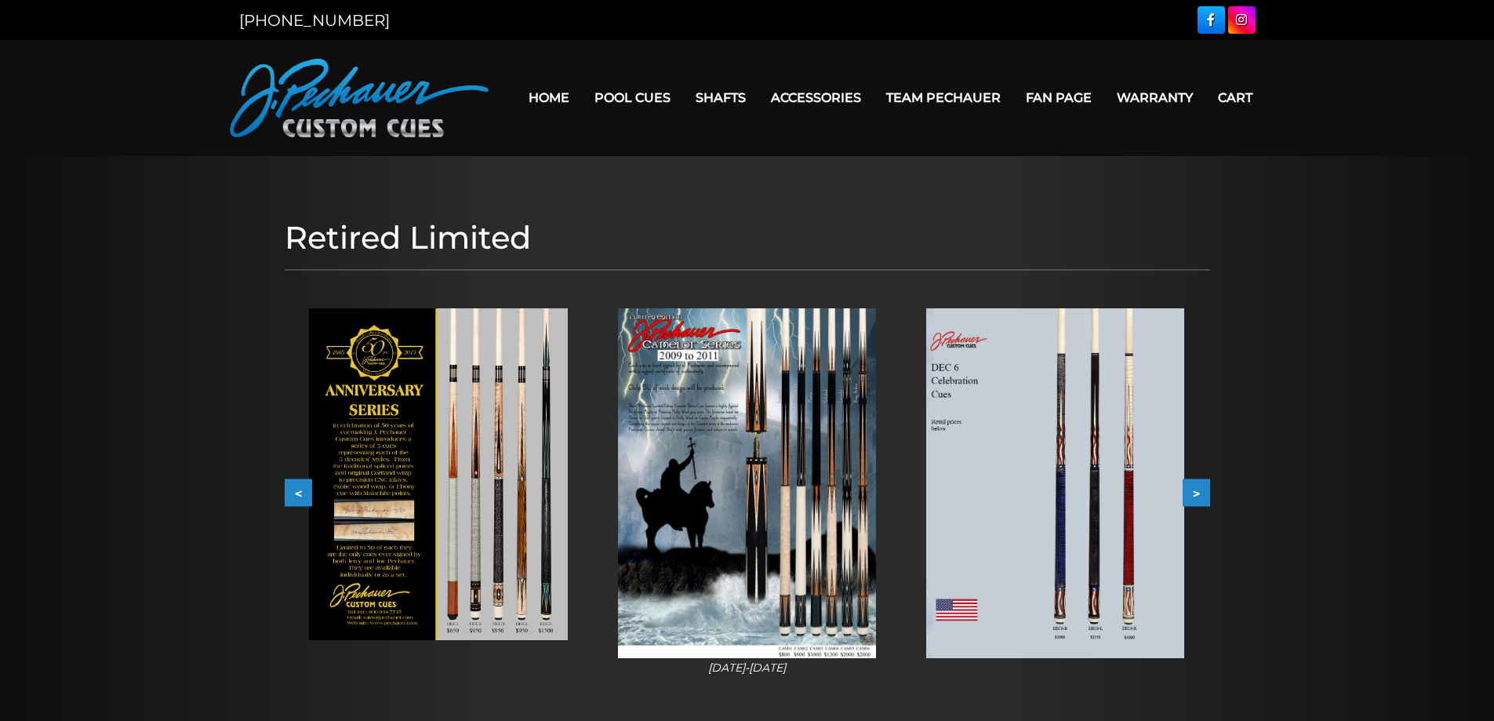
click at [1198, 486] on button ">" at bounding box center [1196, 492] width 27 height 27
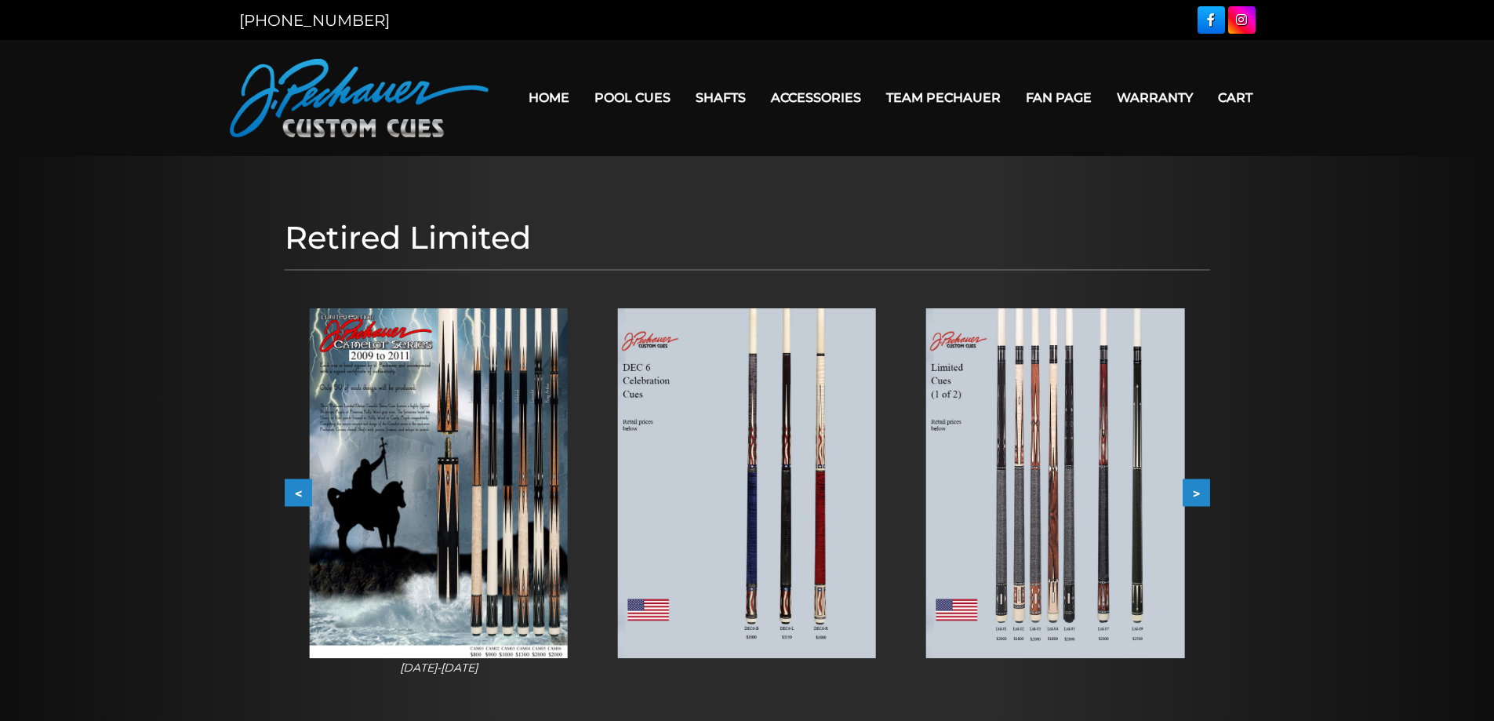
click at [1198, 486] on button ">" at bounding box center [1196, 492] width 27 height 27
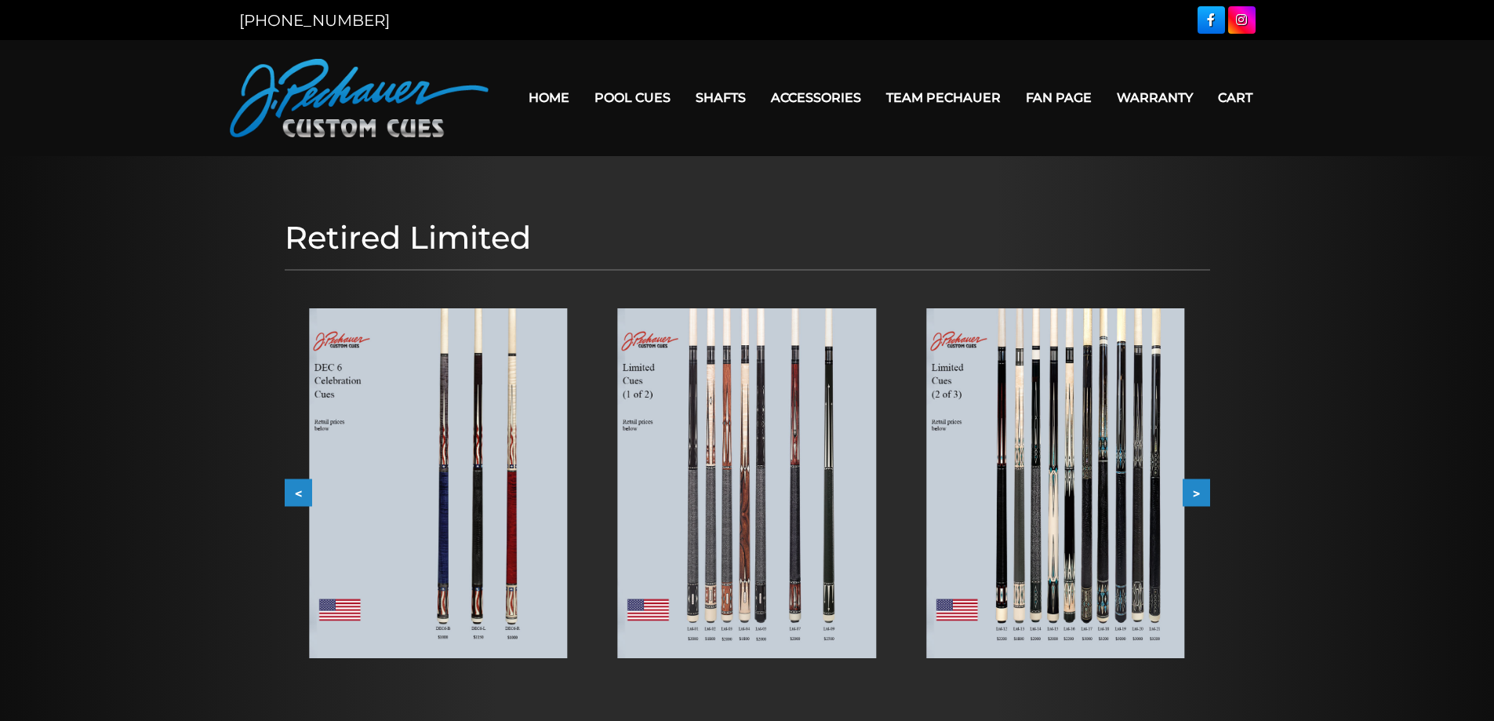
click at [1198, 486] on button ">" at bounding box center [1196, 492] width 27 height 27
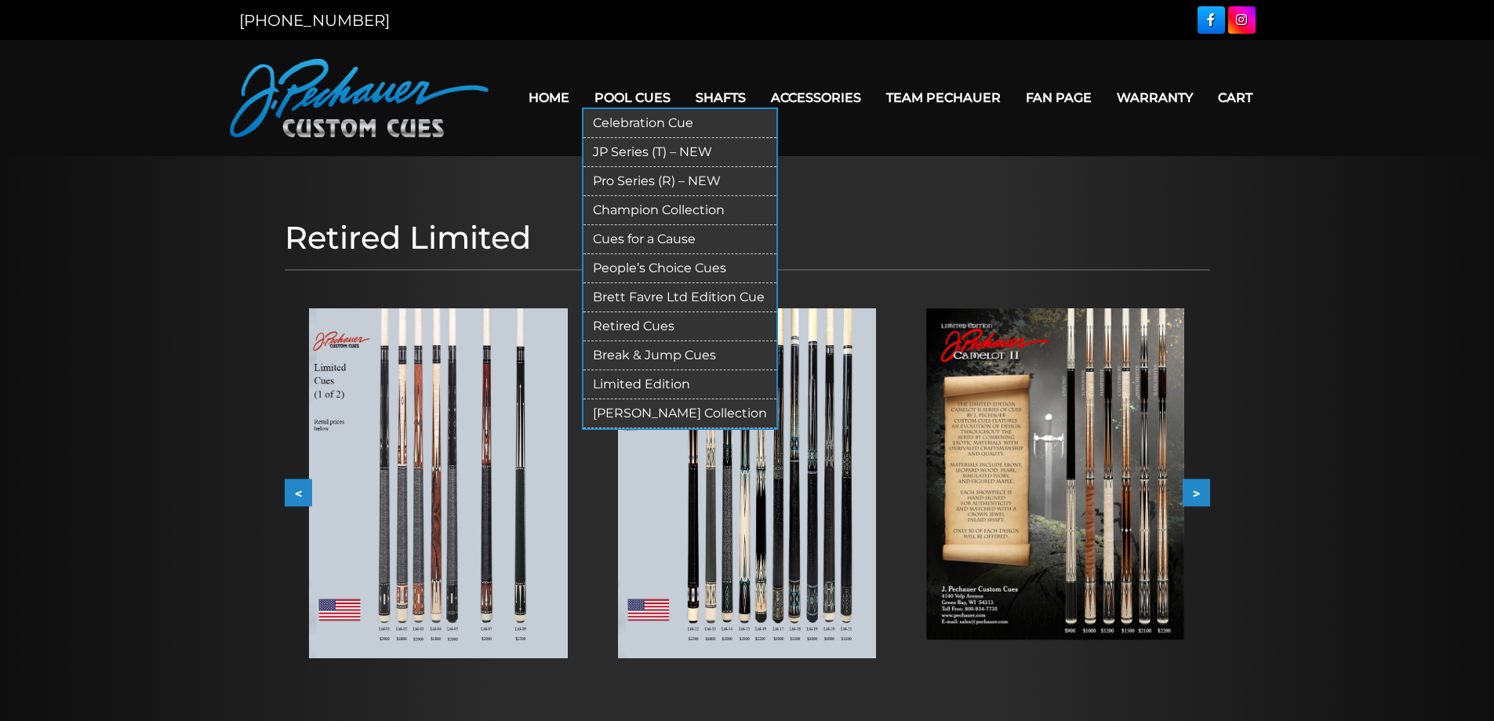
click at [645, 151] on link "JP Series (T) – NEW" at bounding box center [680, 152] width 193 height 29
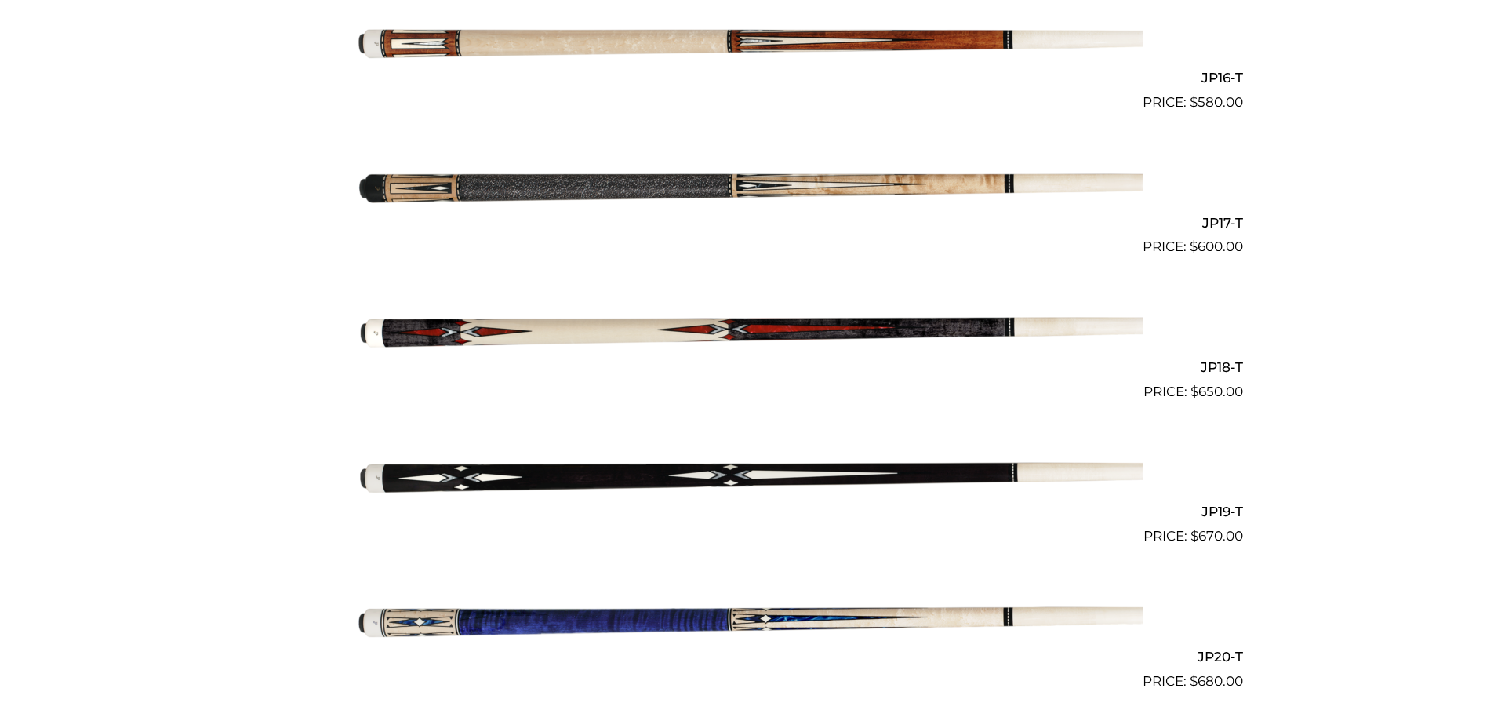
scroll to position [2703, 0]
